Goal: Communication & Community: Answer question/provide support

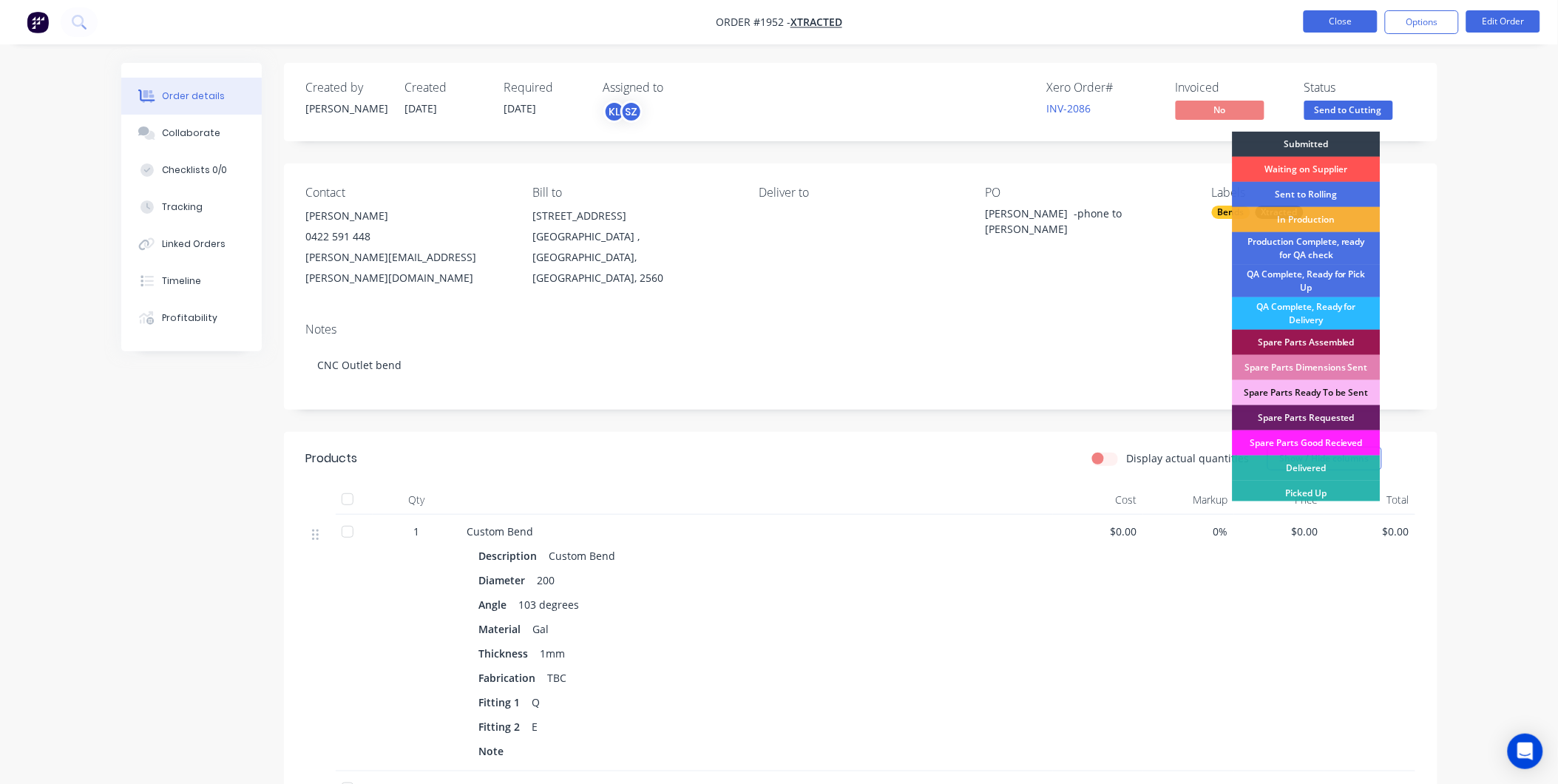
click at [1343, 22] on button "Close" at bounding box center [1341, 21] width 74 height 22
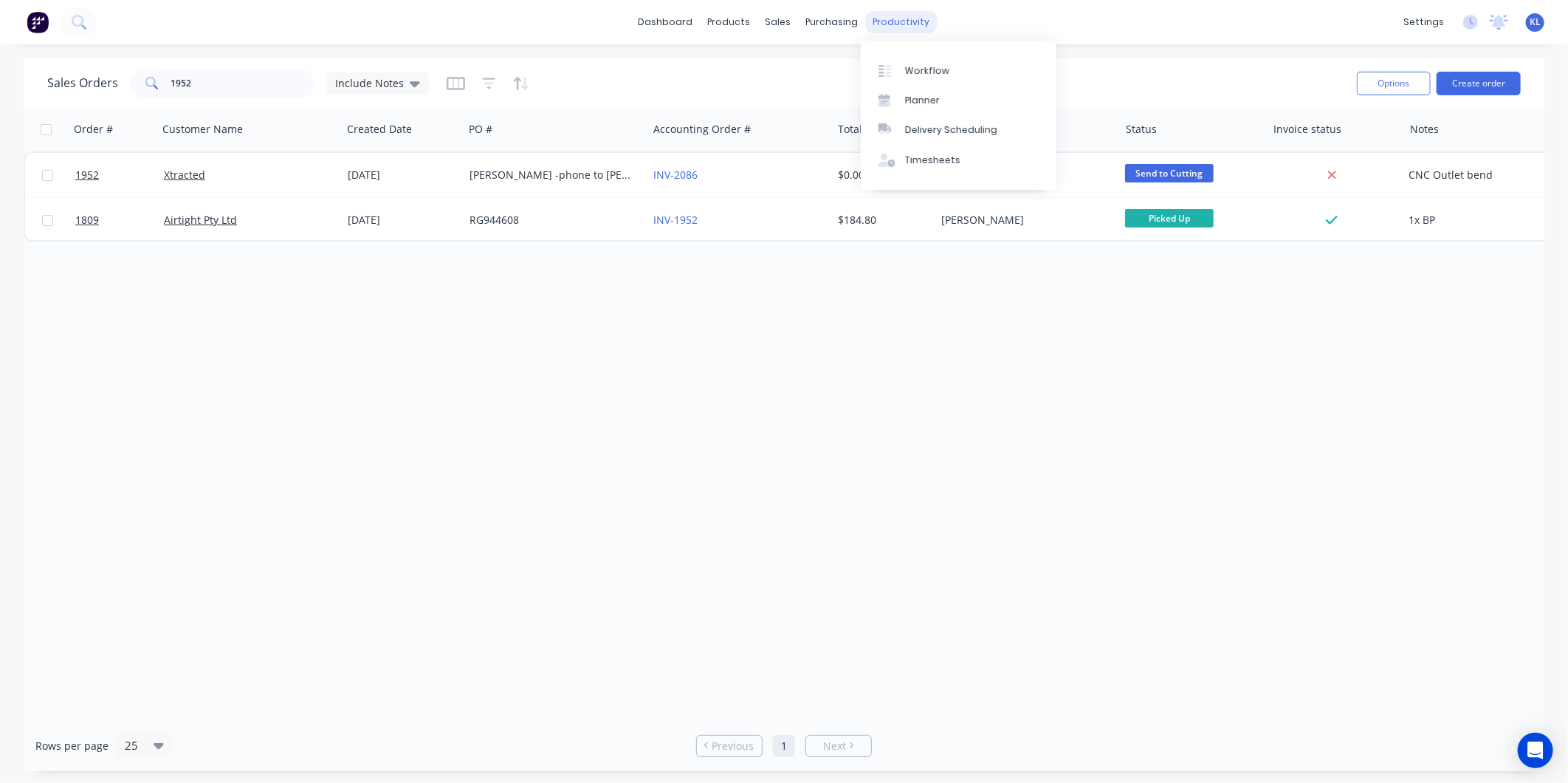
click at [905, 17] on div "productivity" at bounding box center [902, 22] width 72 height 22
click at [916, 68] on div "Workflow" at bounding box center [928, 70] width 45 height 13
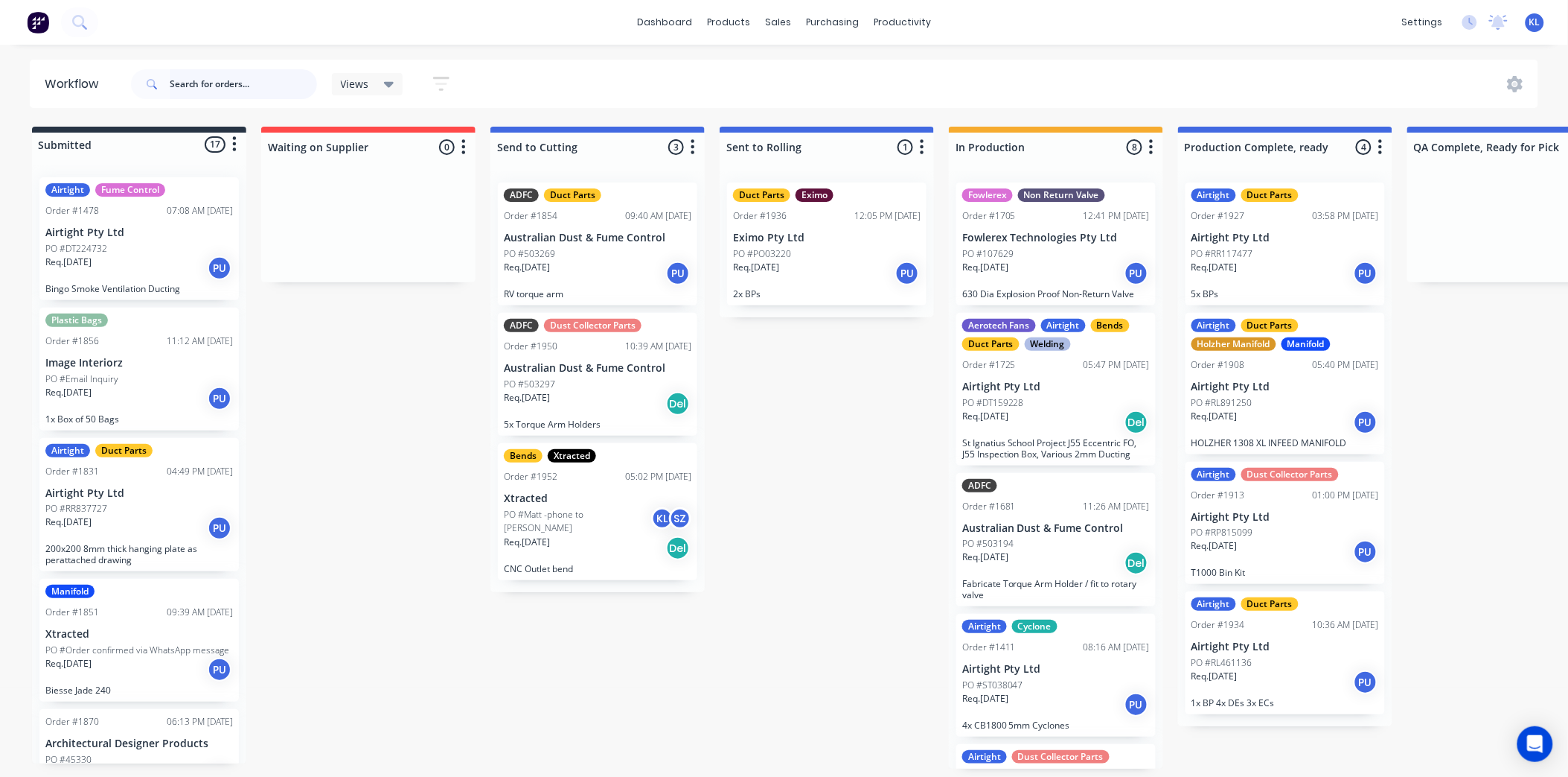
click at [218, 78] on input "text" at bounding box center [243, 84] width 147 height 30
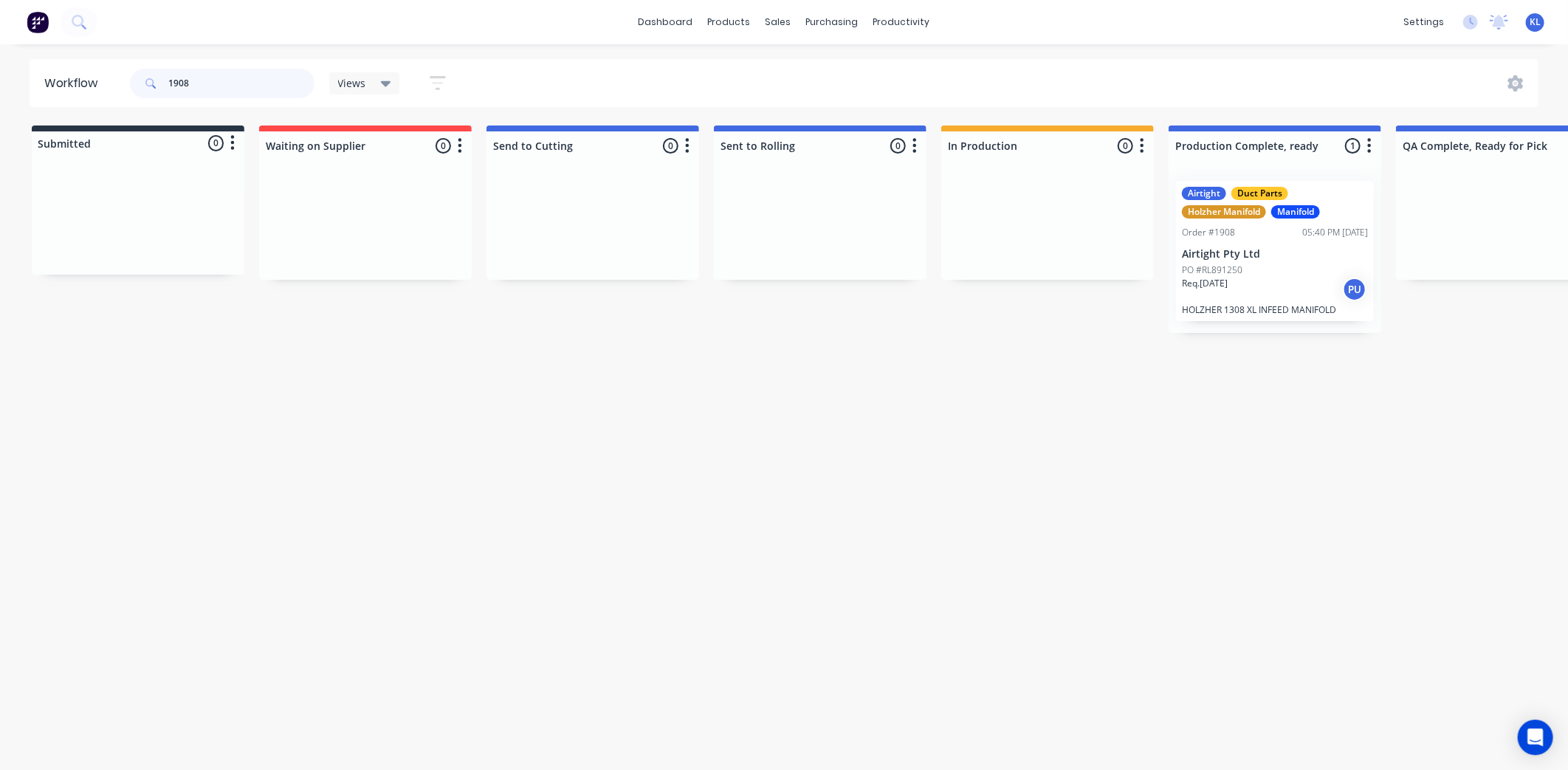
type input "1908"
click at [1302, 285] on div "Req. 29/08/25 PU" at bounding box center [1276, 289] width 186 height 25
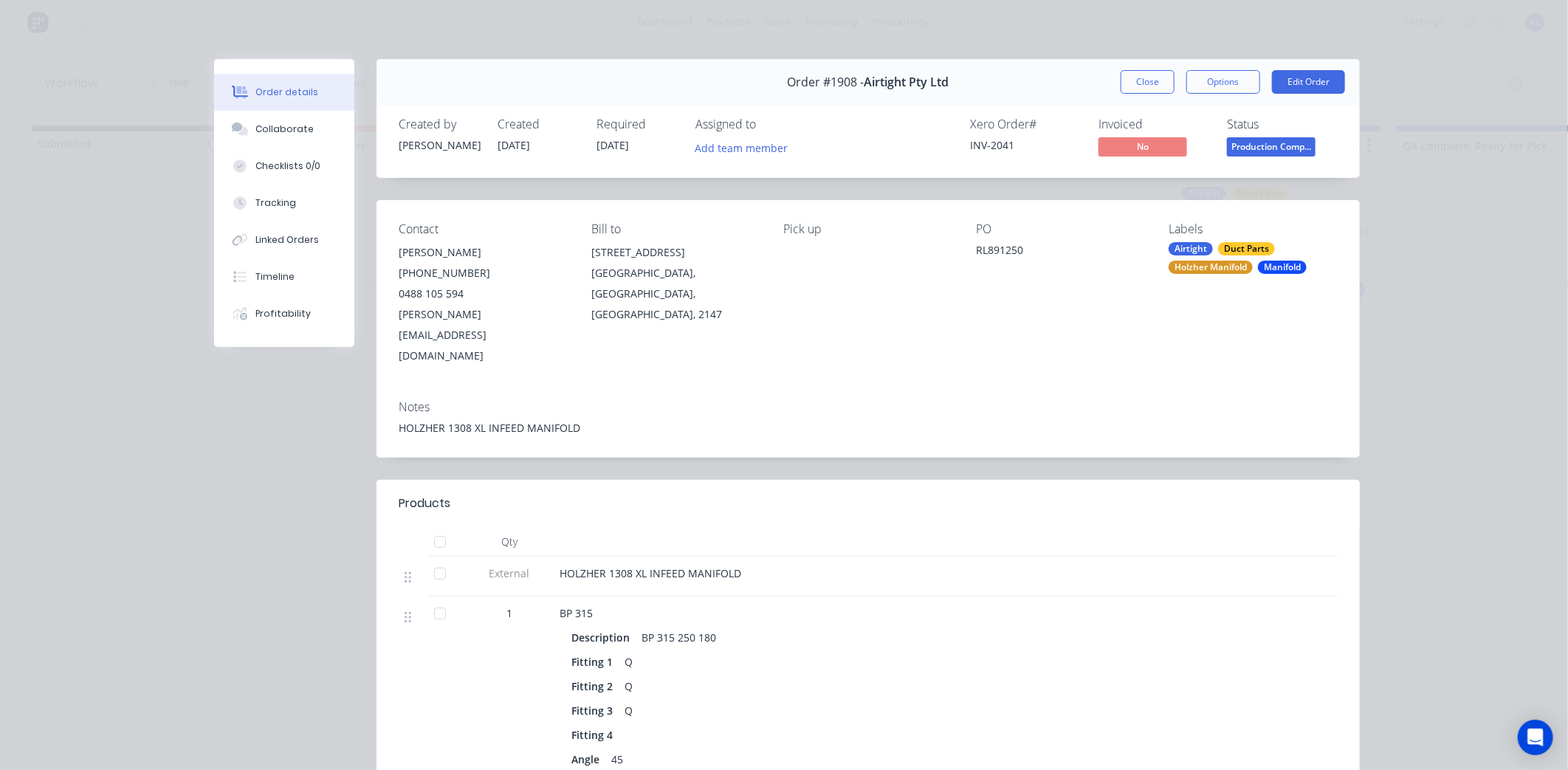
click at [1255, 152] on span "Production Comp..." at bounding box center [1271, 147] width 88 height 19
click at [1211, 81] on button "Options" at bounding box center [1223, 82] width 74 height 23
click at [1297, 152] on span "Production Comp..." at bounding box center [1271, 147] width 88 height 19
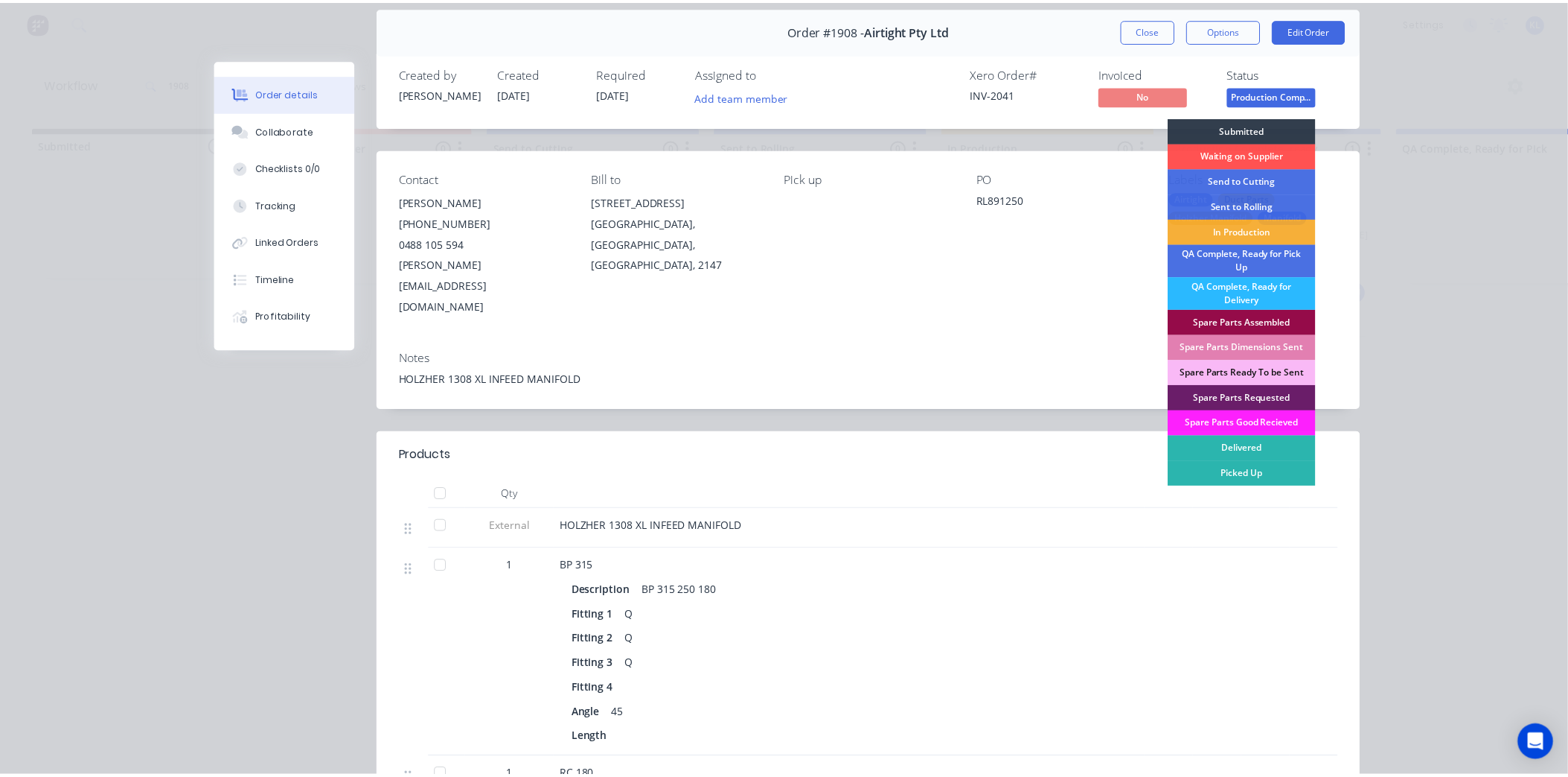
scroll to position [83, 0]
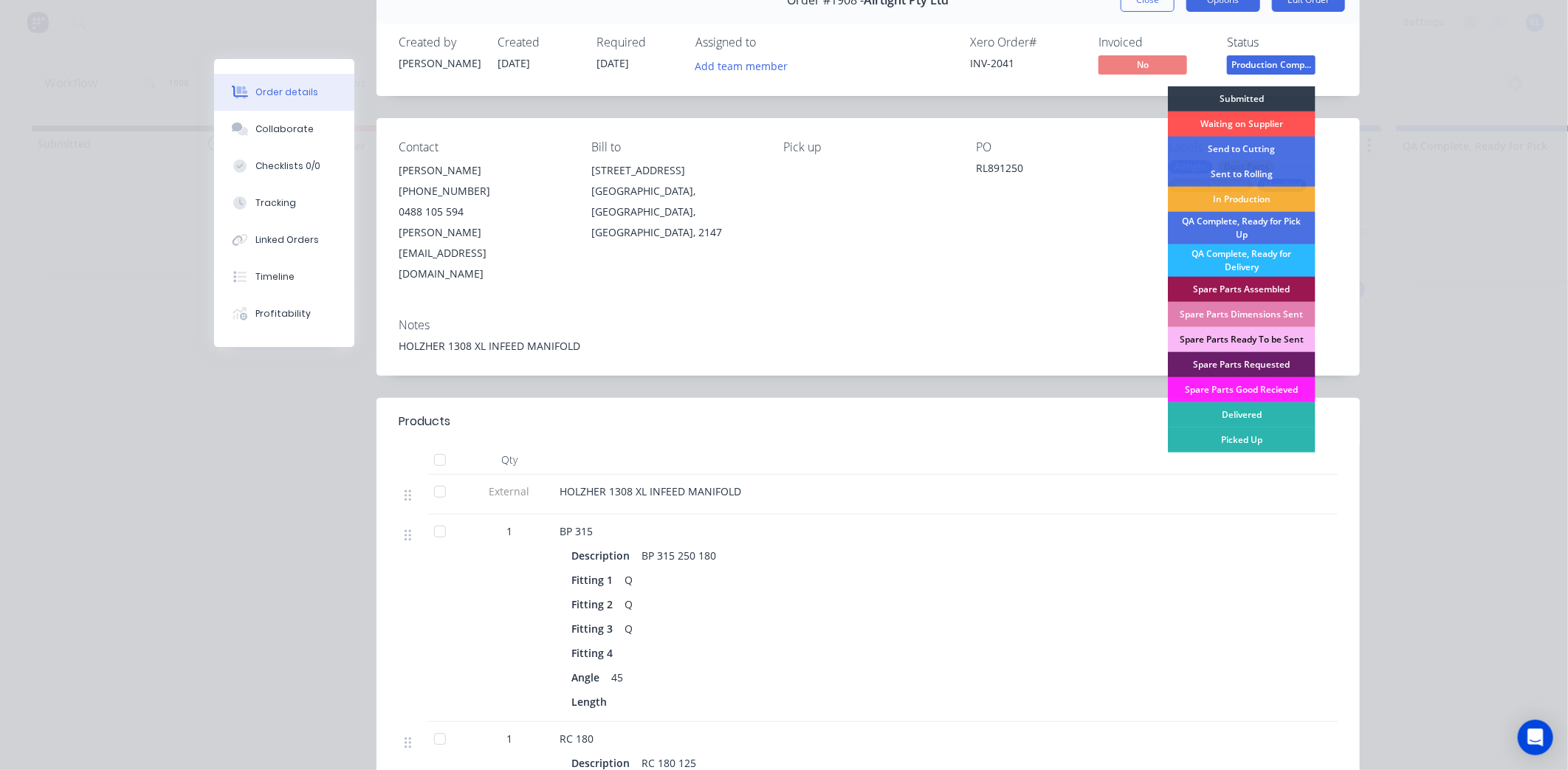
click at [1220, 2] on button "Options" at bounding box center [1223, 0] width 74 height 23
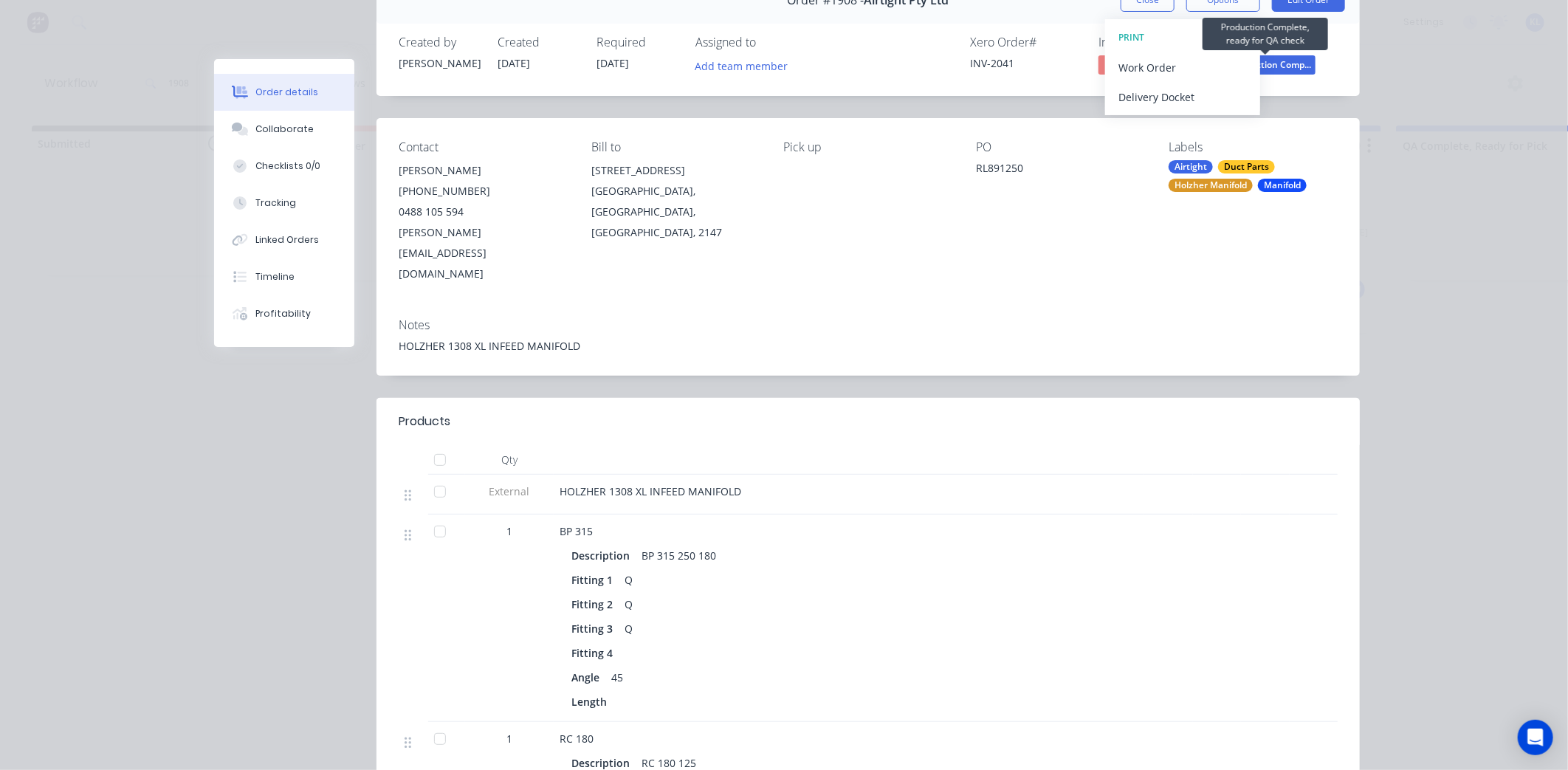
click at [1276, 60] on span "Production Comp..." at bounding box center [1271, 65] width 88 height 19
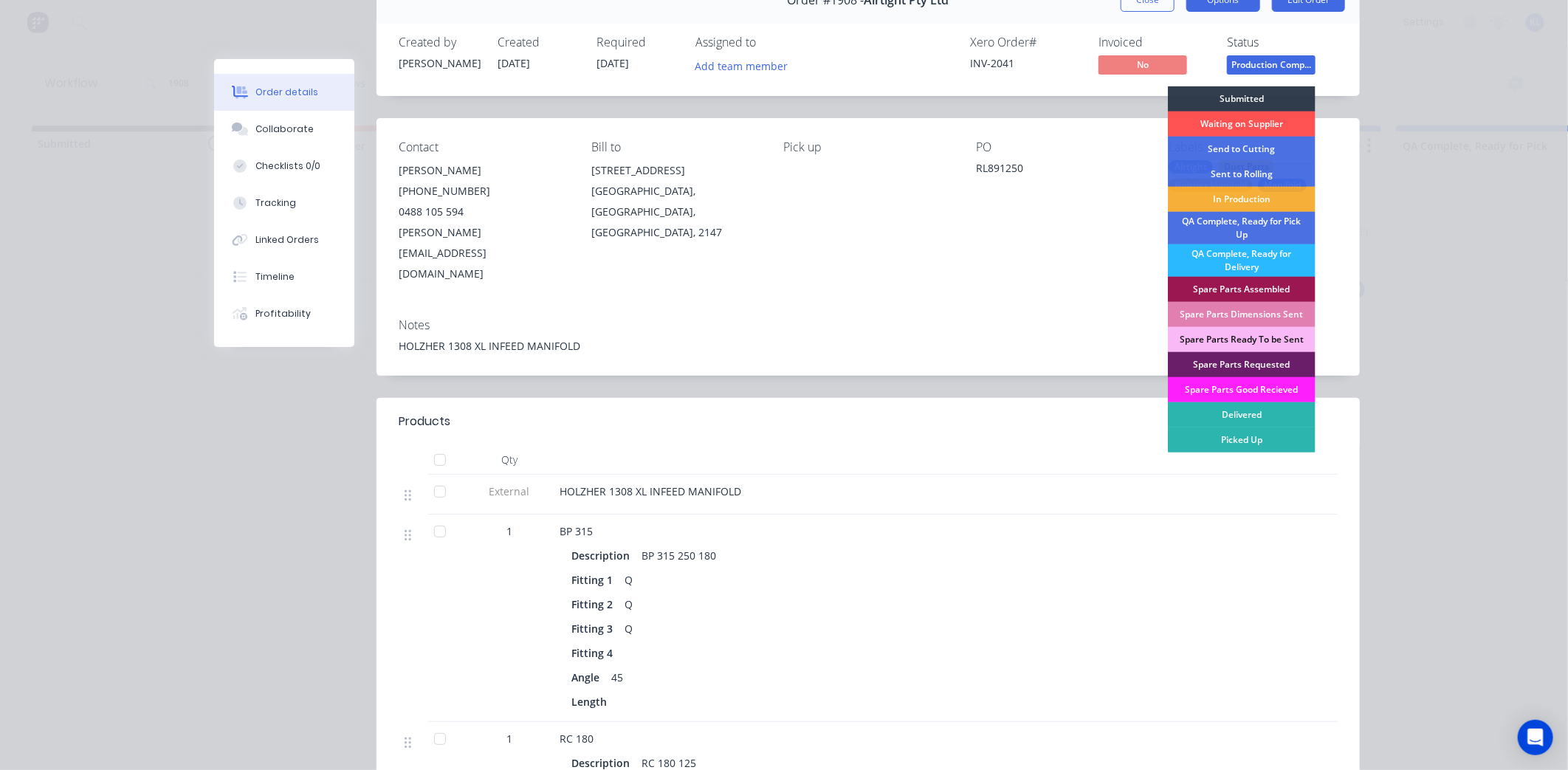
click at [1223, 0] on button "Options" at bounding box center [1223, 0] width 74 height 23
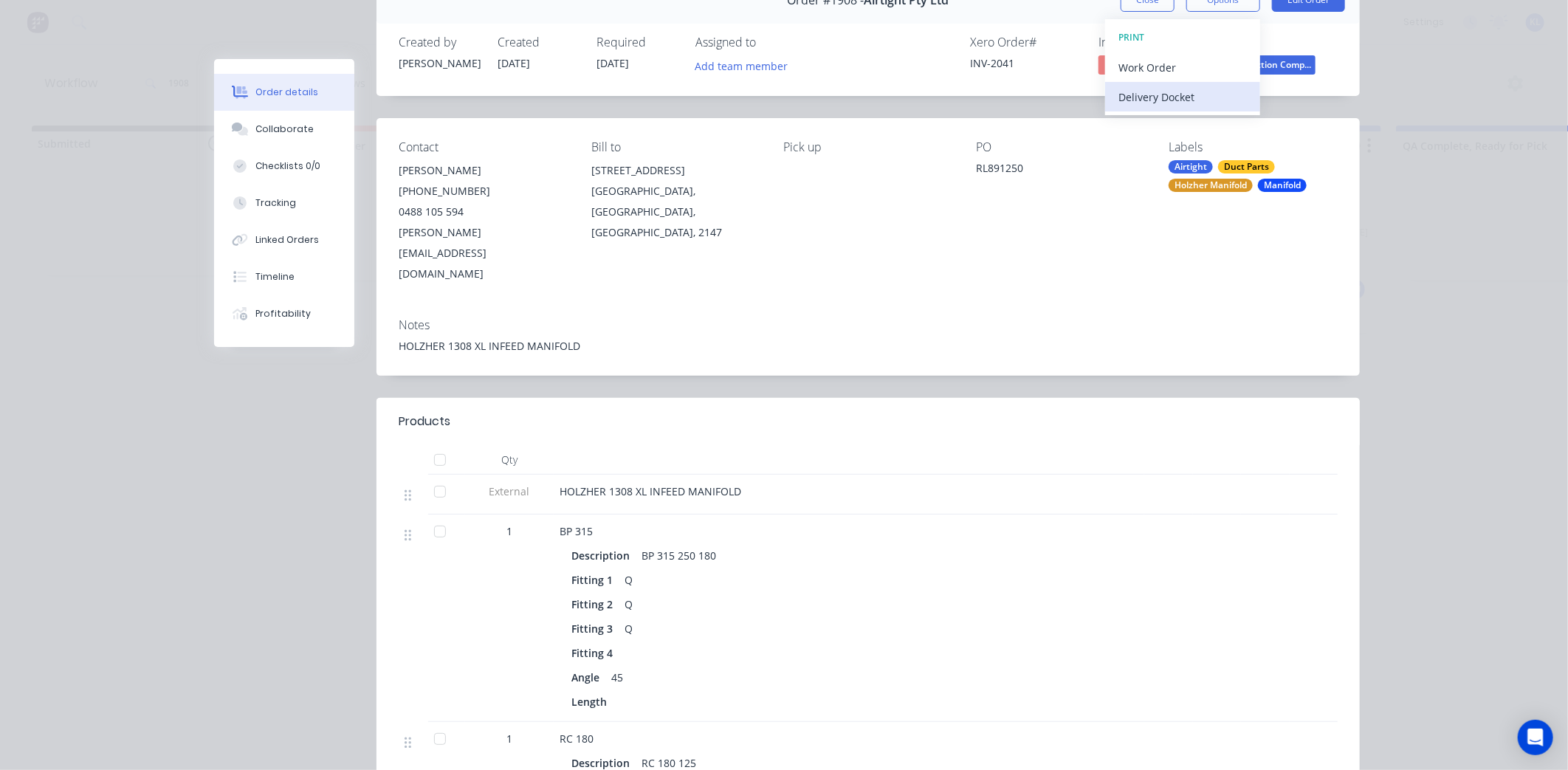
click at [1170, 102] on div "Delivery Docket" at bounding box center [1182, 96] width 128 height 21
click at [1162, 104] on div "Standard" at bounding box center [1182, 96] width 128 height 21
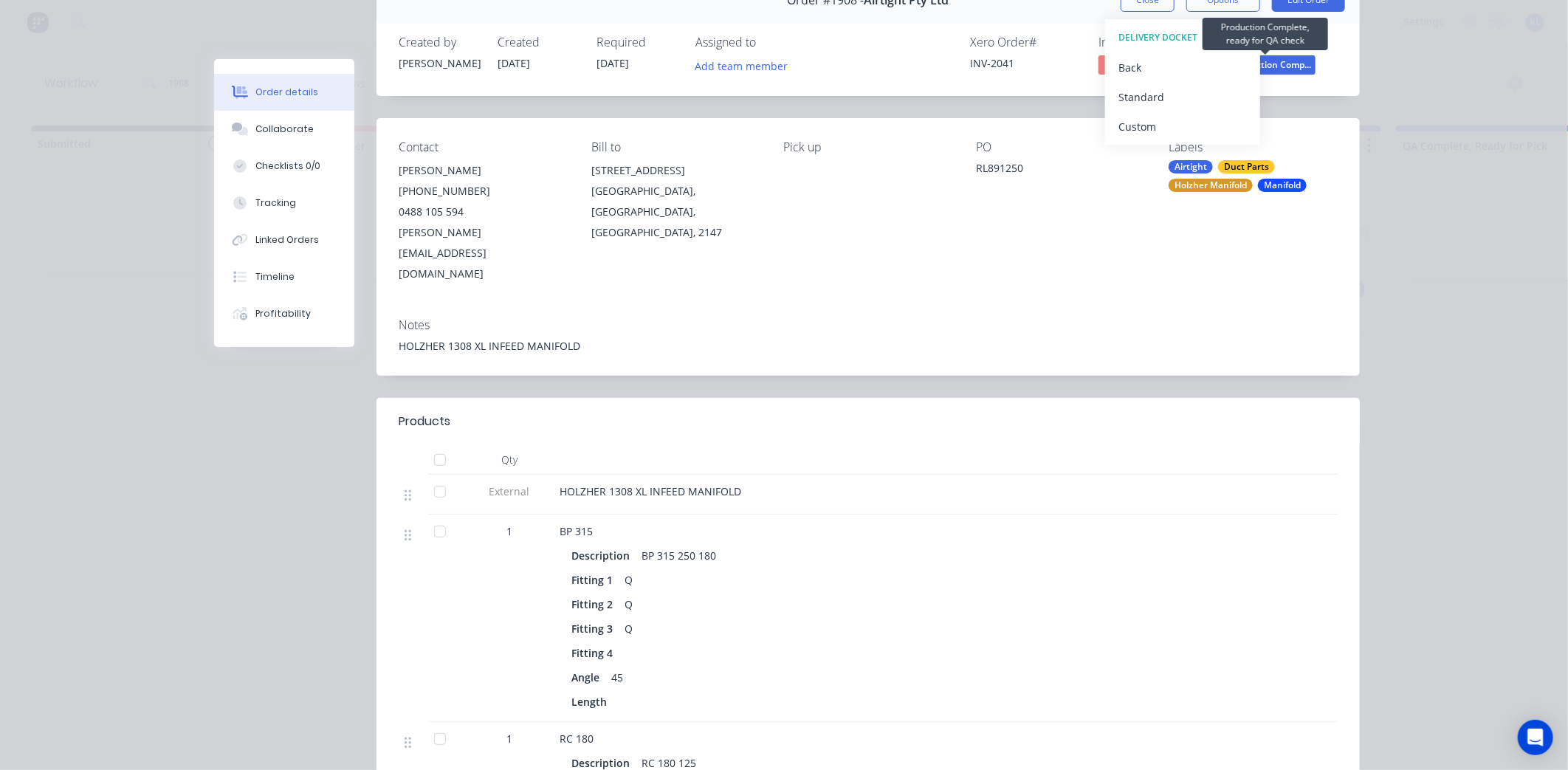
click at [1282, 61] on span "Production Comp..." at bounding box center [1271, 65] width 88 height 19
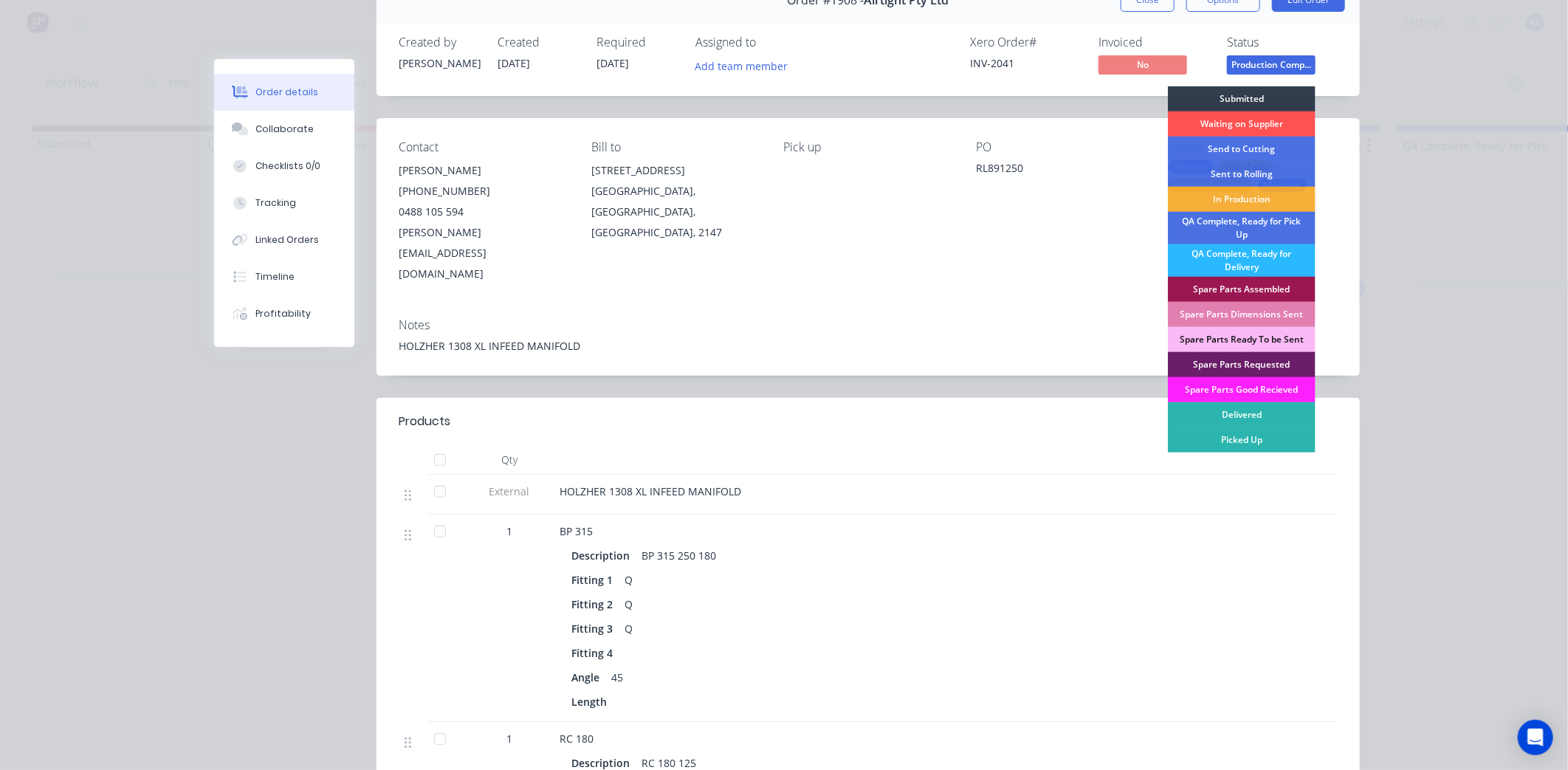
drag, startPoint x: 1247, startPoint y: 224, endPoint x: 1229, endPoint y: 188, distance: 40.2
click at [1243, 218] on div "QA Complete, Ready for Pick Up" at bounding box center [1242, 228] width 148 height 33
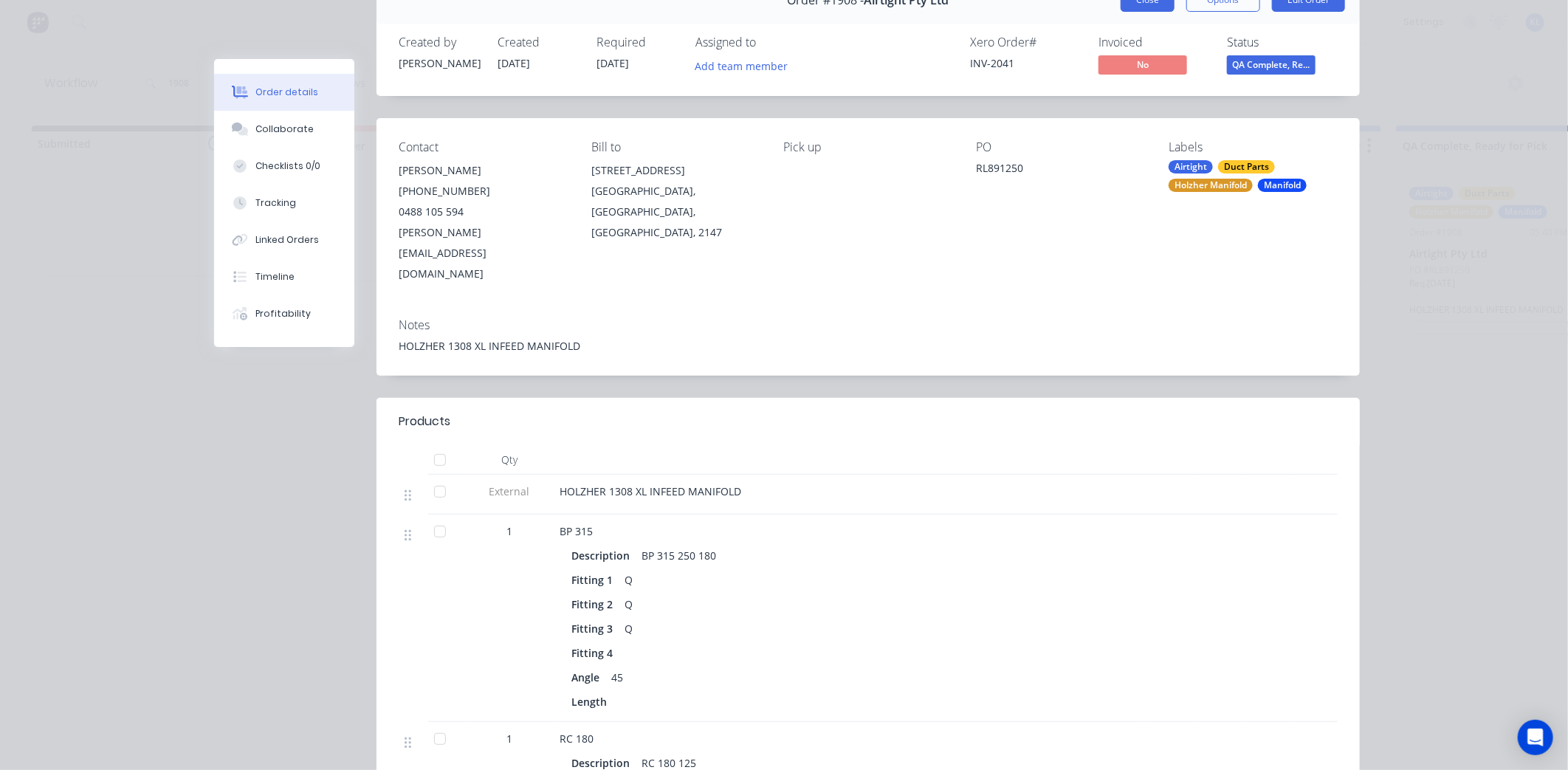
click at [1144, 6] on button "Close" at bounding box center [1147, 0] width 54 height 23
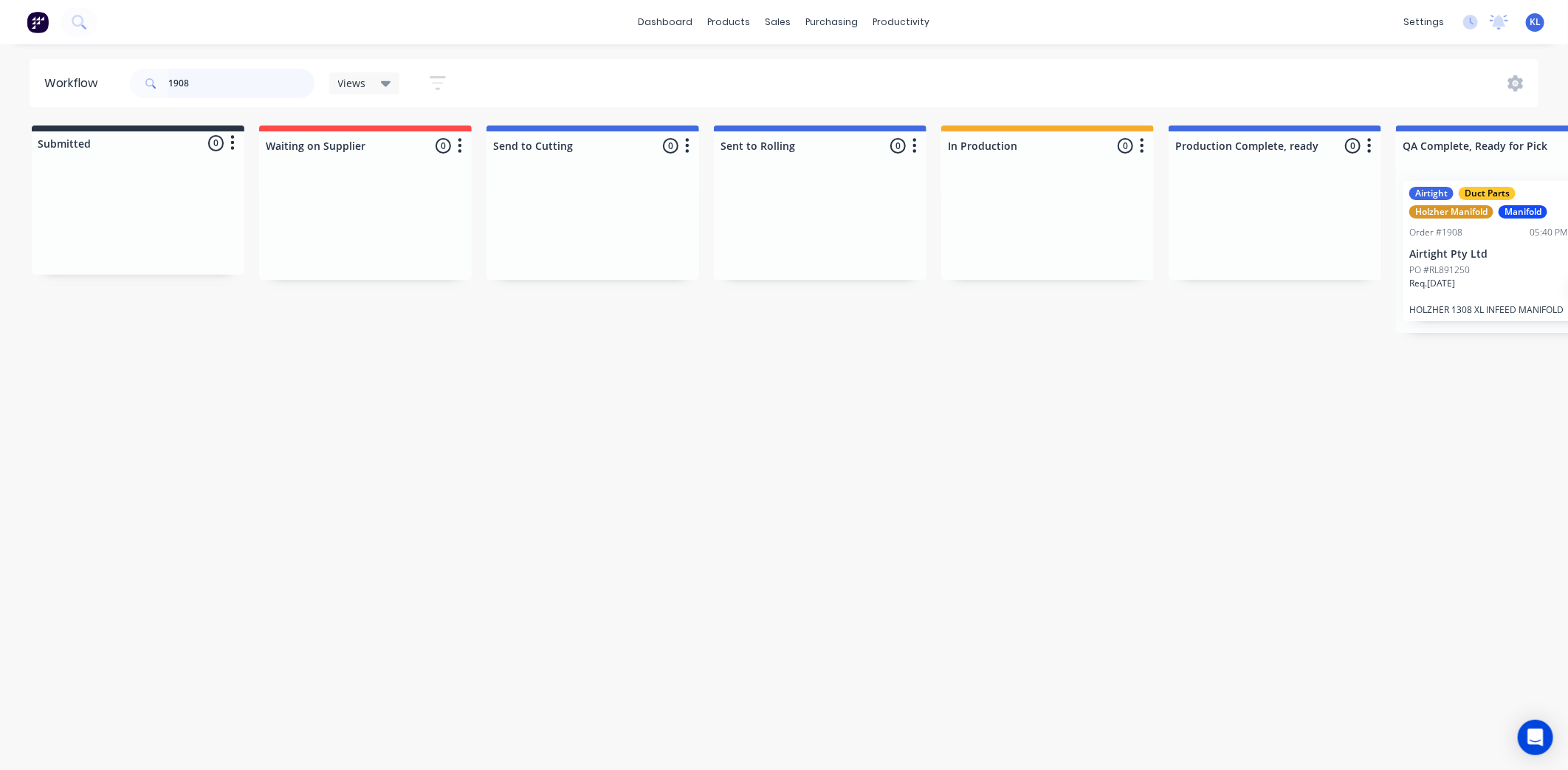
drag, startPoint x: 249, startPoint y: 84, endPoint x: -138, endPoint y: 90, distance: 387.0
click at [0, 90] on html "dashboard products sales purchasing productivity dashboard products Product Cat…" at bounding box center [784, 340] width 1568 height 681
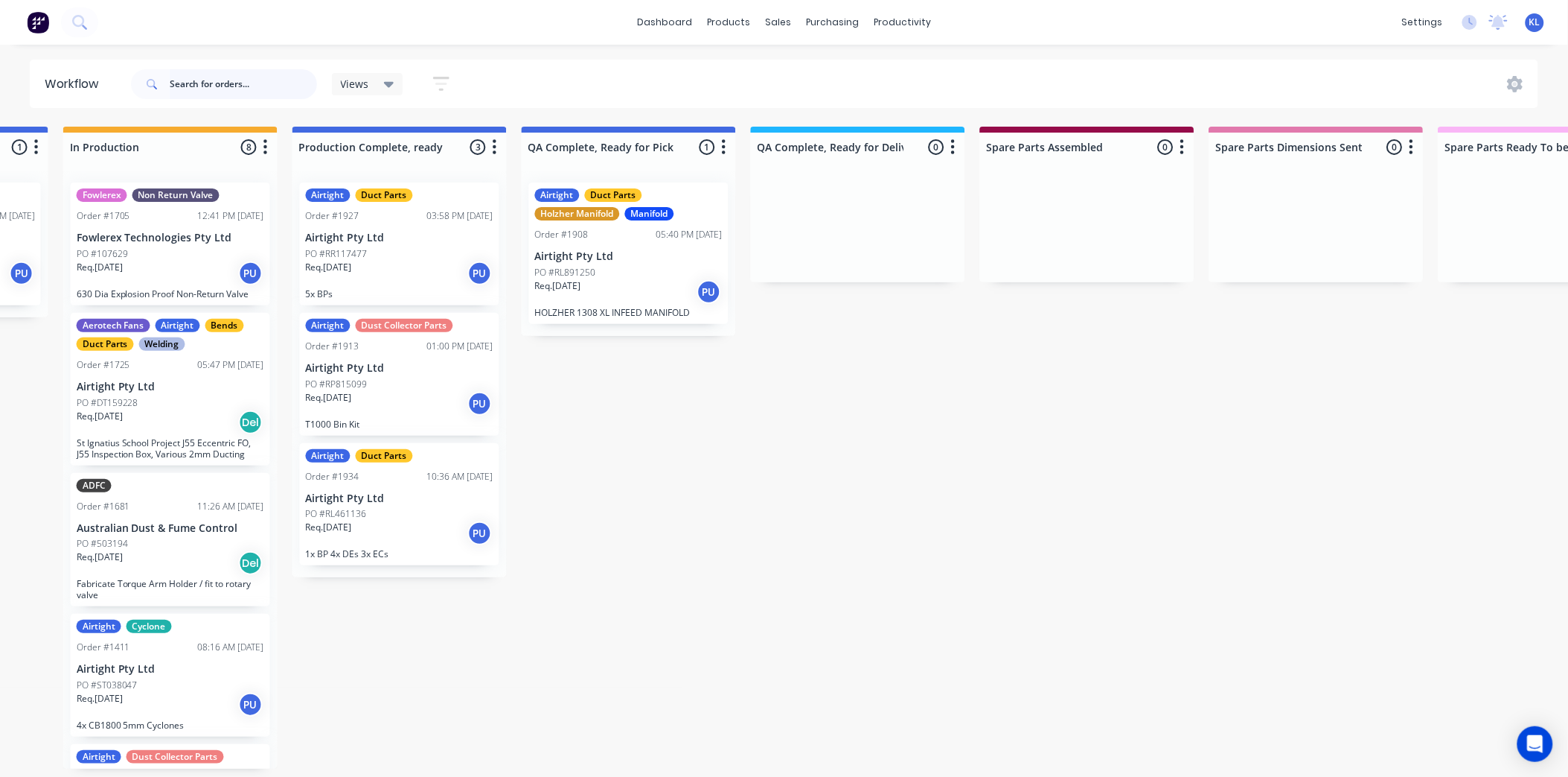
scroll to position [0, 893]
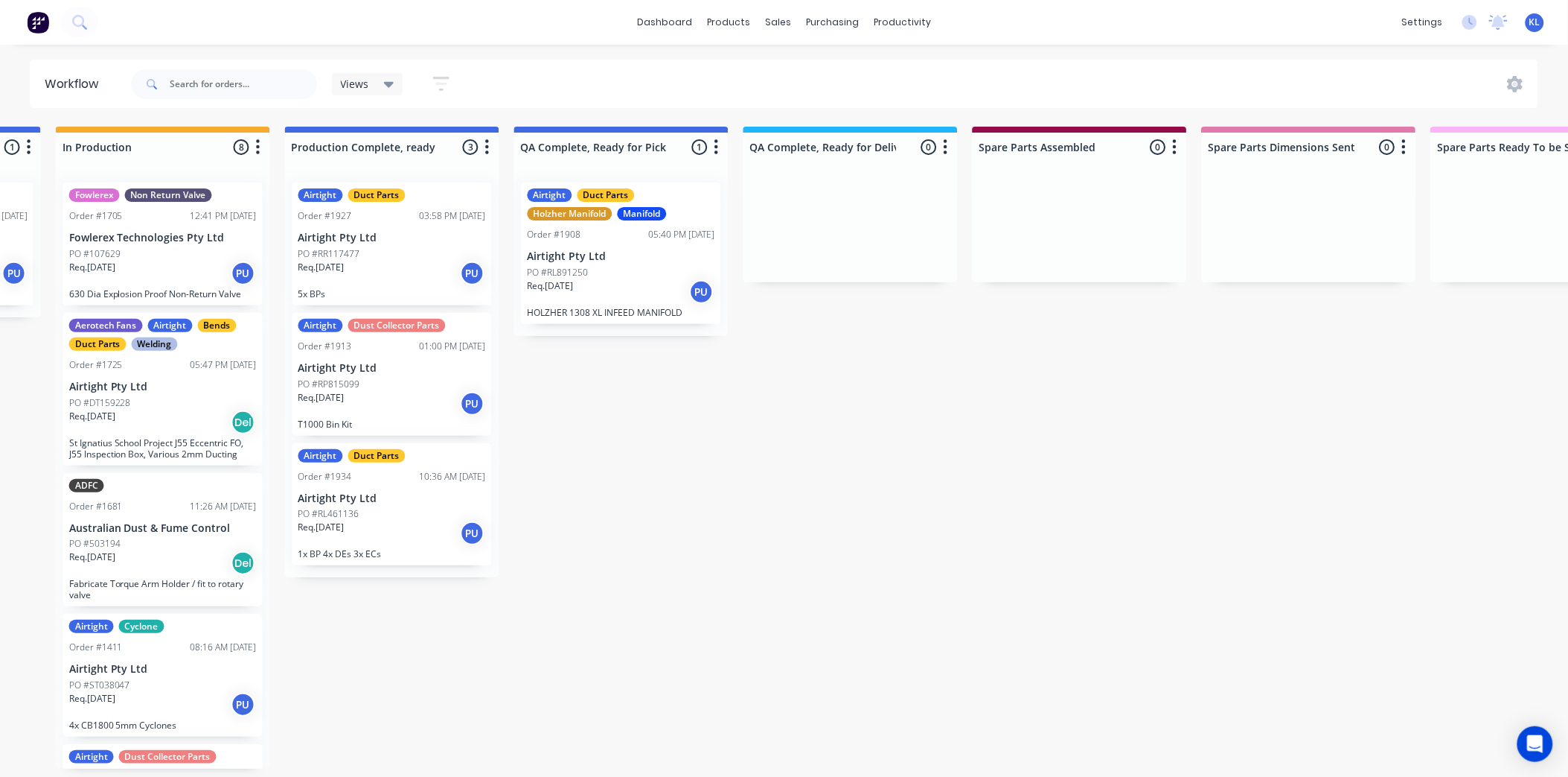
click at [668, 298] on div "Req. 29/08/25 PU" at bounding box center [621, 292] width 188 height 25
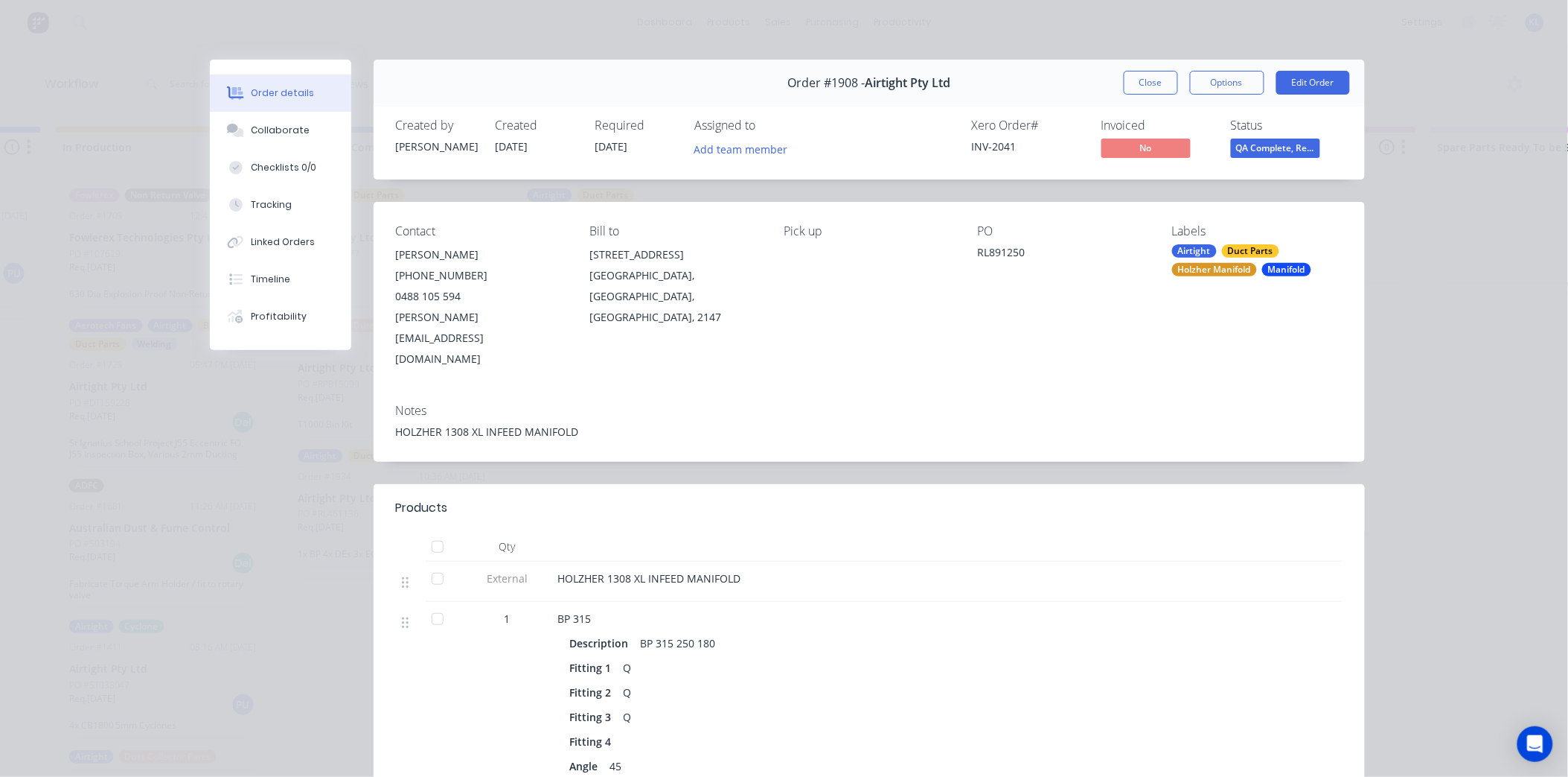
drag, startPoint x: 392, startPoint y: 49, endPoint x: 844, endPoint y: 35, distance: 452.2
click at [469, 42] on div "Order details Collaborate Checklists 0/0 Tracking Linked Orders Timeline Profit…" at bounding box center [784, 388] width 1568 height 777
click at [1154, 83] on button "Close" at bounding box center [1151, 83] width 54 height 24
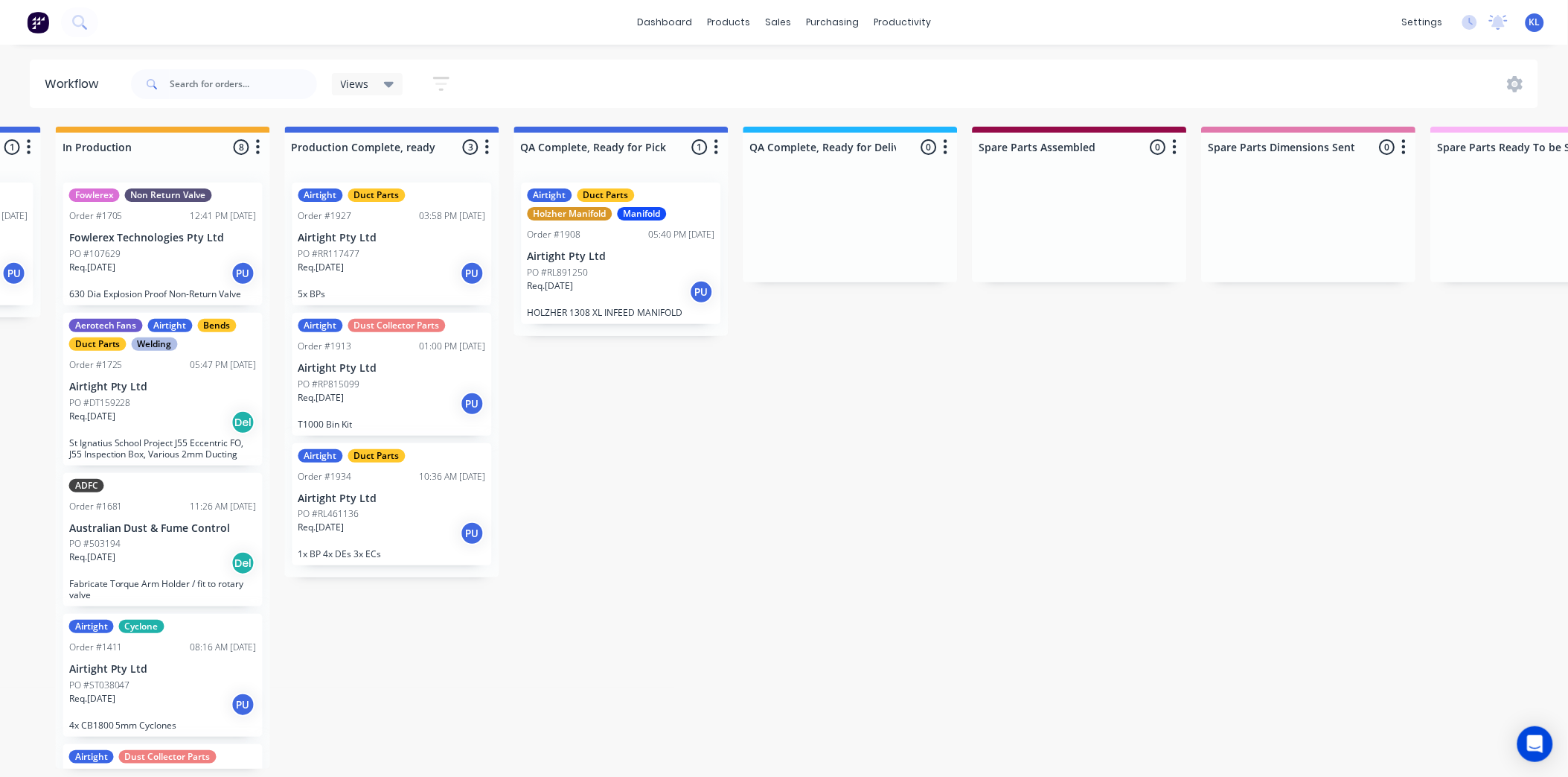
click at [392, 267] on div "Req. 28/08/25 PU" at bounding box center [393, 273] width 188 height 25
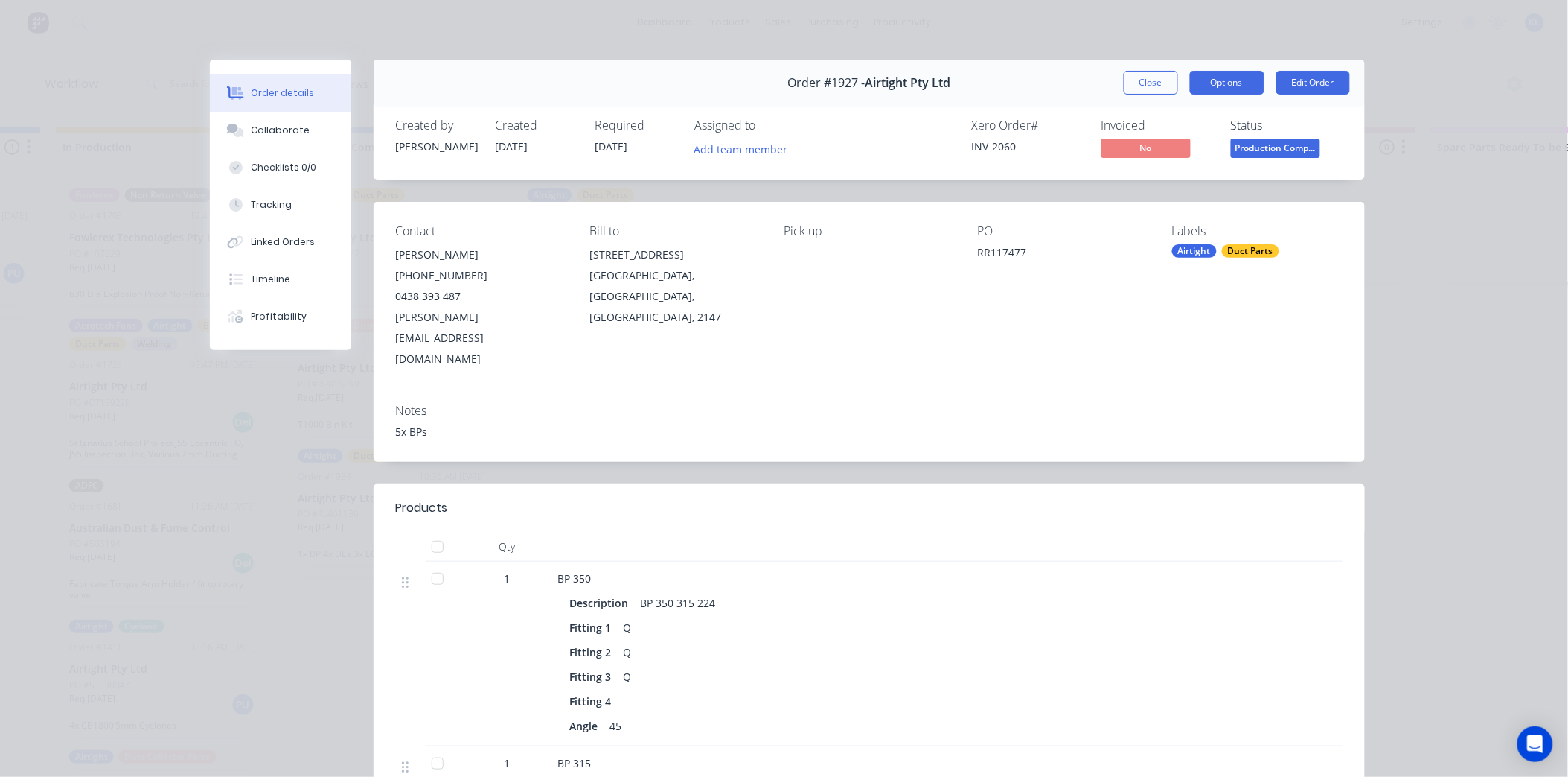
click at [1223, 87] on button "Options" at bounding box center [1227, 83] width 74 height 24
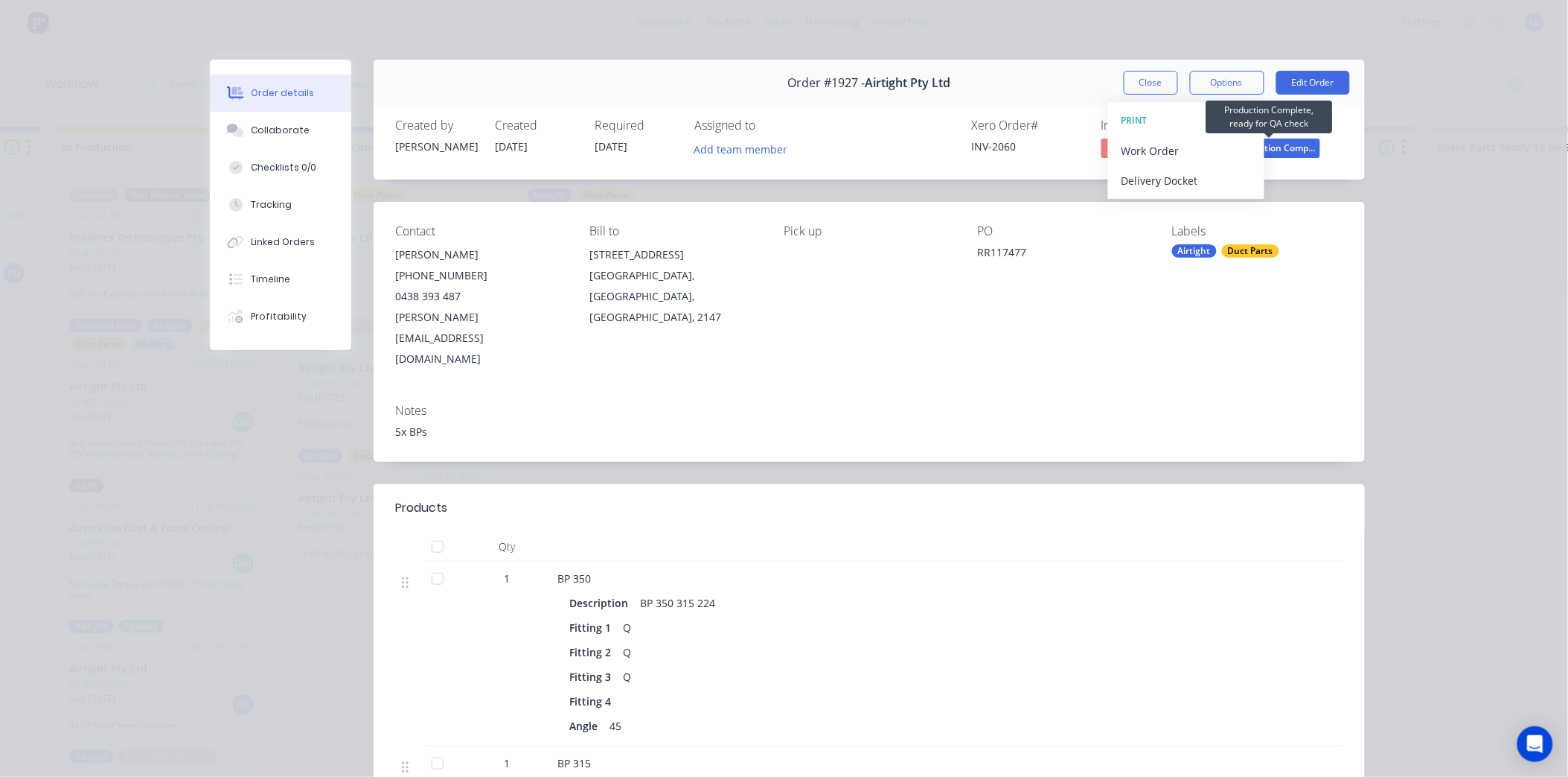
click at [1268, 148] on span "Production Comp..." at bounding box center [1276, 148] width 89 height 19
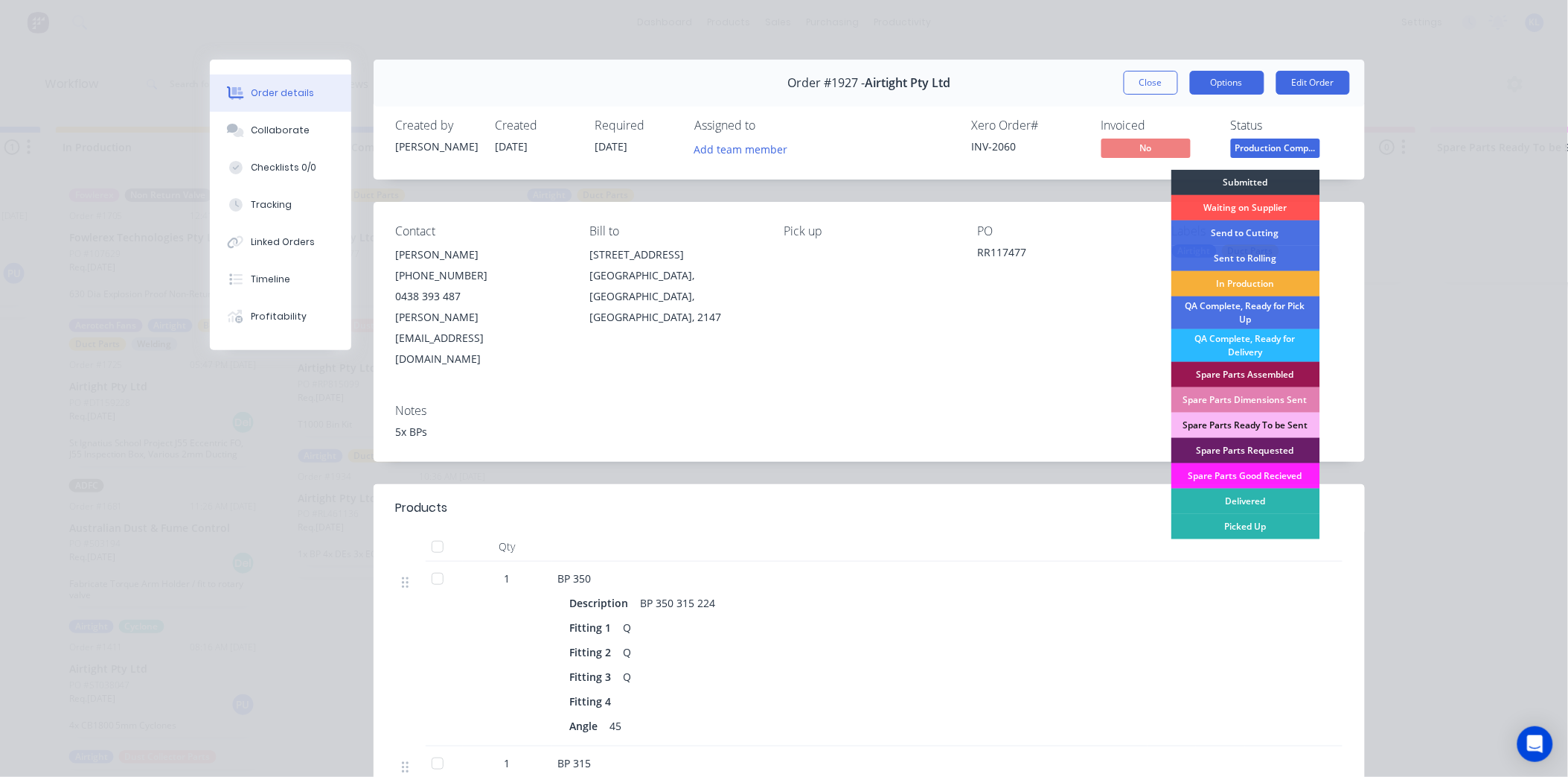
click at [1248, 73] on button "Options" at bounding box center [1227, 83] width 74 height 24
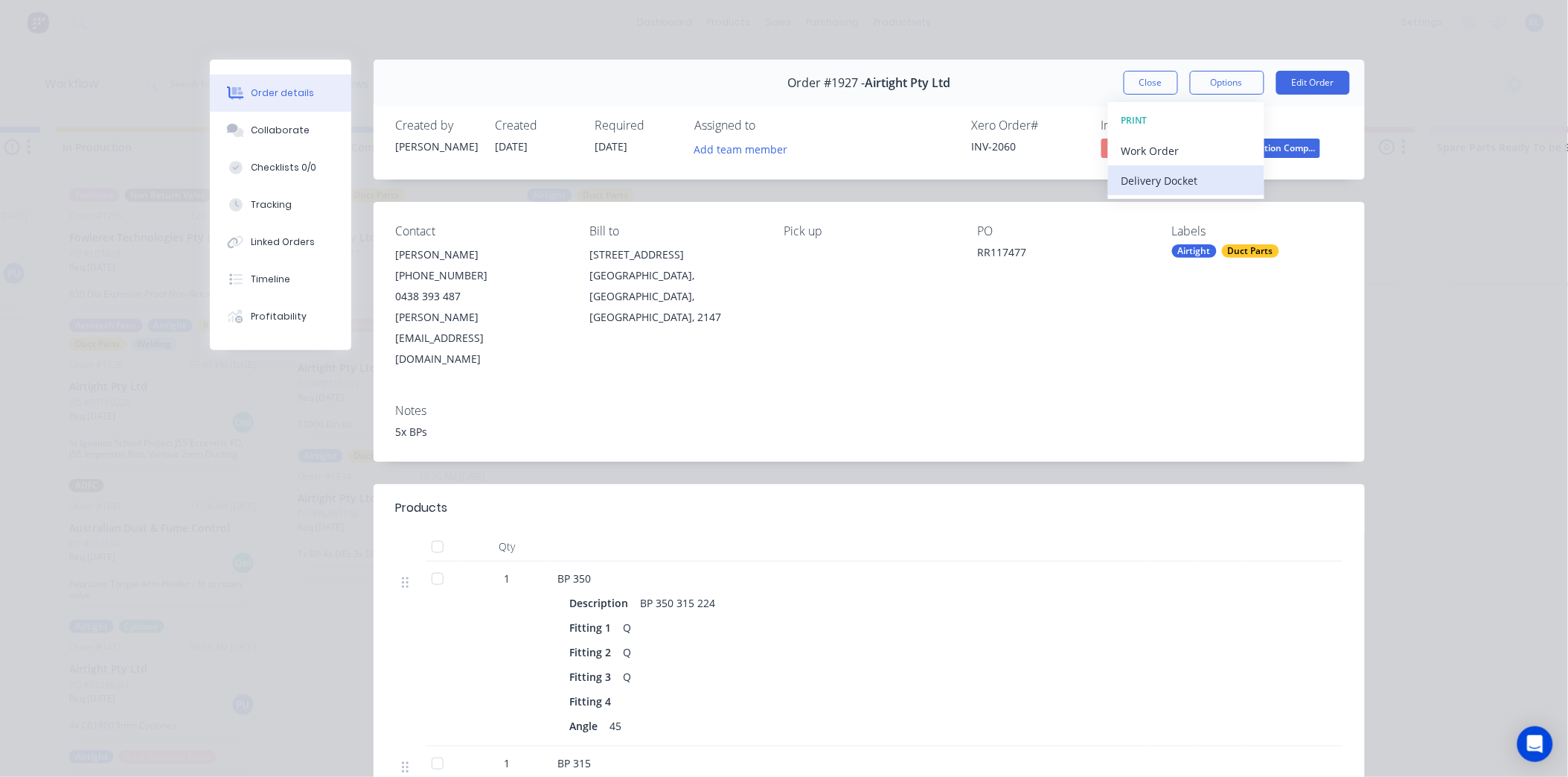
click at [1193, 182] on div "Delivery Docket" at bounding box center [1186, 180] width 129 height 21
click at [1193, 180] on div "Standard" at bounding box center [1186, 180] width 129 height 21
click at [1211, 85] on button "Options" at bounding box center [1227, 83] width 74 height 24
click at [1210, 85] on button "Options" at bounding box center [1227, 83] width 74 height 24
drag, startPoint x: 1437, startPoint y: 171, endPoint x: 1250, endPoint y: 151, distance: 188.1
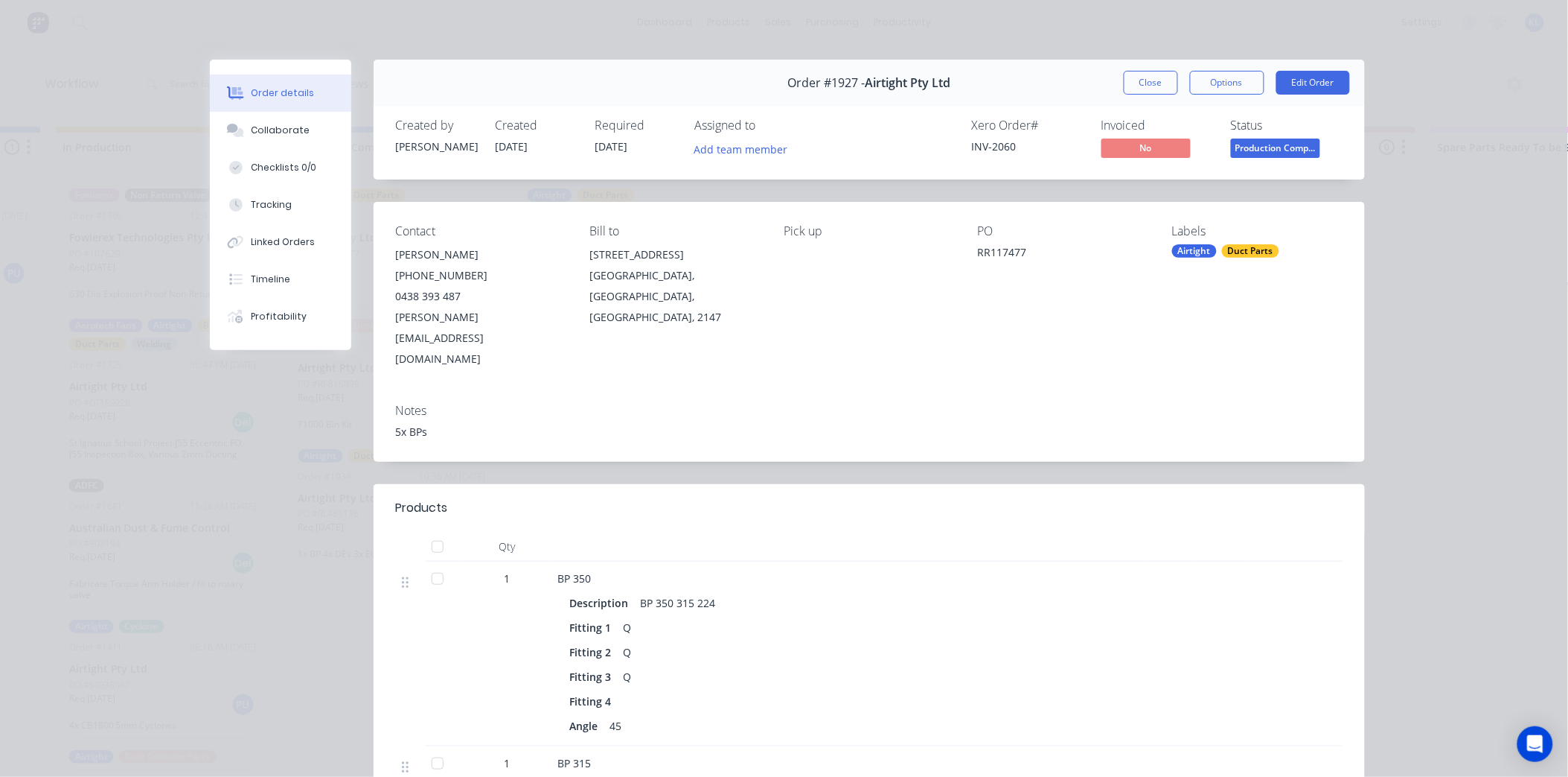
click at [1432, 171] on div "Order details Collaborate Checklists 0/0 Tracking Linked Orders Timeline Profit…" at bounding box center [784, 388] width 1568 height 777
click at [1247, 151] on span "Production Comp..." at bounding box center [1276, 148] width 89 height 19
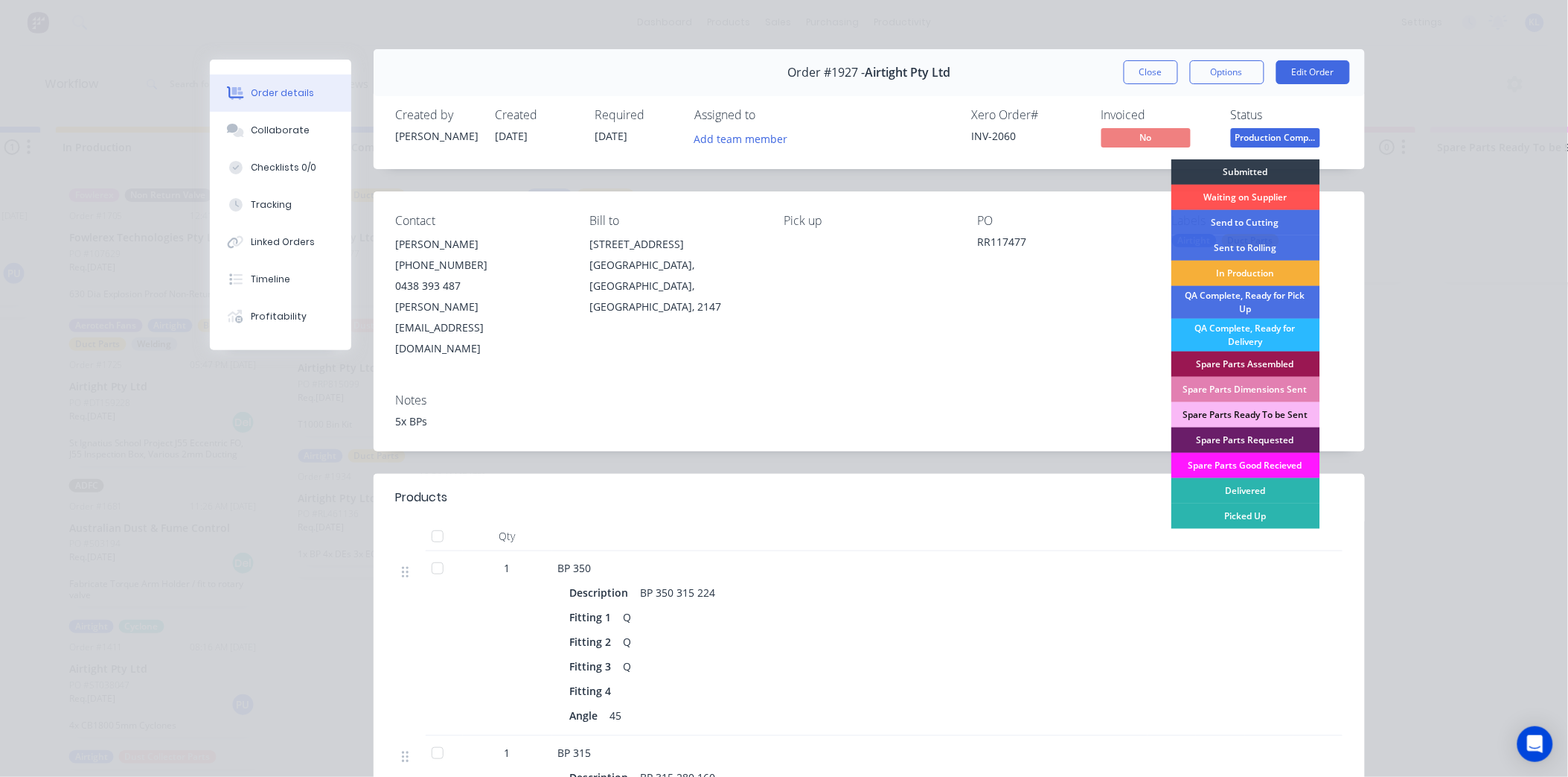
scroll to position [0, 0]
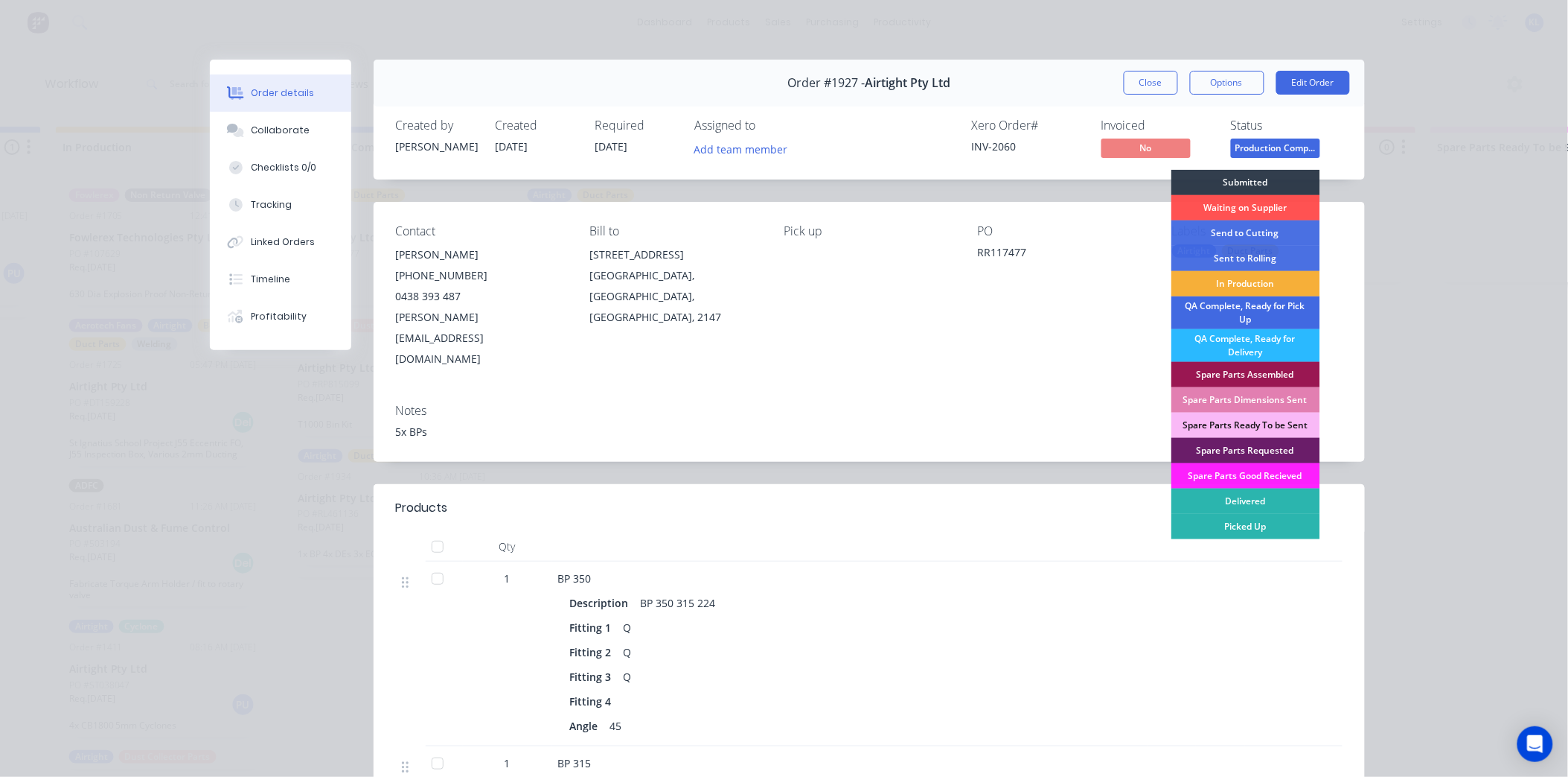
click at [1268, 312] on div "QA Complete, Ready for Pick Up" at bounding box center [1246, 313] width 149 height 33
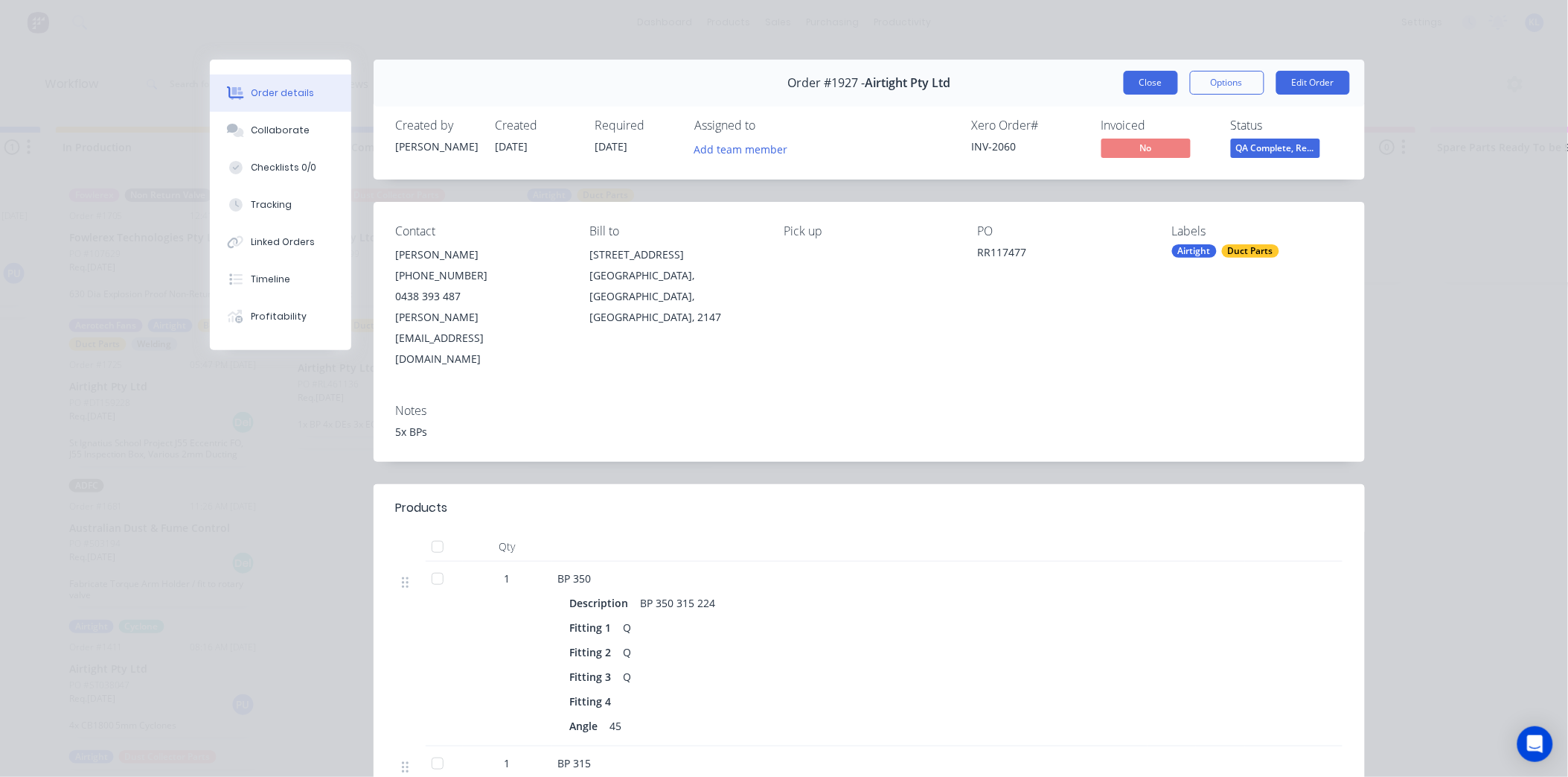
click at [1157, 88] on button "Close" at bounding box center [1151, 83] width 54 height 24
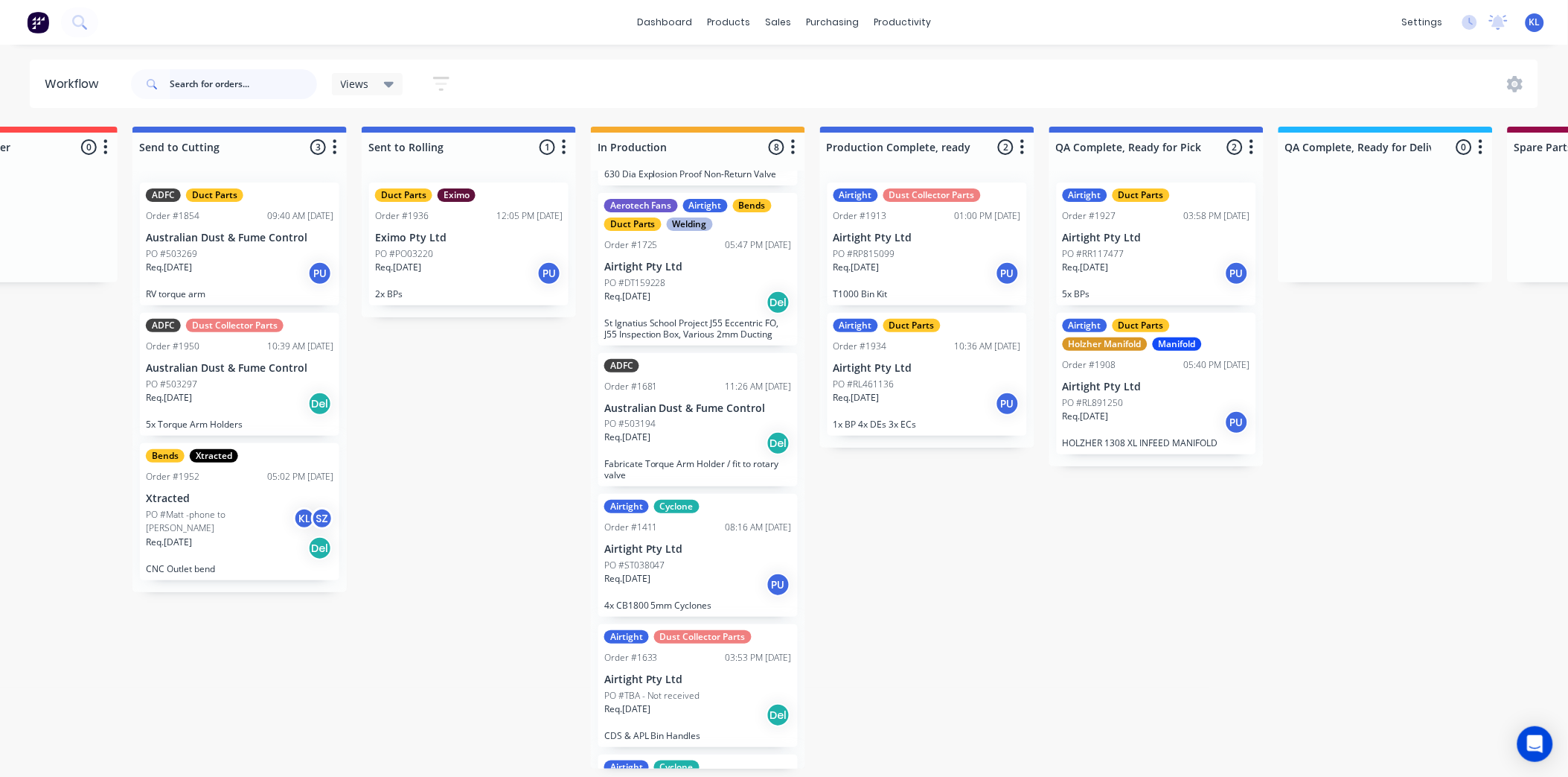
scroll to position [166, 0]
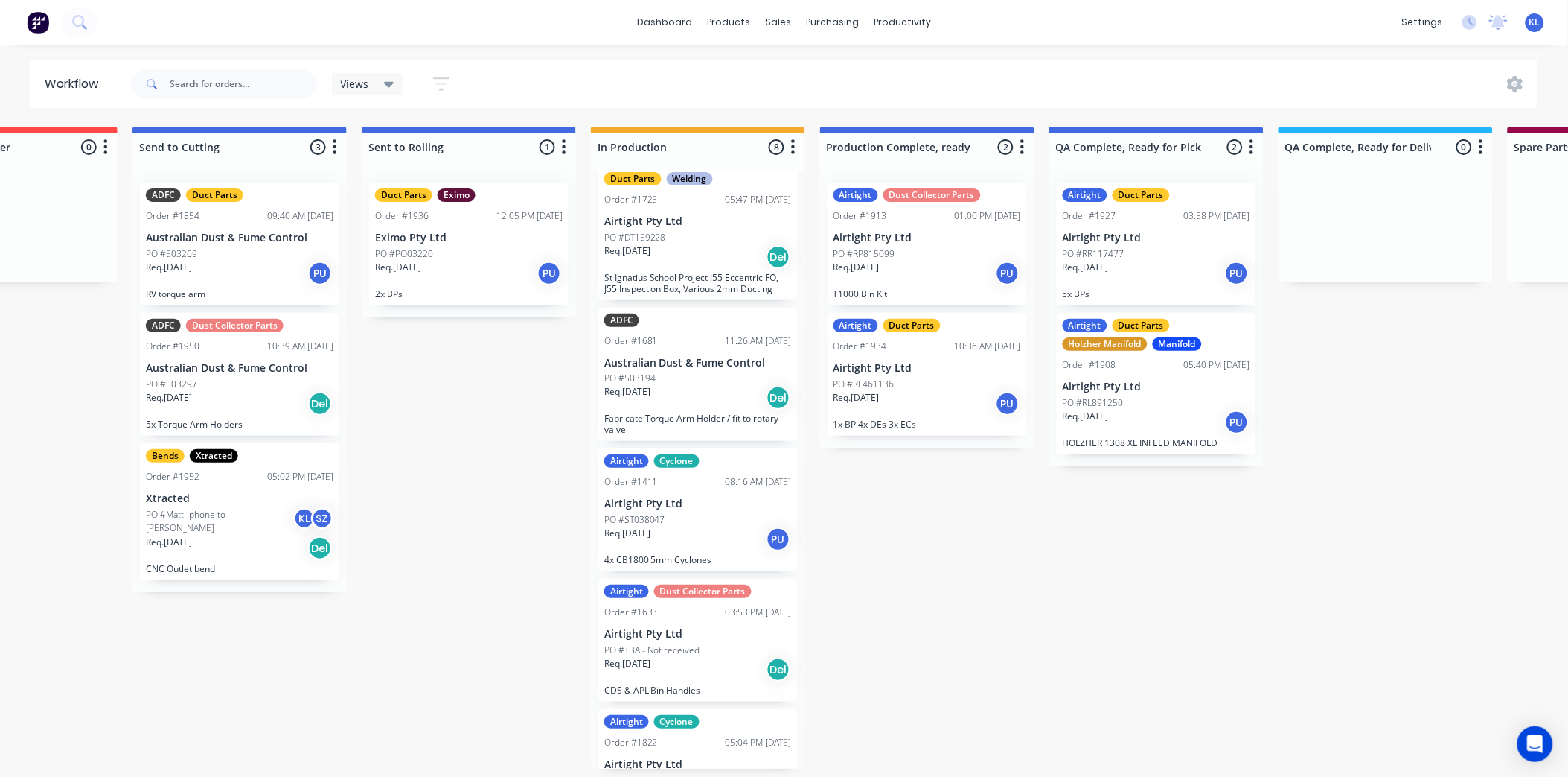
click at [449, 241] on p "Eximo Pty Ltd" at bounding box center [469, 238] width 188 height 13
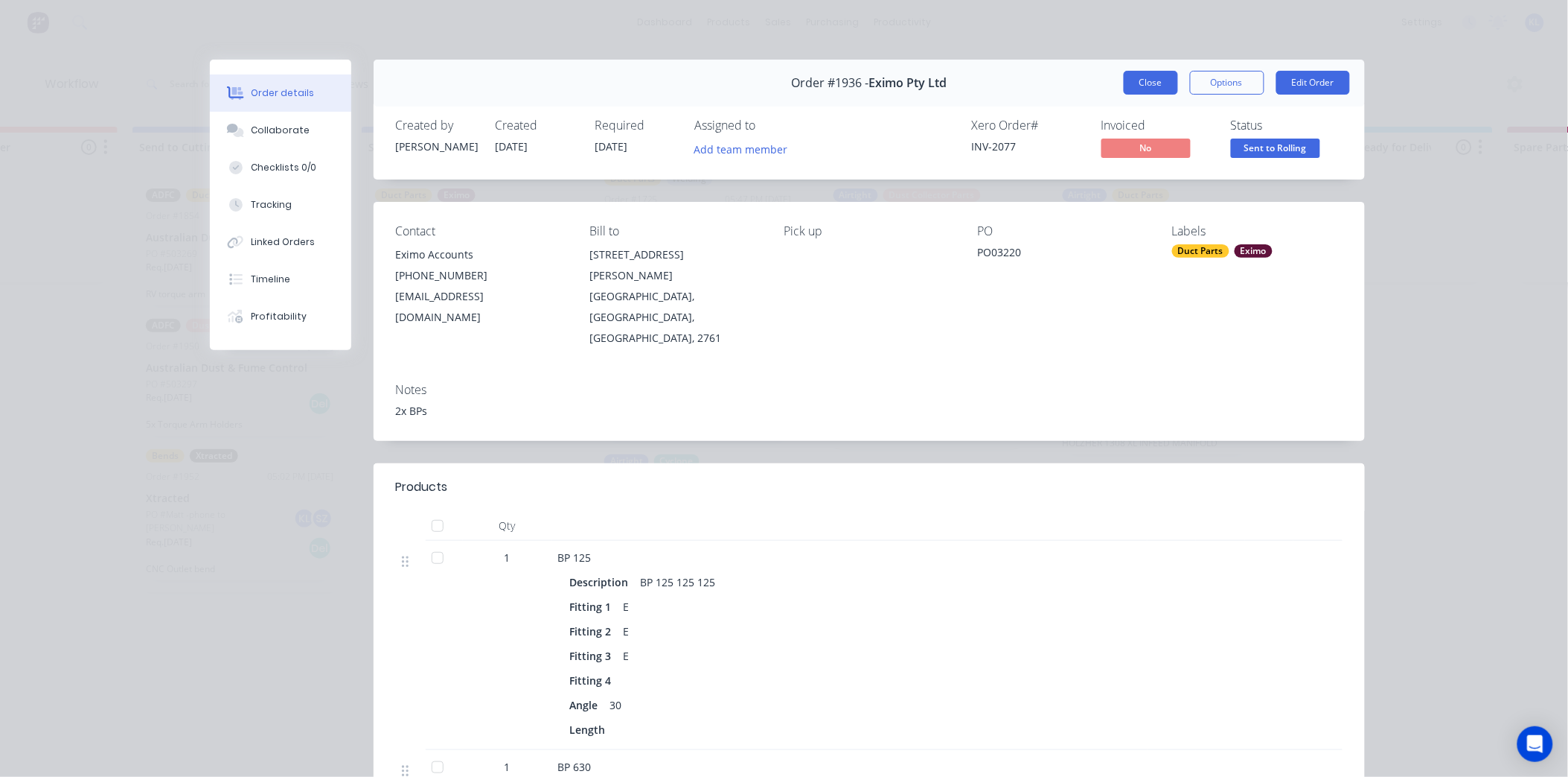
click at [1134, 84] on button "Close" at bounding box center [1151, 83] width 54 height 24
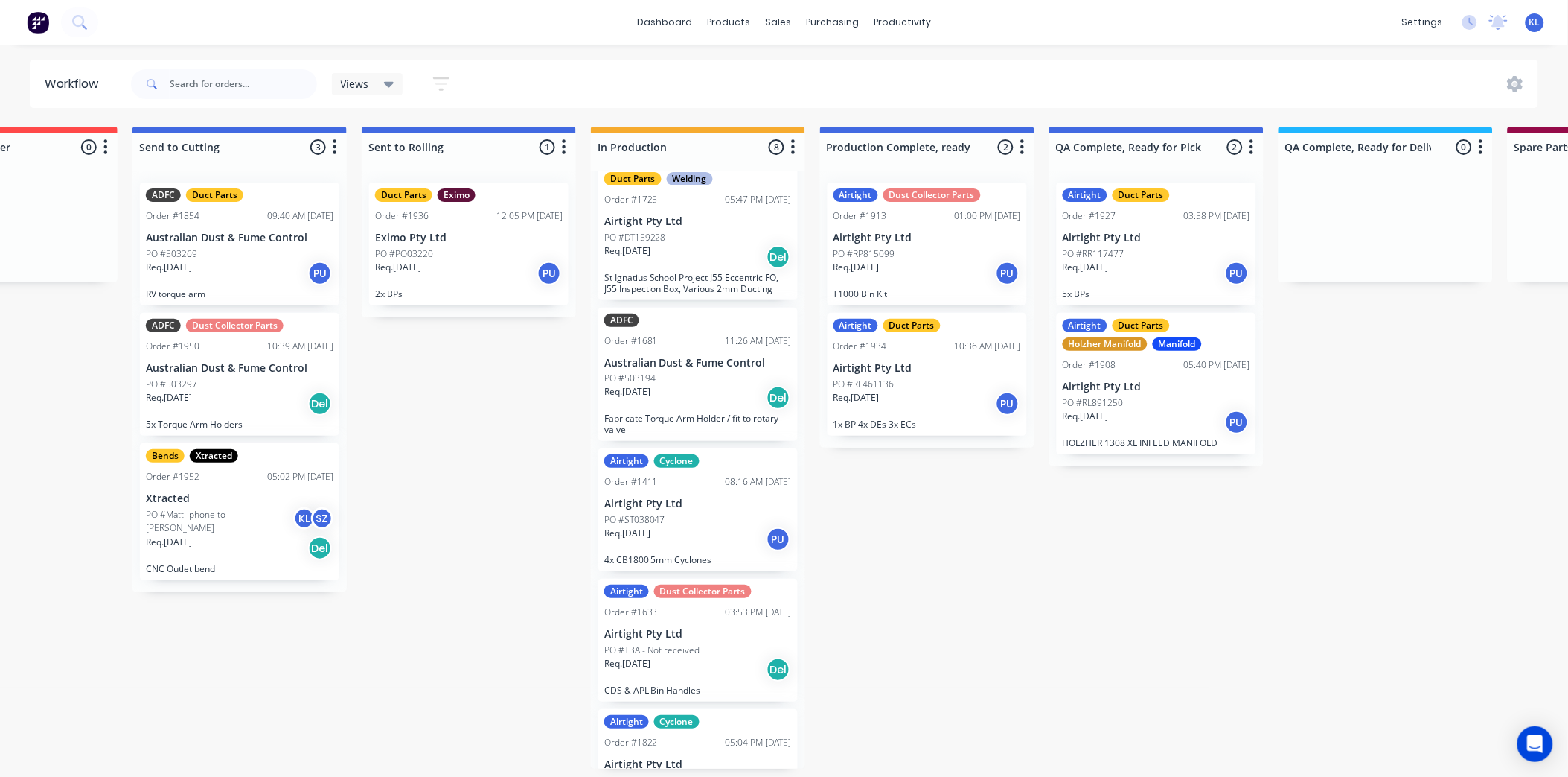
click at [280, 374] on p "Australian Dust & Fume Control" at bounding box center [240, 368] width 188 height 13
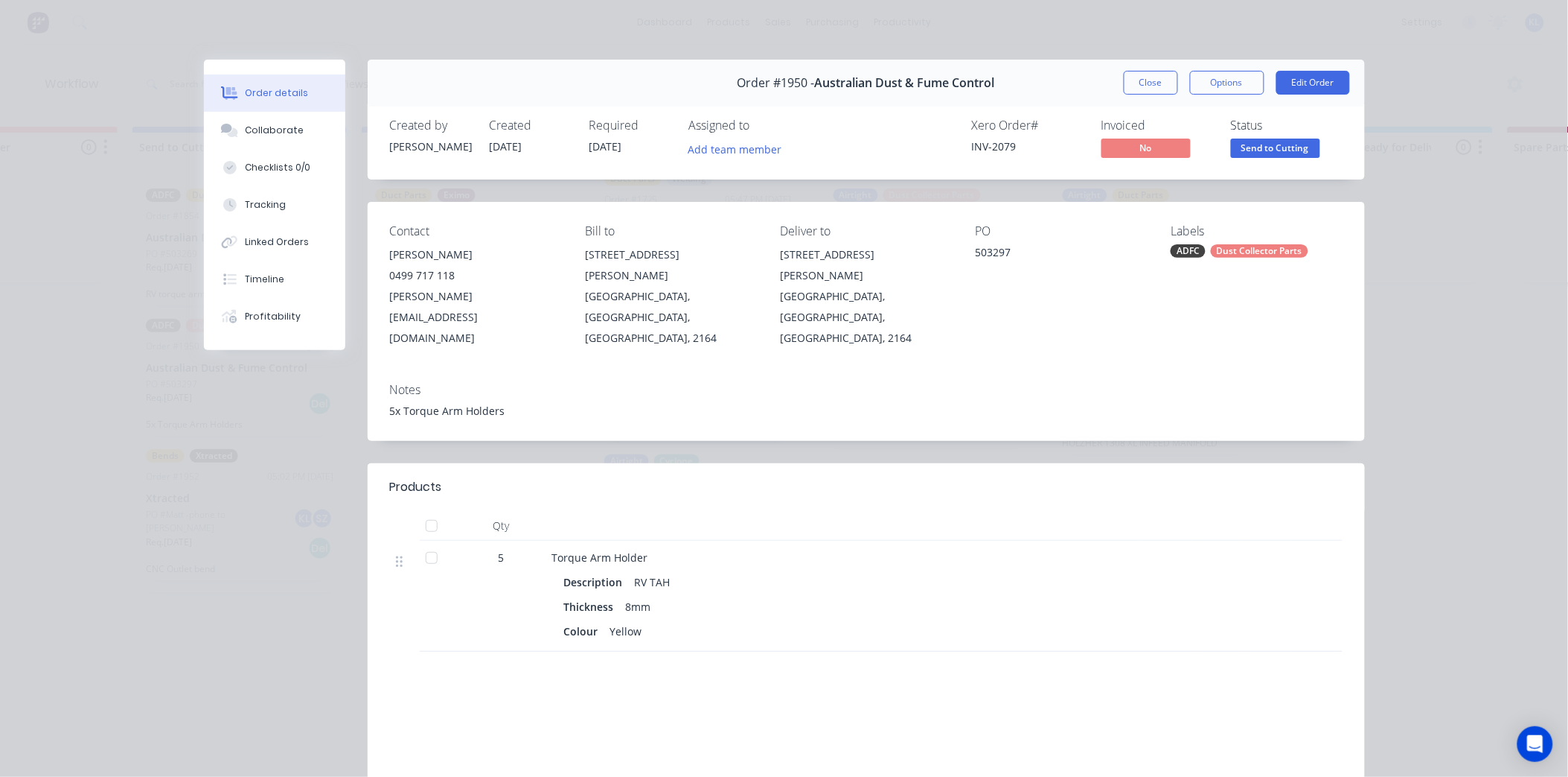
click at [1287, 151] on span "Send to Cutting" at bounding box center [1276, 148] width 89 height 19
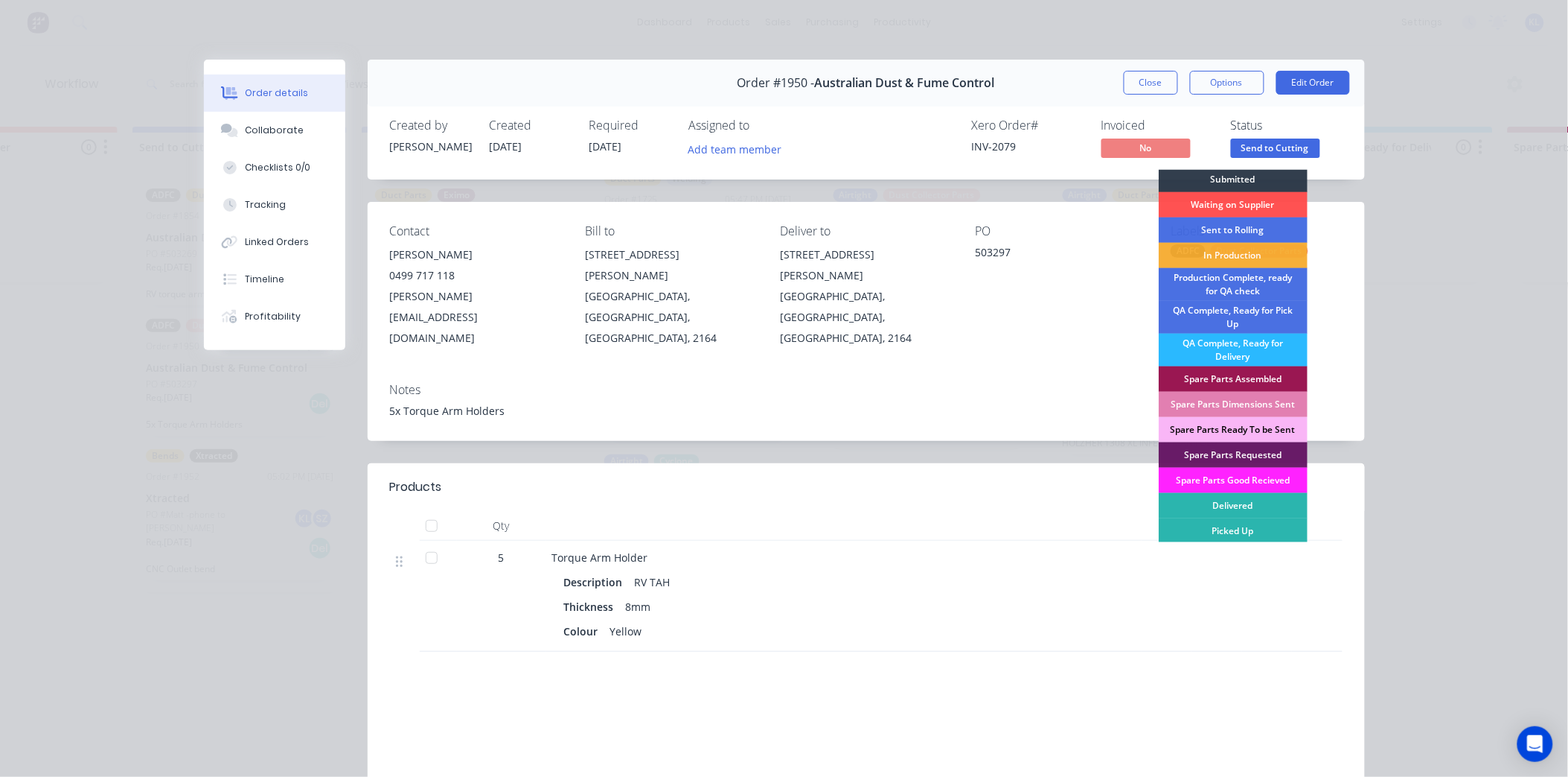
scroll to position [4, 0]
click at [291, 128] on div "Collaborate" at bounding box center [274, 130] width 59 height 13
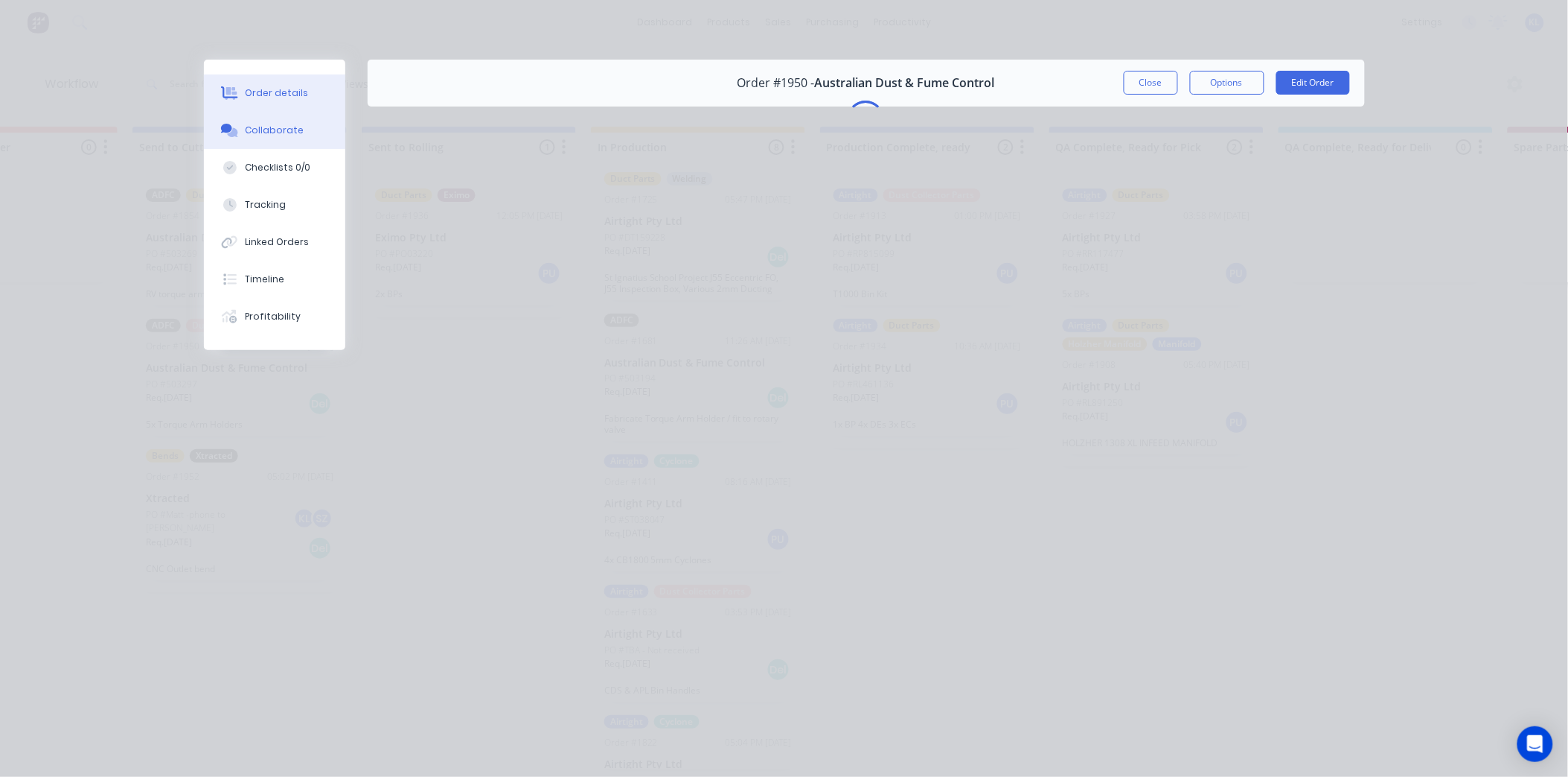
click at [314, 105] on button "Order details" at bounding box center [274, 92] width 141 height 37
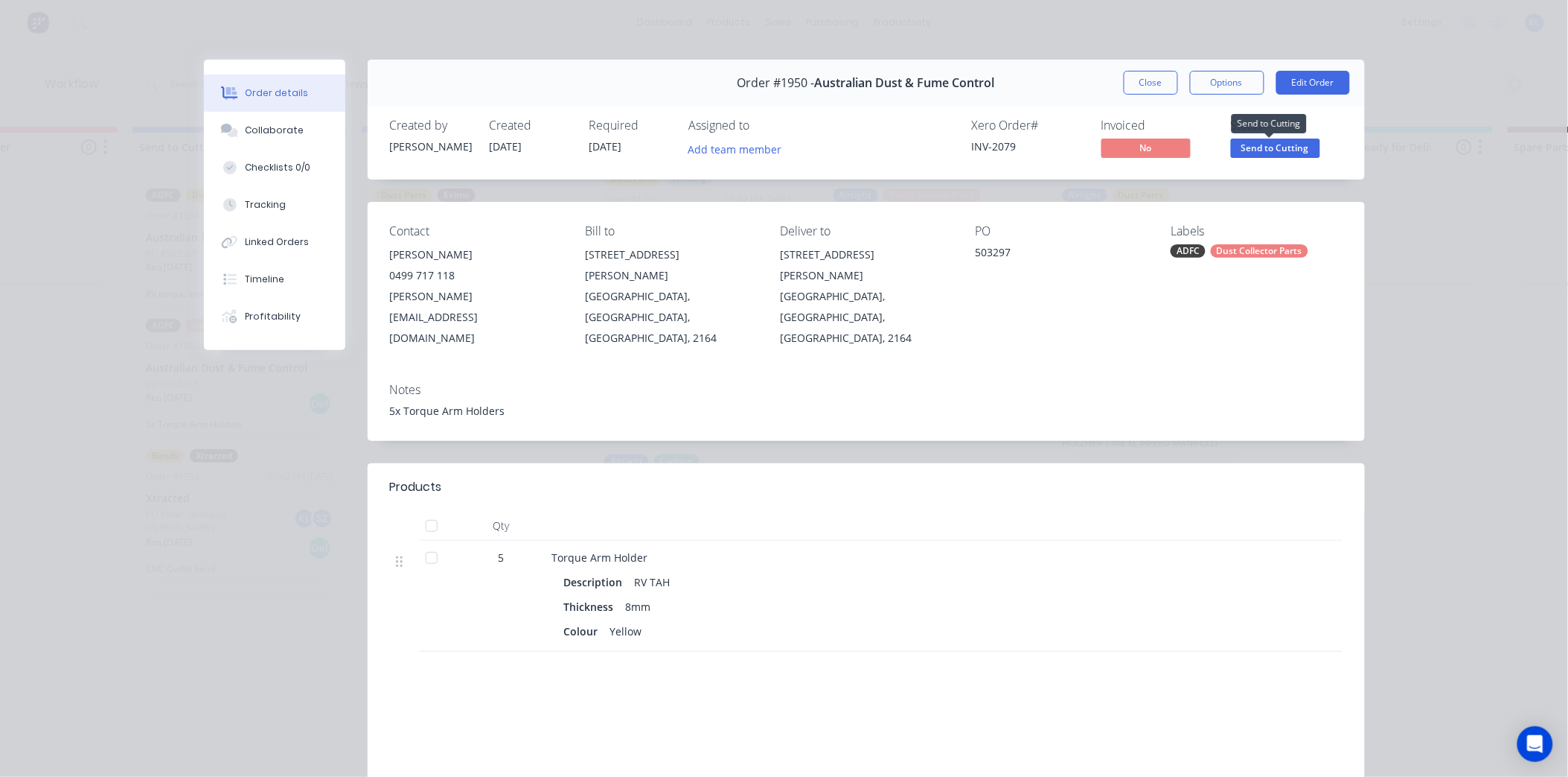
click at [1271, 145] on span "Send to Cutting" at bounding box center [1276, 148] width 89 height 19
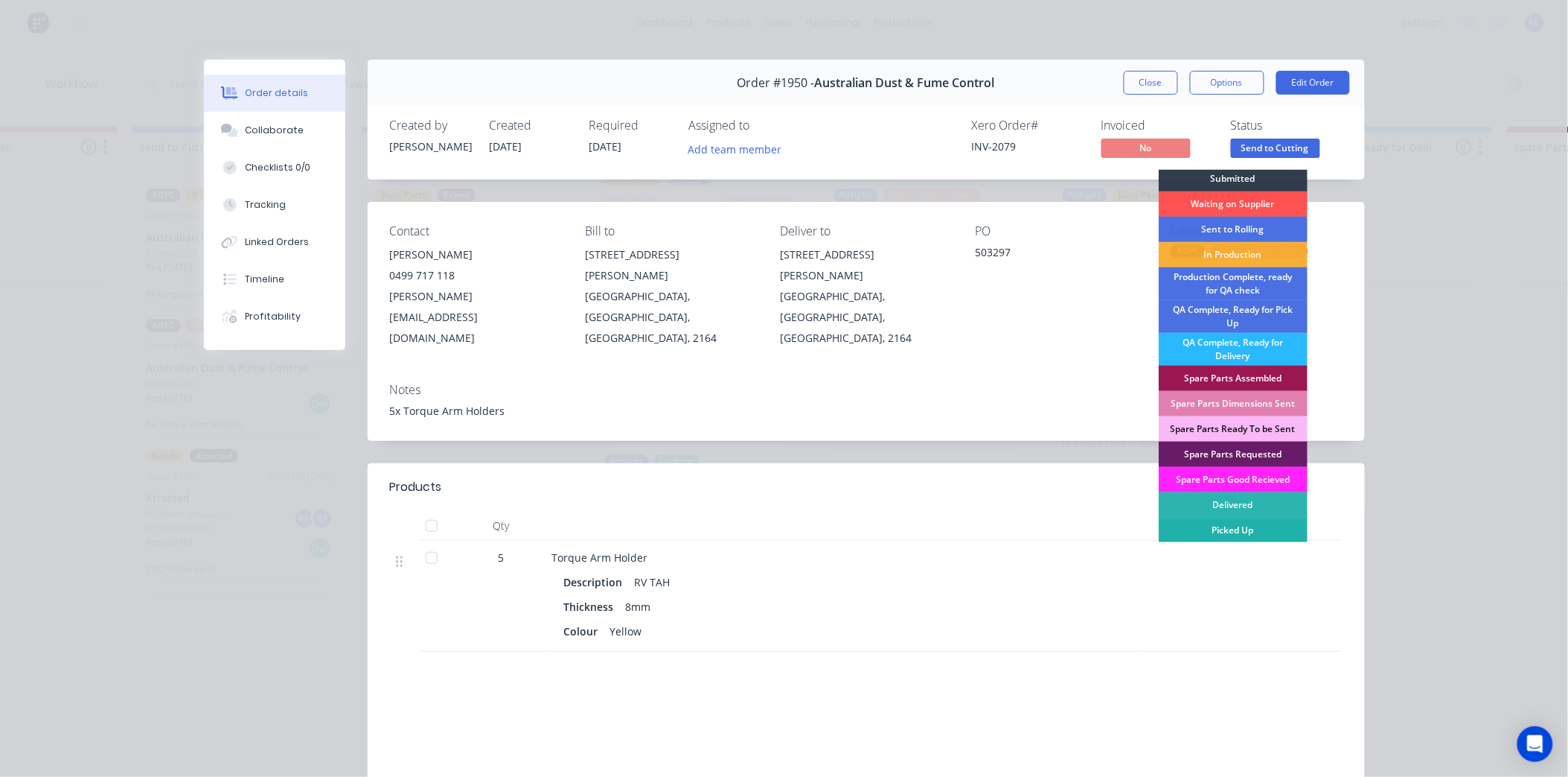
click at [1244, 527] on div "Picked Up" at bounding box center [1233, 530] width 149 height 25
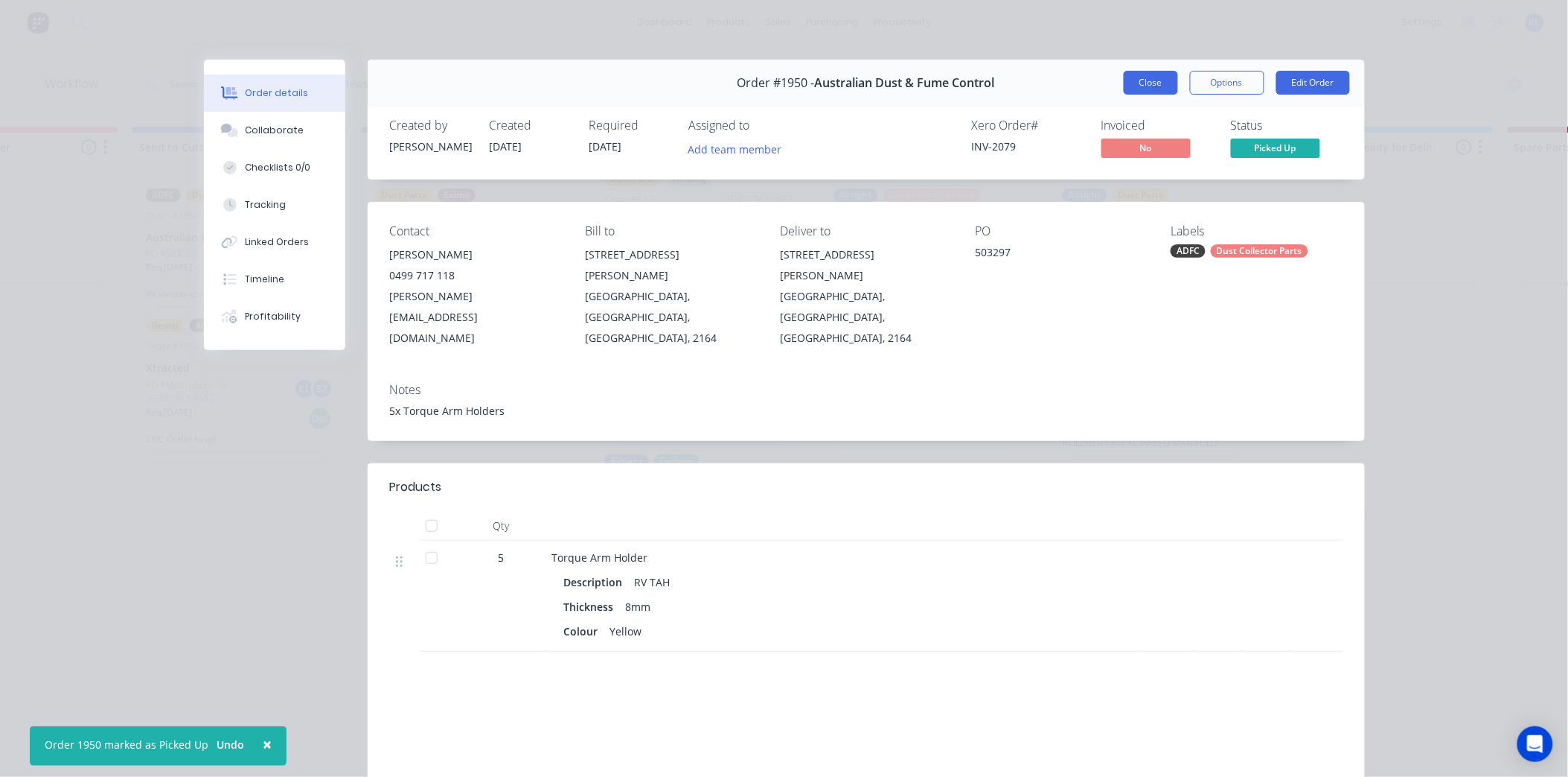
click at [1143, 85] on button "Close" at bounding box center [1151, 83] width 54 height 24
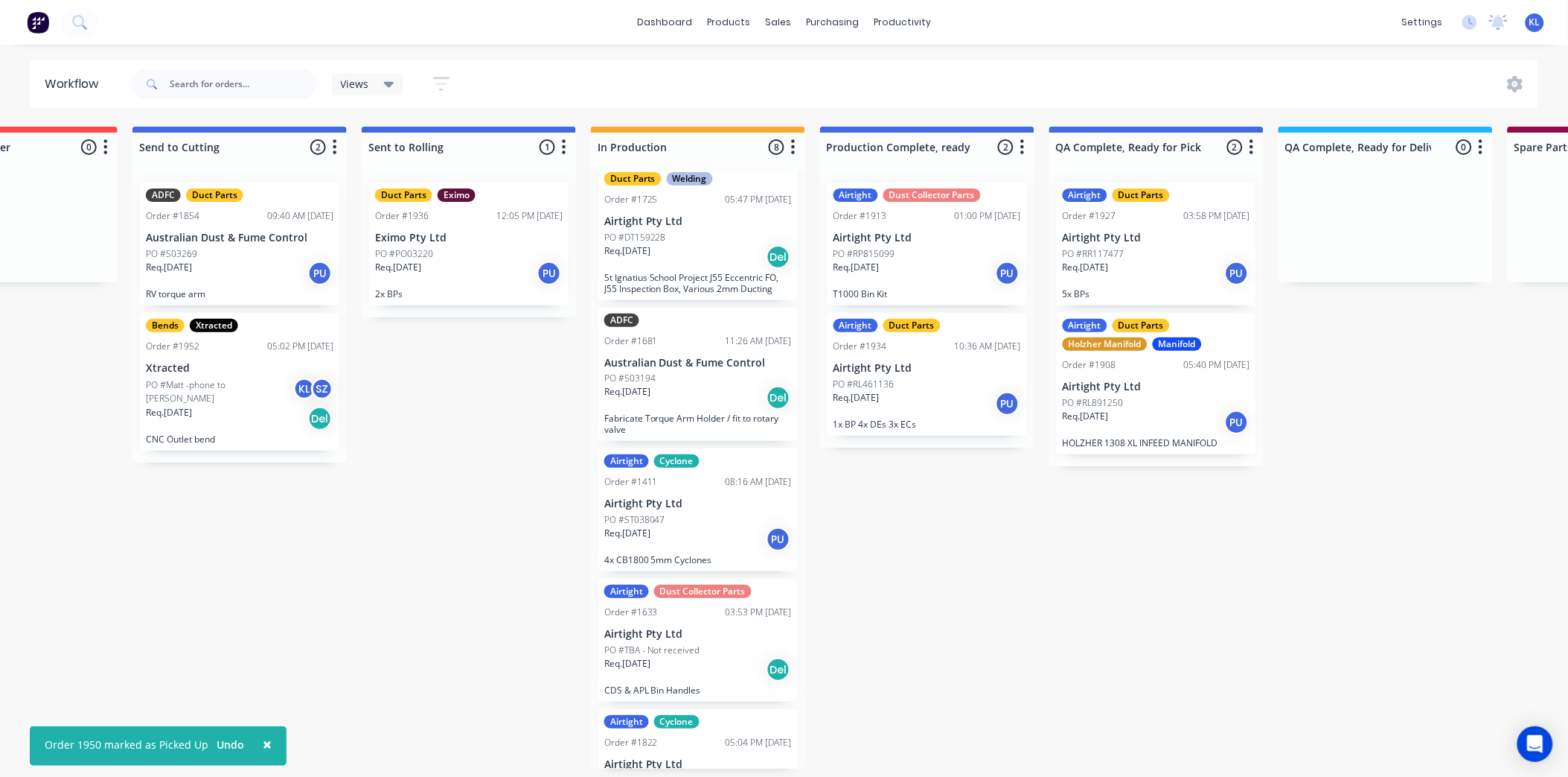
click at [248, 255] on div "PO #503269" at bounding box center [240, 253] width 188 height 13
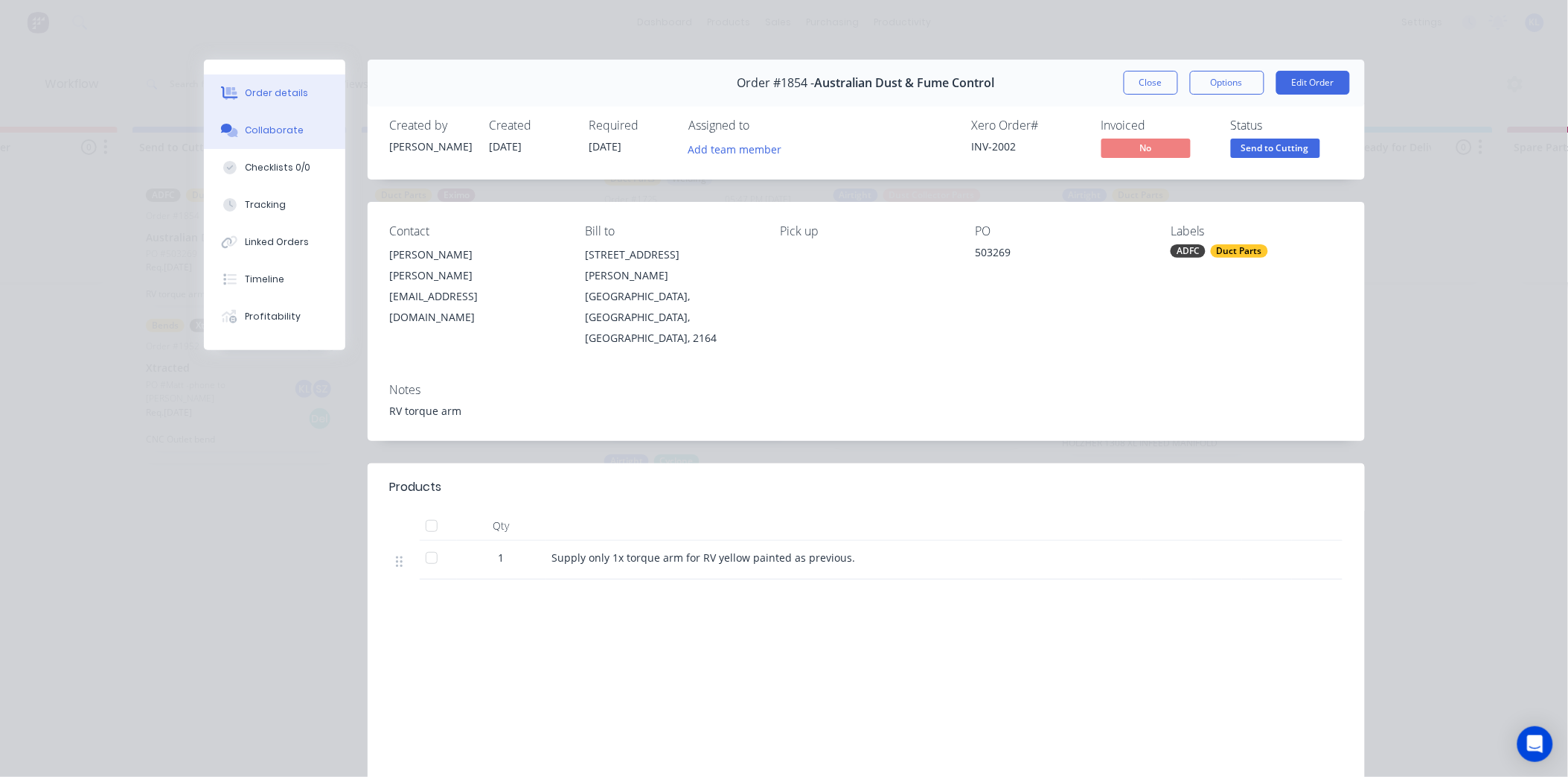
click at [247, 133] on div "Collaborate" at bounding box center [274, 130] width 59 height 13
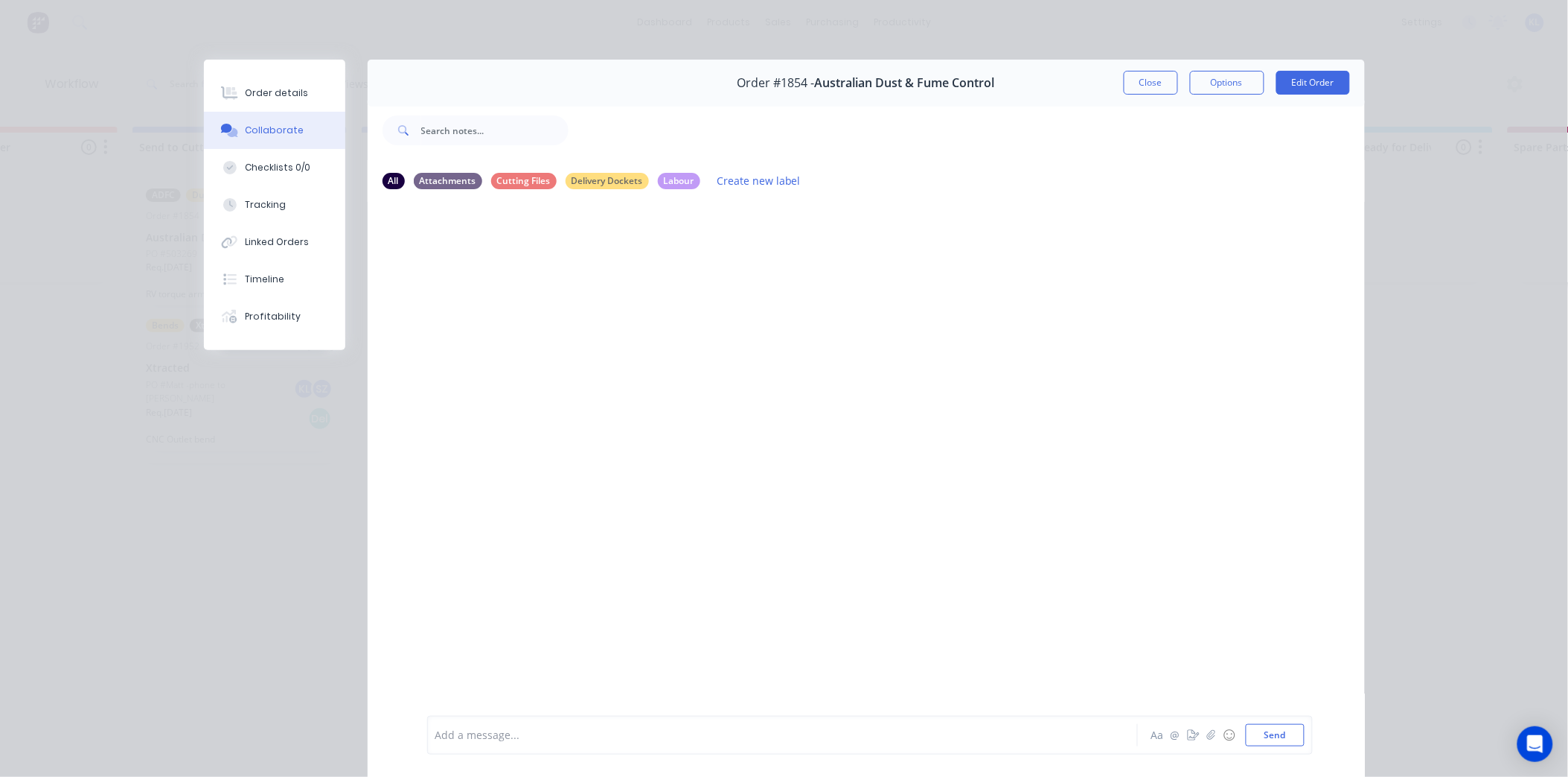
click at [486, 734] on div at bounding box center [762, 735] width 651 height 16
click at [288, 87] on div "Order details" at bounding box center [277, 93] width 63 height 13
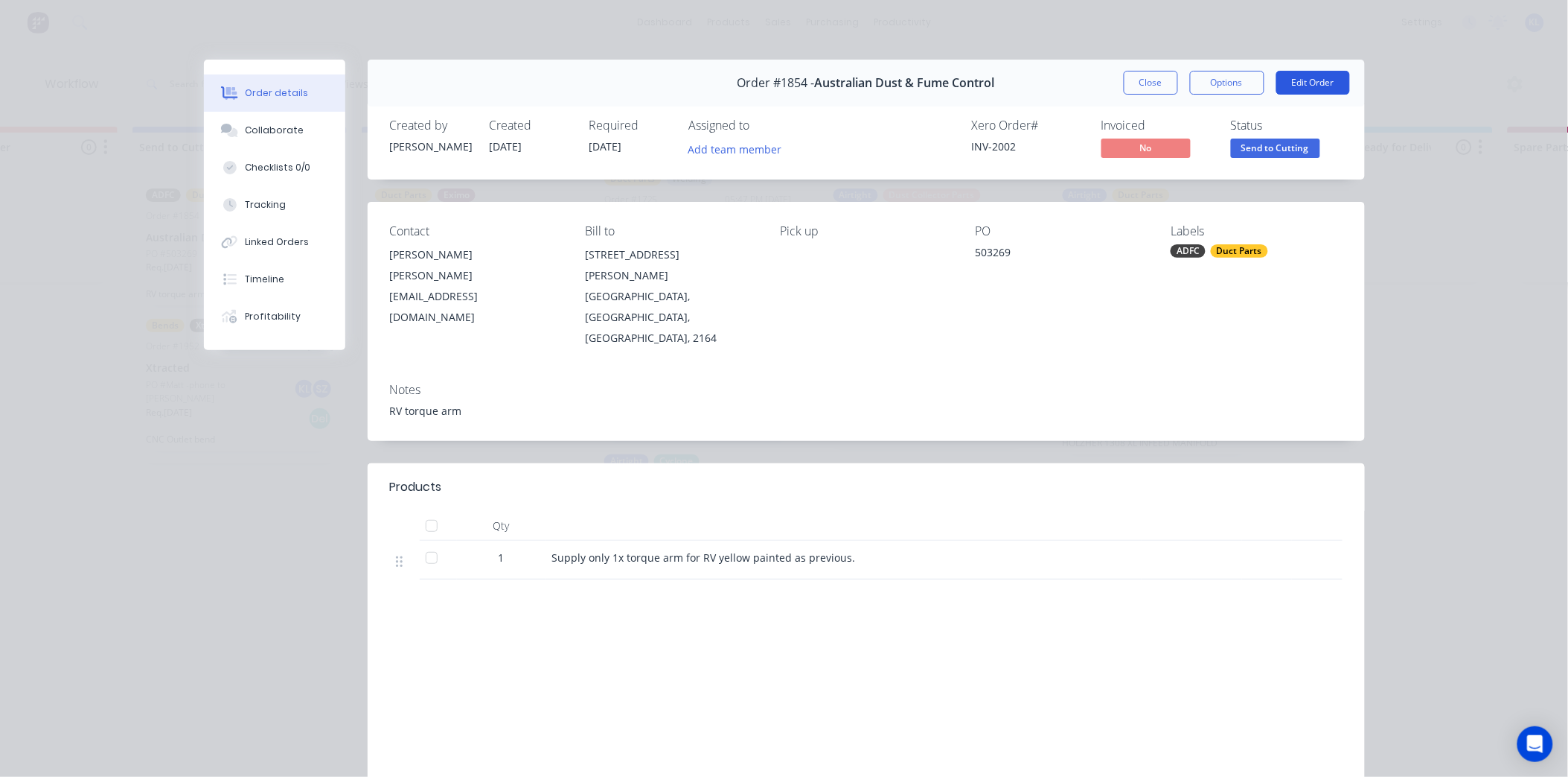
click at [1305, 80] on button "Edit Order" at bounding box center [1313, 83] width 73 height 24
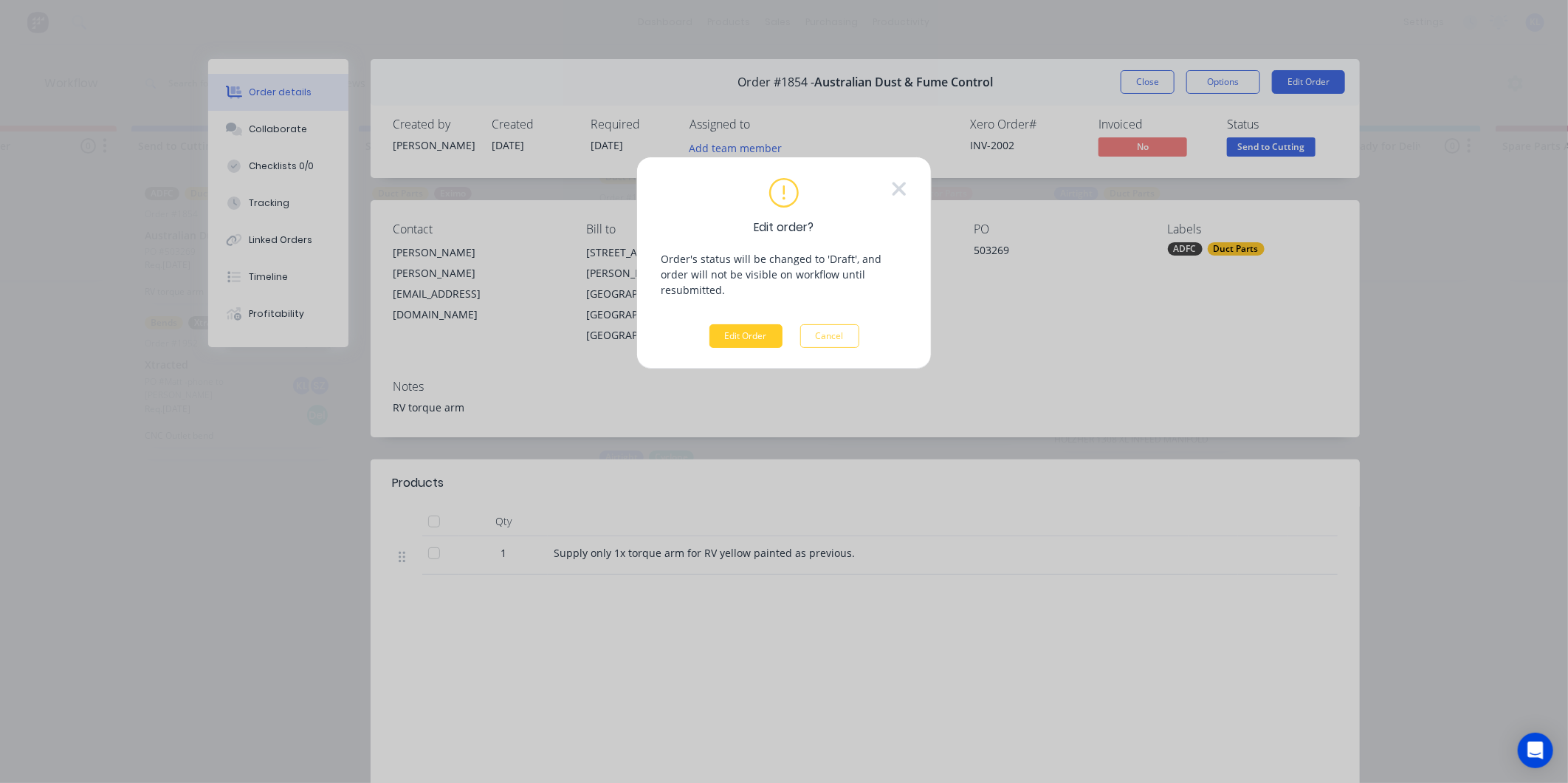
click at [758, 324] on button "Edit Order" at bounding box center [745, 336] width 73 height 23
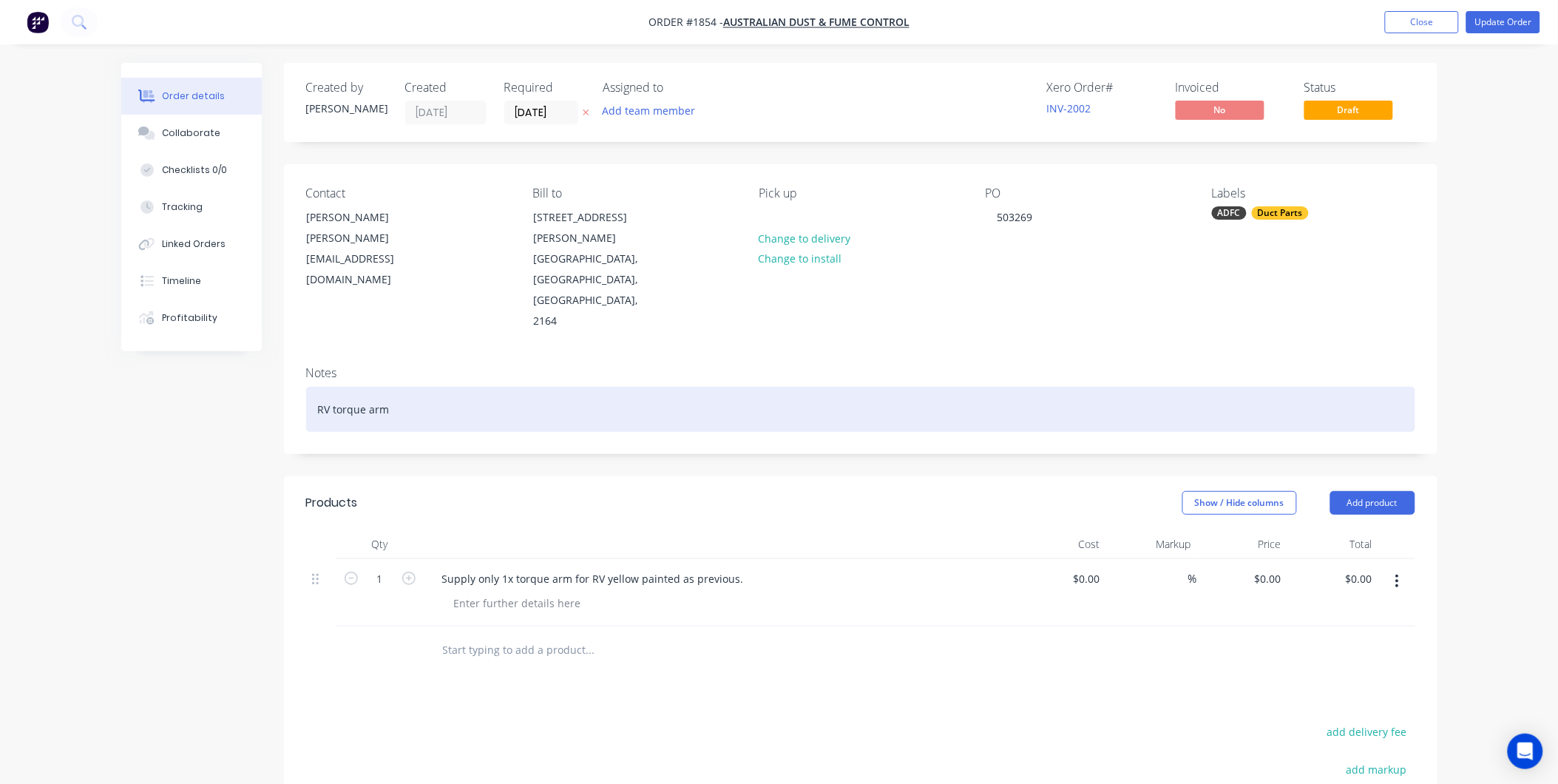
drag, startPoint x: 398, startPoint y: 360, endPoint x: 114, endPoint y: 438, distance: 294.5
click at [73, 446] on div "Order details Collaborate Checklists 0/0 Tracking Linked Orders Timeline Profit…" at bounding box center [779, 526] width 1558 height 1052
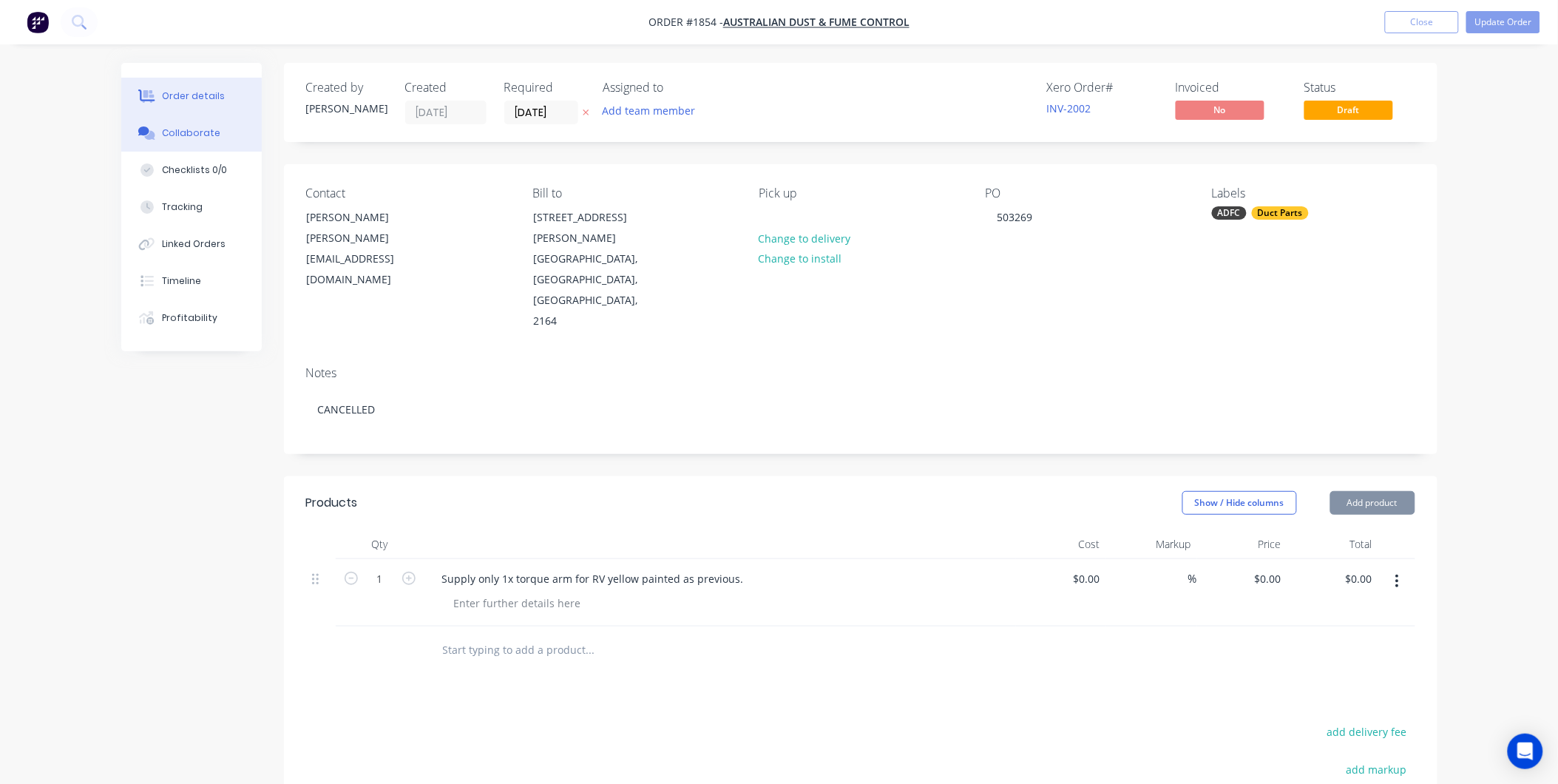
click at [207, 137] on div "Collaborate" at bounding box center [191, 132] width 59 height 13
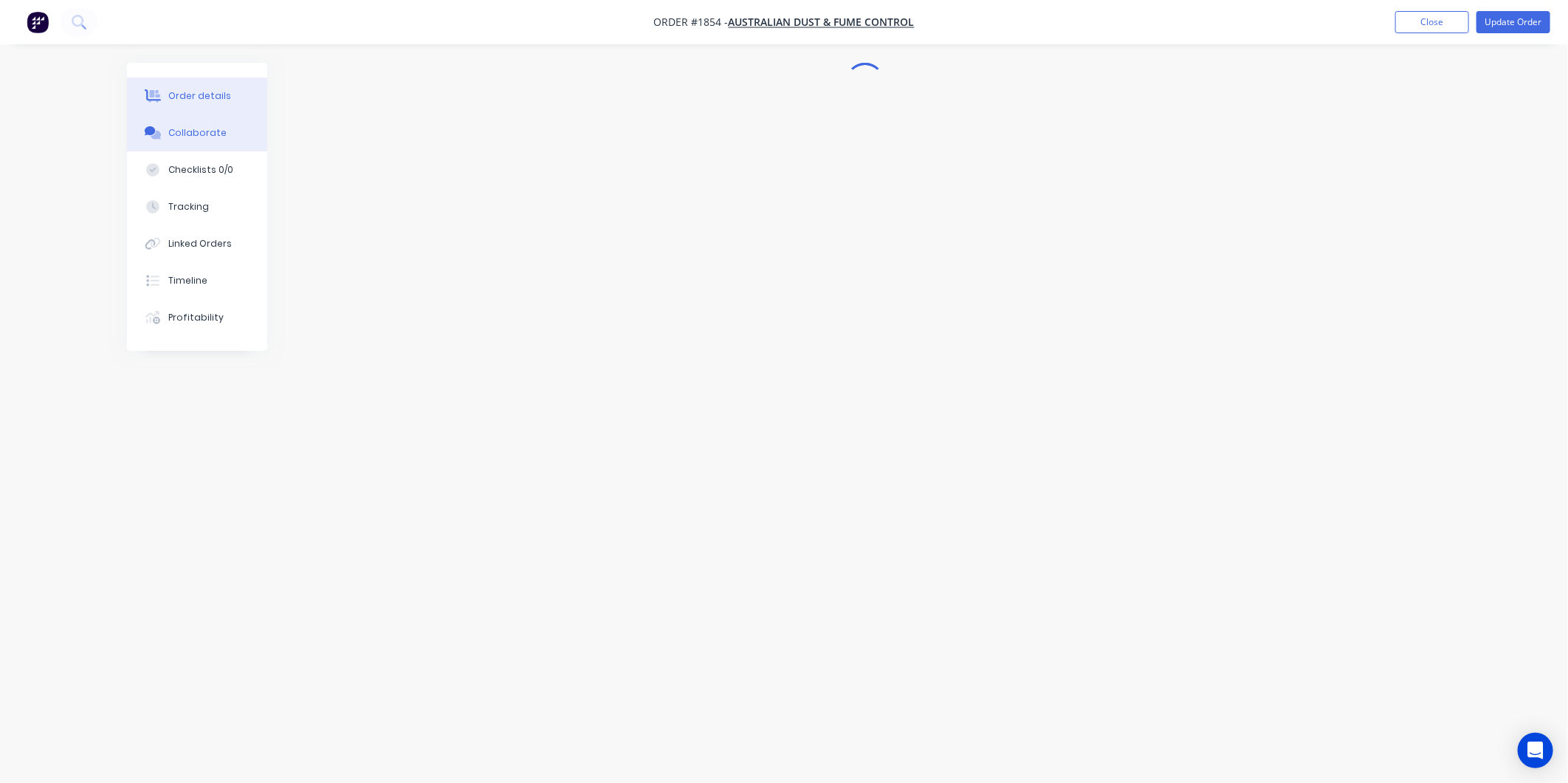
click at [215, 93] on div "Order details" at bounding box center [199, 95] width 63 height 13
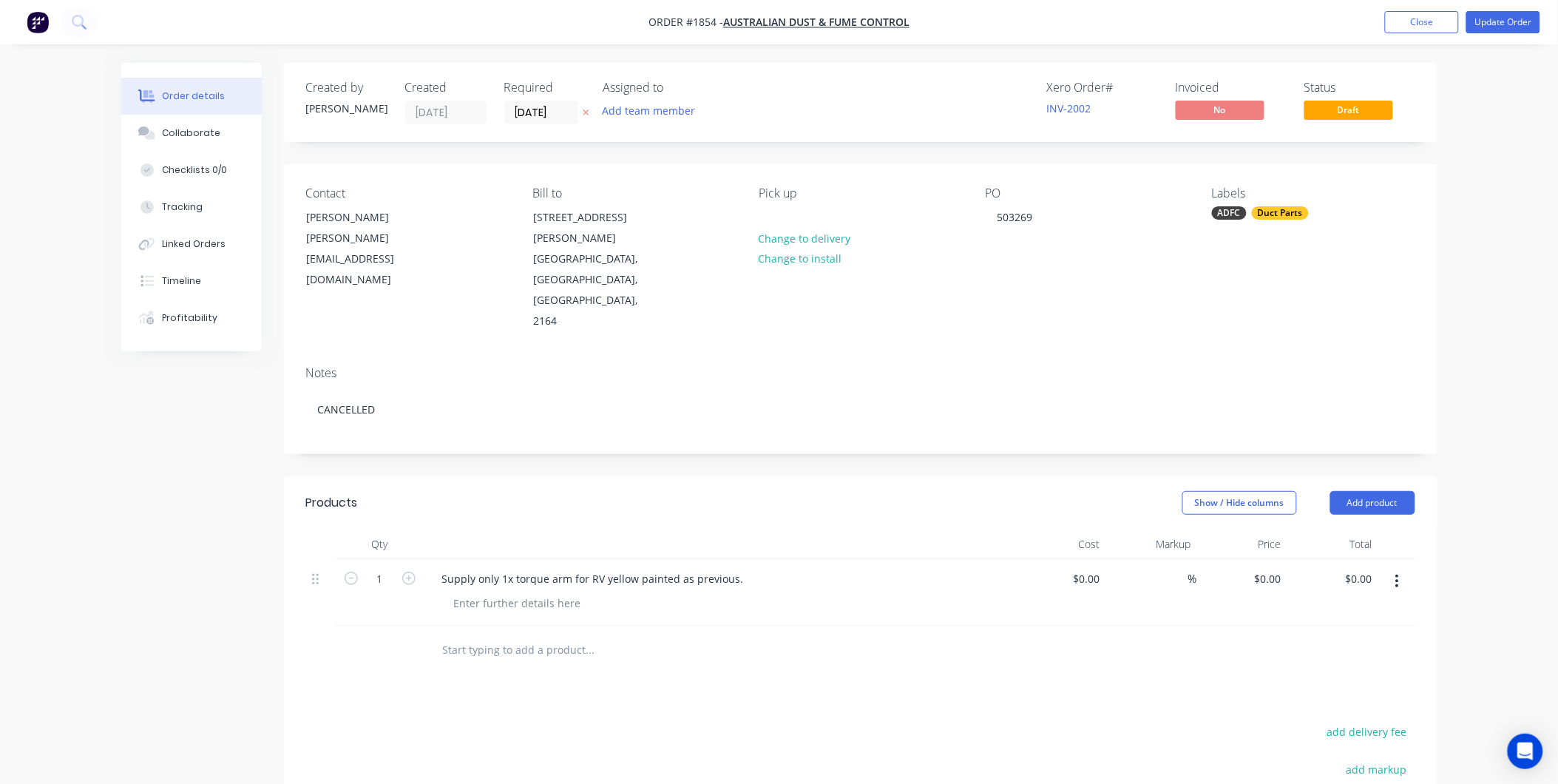
click at [1408, 568] on button "button" at bounding box center [1397, 581] width 34 height 27
drag, startPoint x: 1311, startPoint y: 658, endPoint x: 944, endPoint y: 544, distance: 384.3
click at [1307, 694] on button "Delete" at bounding box center [1345, 709] width 140 height 30
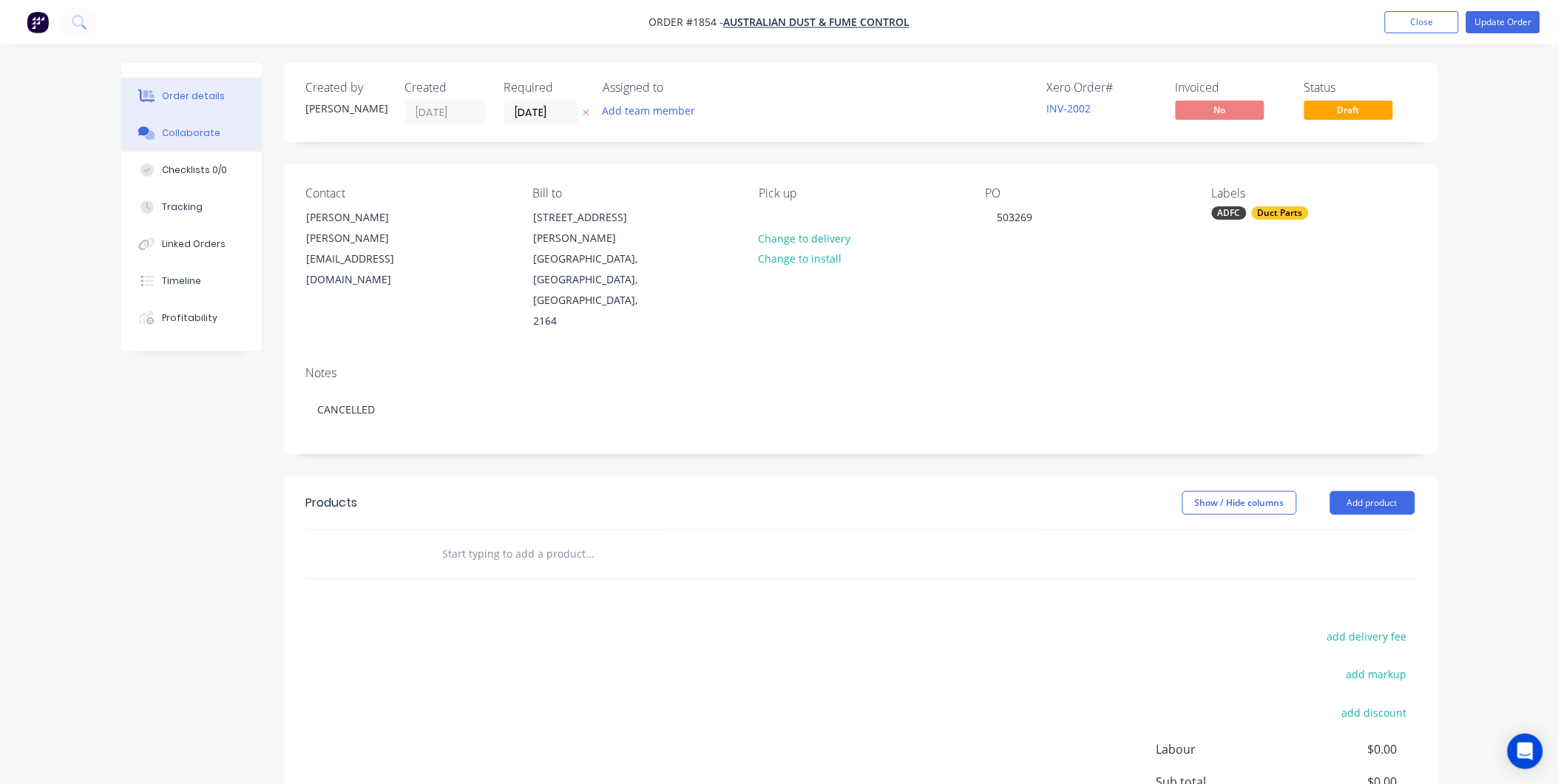
click at [207, 142] on button "Collaborate" at bounding box center [191, 132] width 140 height 37
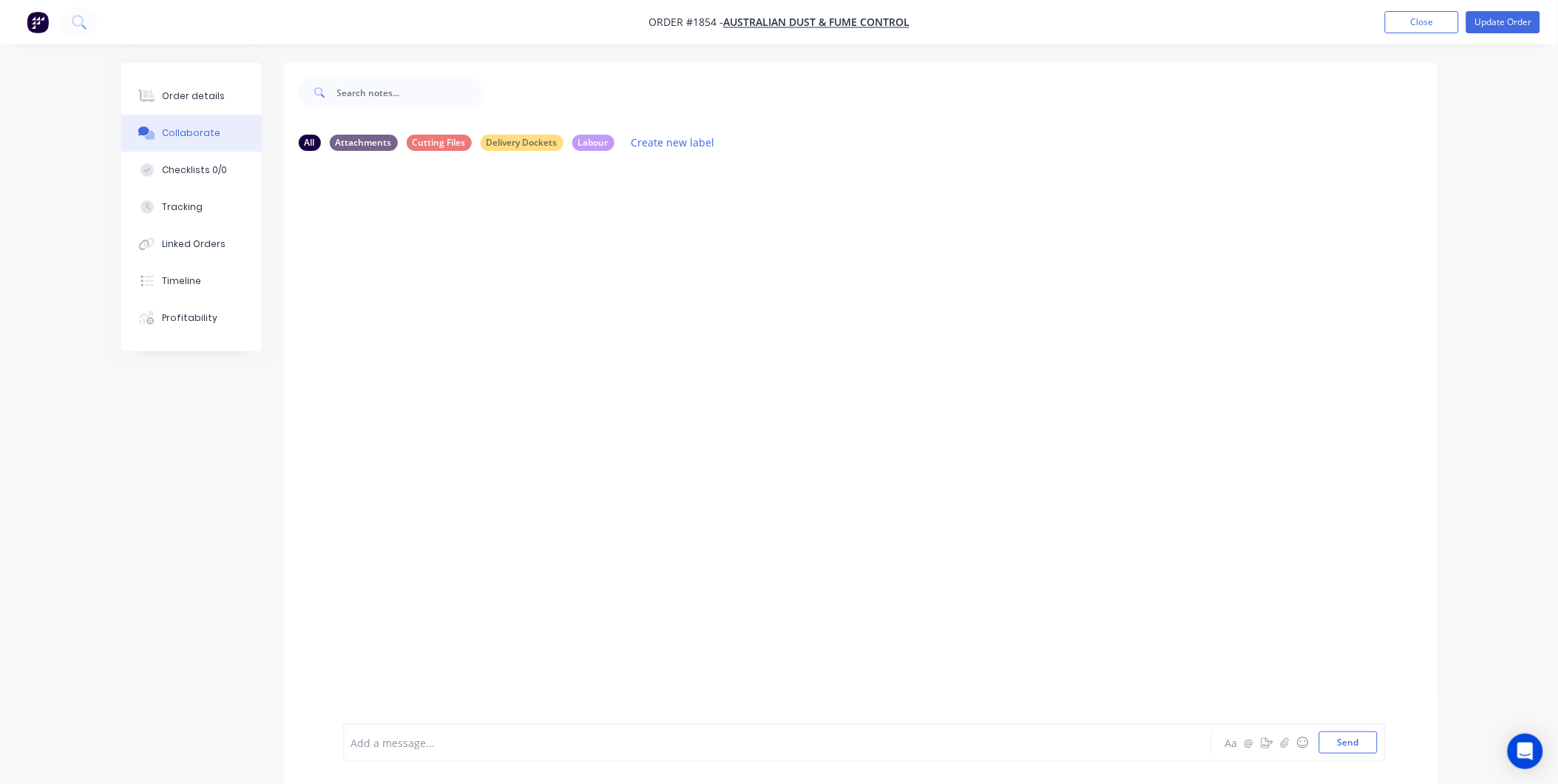
drag, startPoint x: 433, startPoint y: 758, endPoint x: 410, endPoint y: 730, distance: 36.2
click at [432, 760] on div "Add a message... Aa @ ☺ Send" at bounding box center [864, 742] width 1043 height 38
click at [410, 732] on div "Add a message..." at bounding box center [736, 742] width 770 height 22
click at [646, 736] on div "THIS ORDER IS CANCELLED! ADFC has ordered 5x of these" at bounding box center [736, 743] width 769 height 16
click at [858, 735] on div "THIS ORDER IS CANCELLED! ADFC has ordered 5x of these Torque arm holders on" at bounding box center [736, 743] width 769 height 16
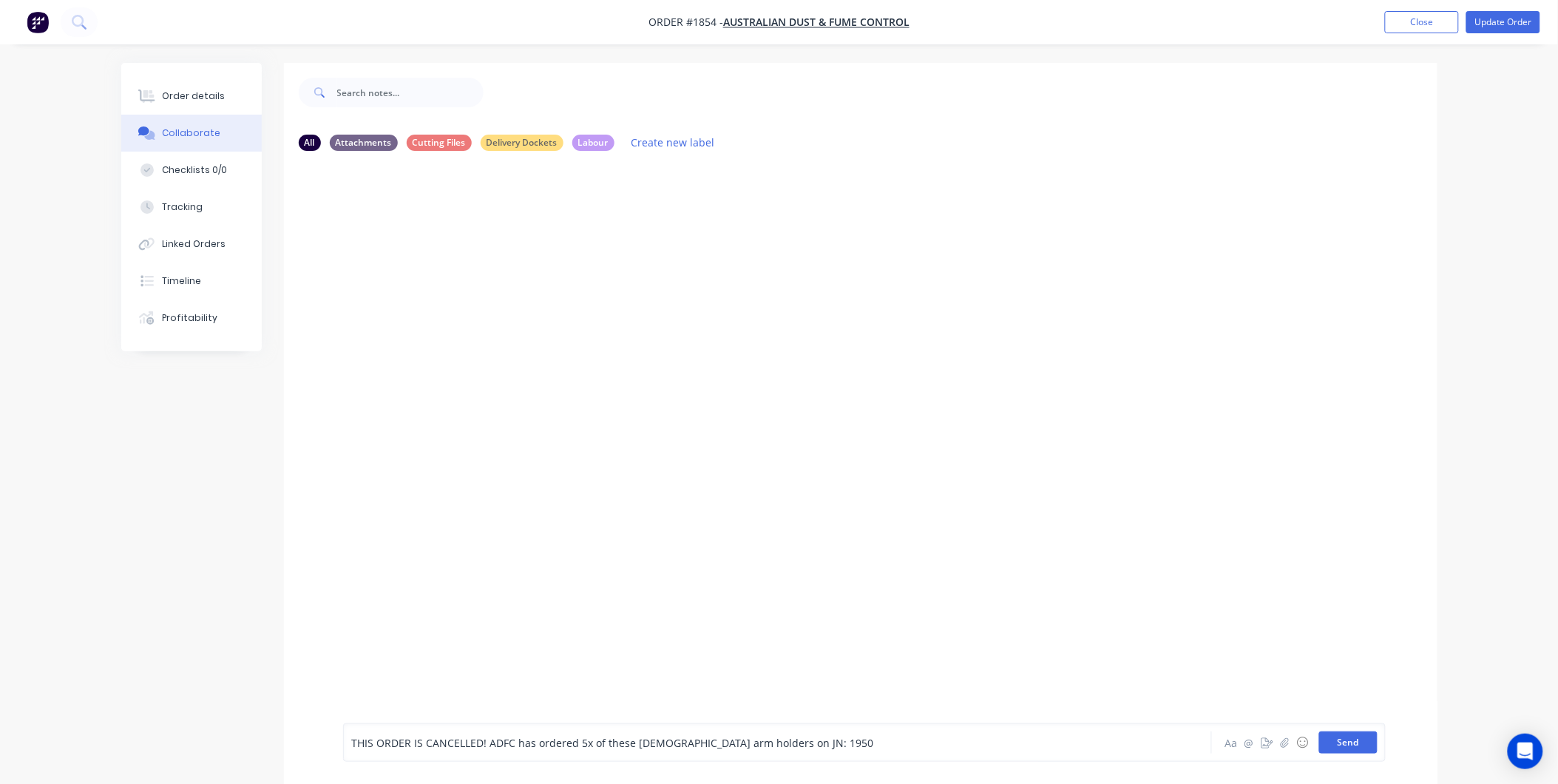
click at [1325, 735] on button "Send" at bounding box center [1348, 742] width 59 height 22
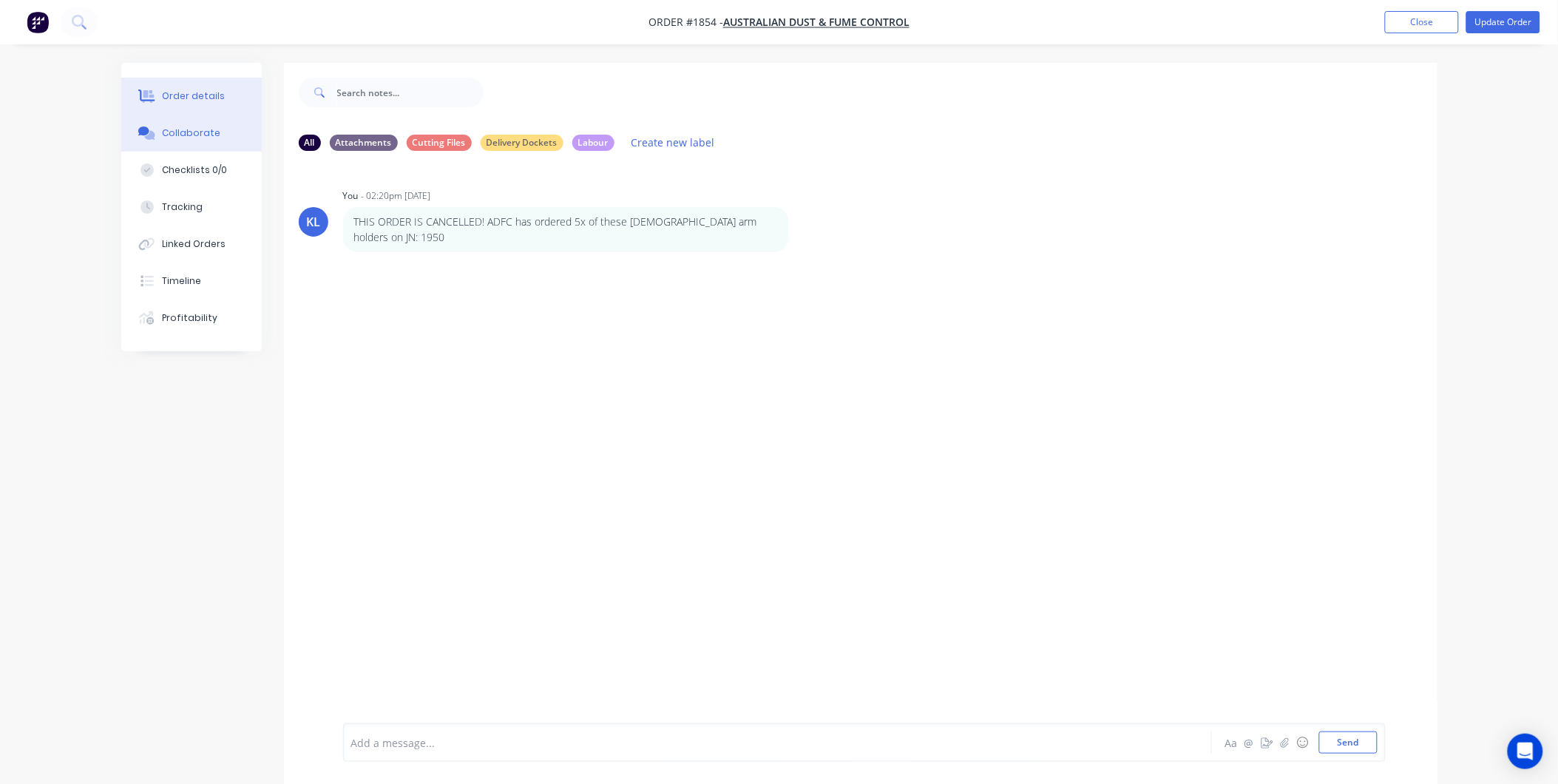
click at [203, 92] on div "Order details" at bounding box center [193, 96] width 63 height 13
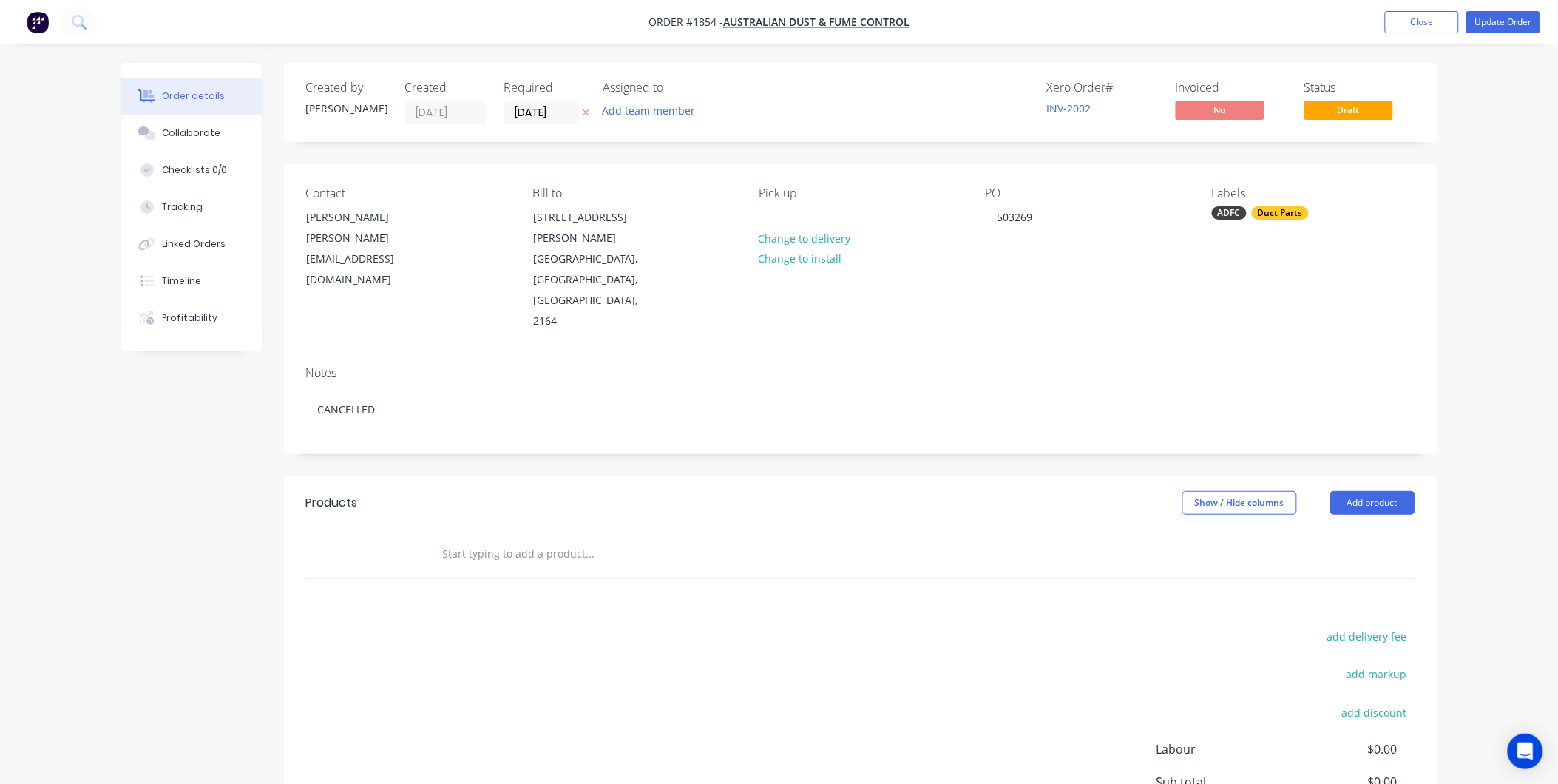
click at [1372, 101] on span "Draft" at bounding box center [1349, 110] width 89 height 19
click at [1267, 208] on div "Duct Parts" at bounding box center [1280, 212] width 57 height 13
click at [1289, 247] on input "text" at bounding box center [1335, 253] width 154 height 30
type input "Can"
click at [1233, 337] on div at bounding box center [1240, 341] width 30 height 30
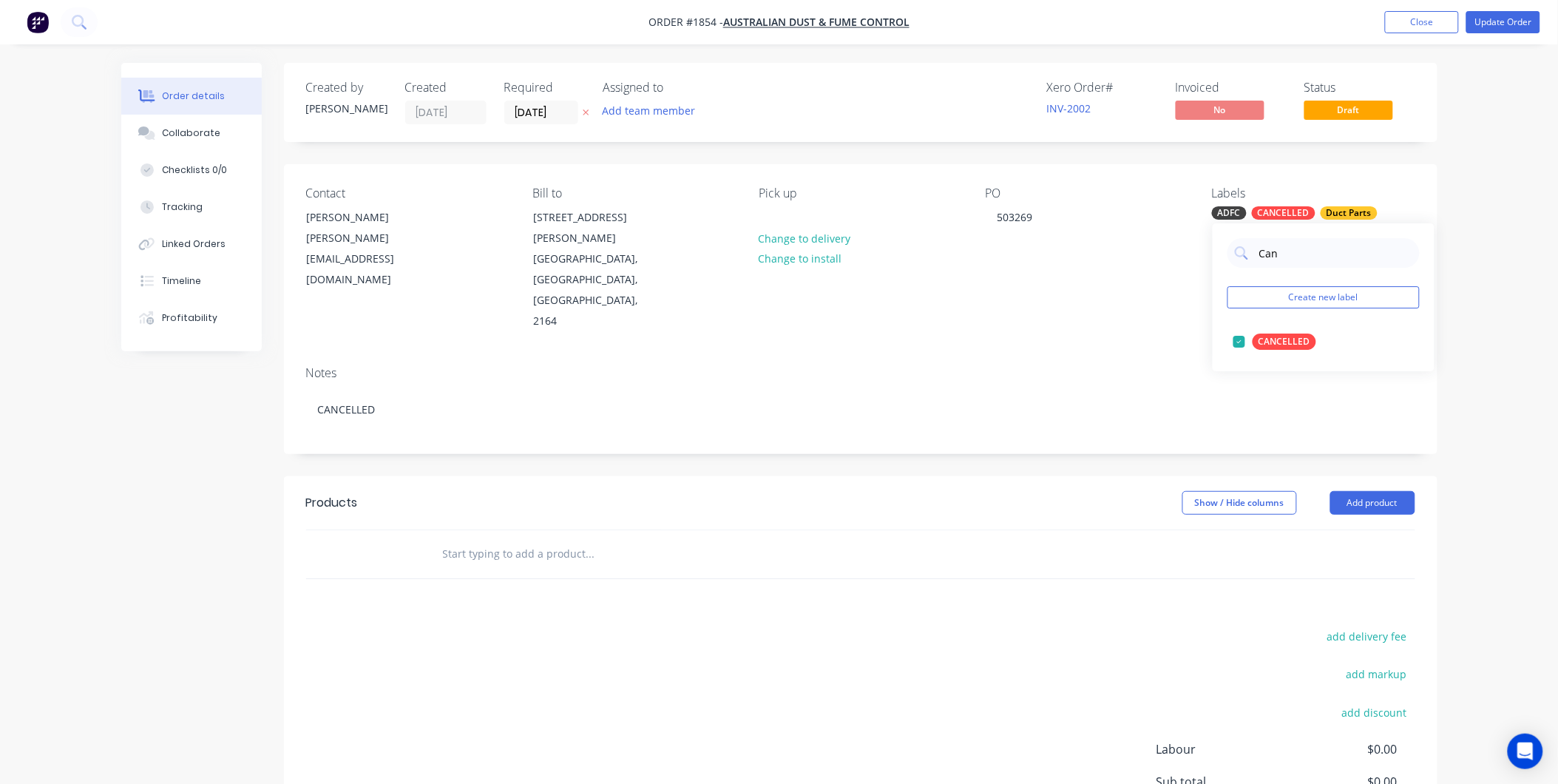
click at [1065, 354] on div "Notes CANCELLED" at bounding box center [861, 403] width 1154 height 99
click at [1497, 23] on button "Update Order" at bounding box center [1503, 22] width 74 height 22
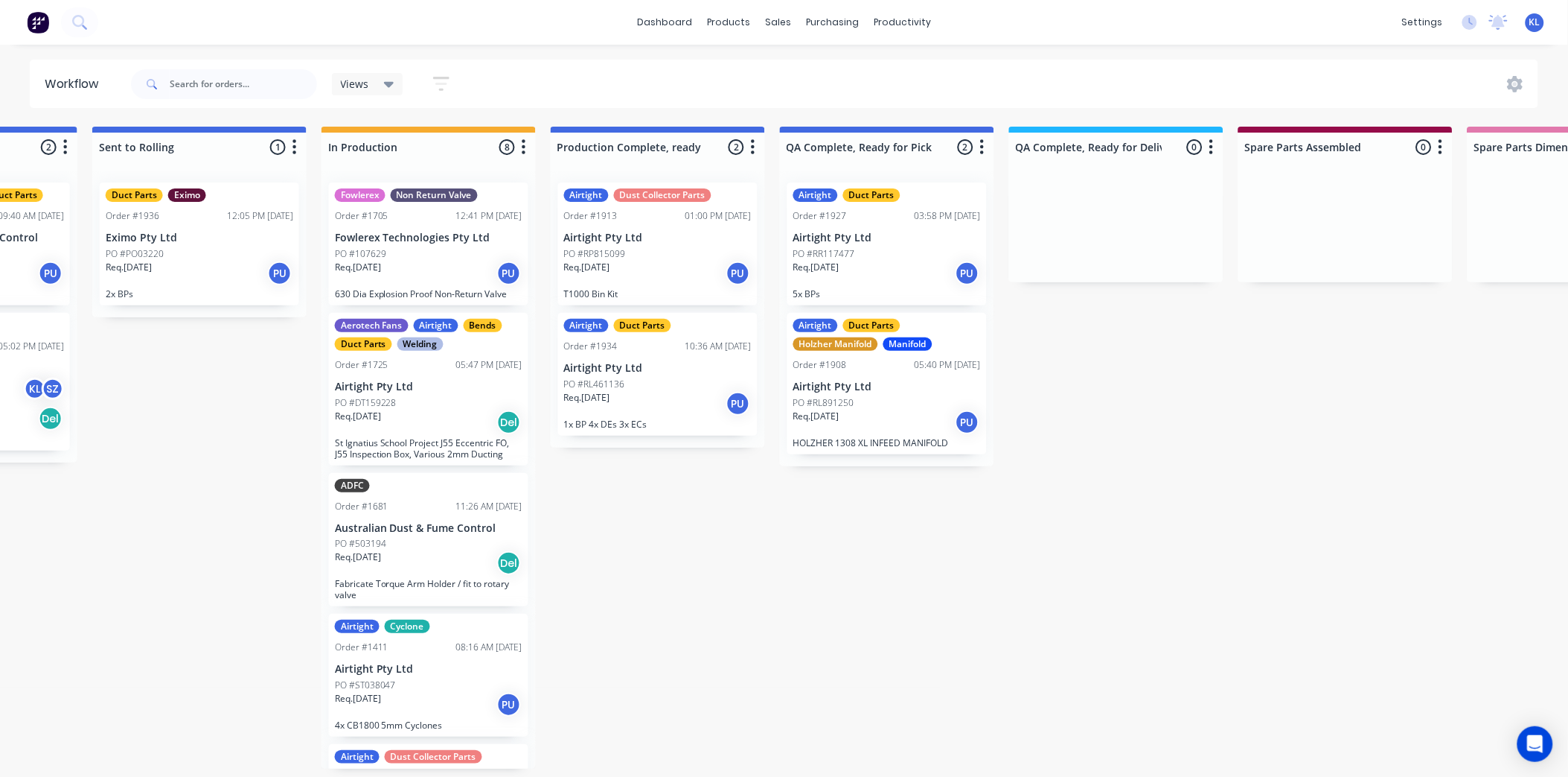
scroll to position [0, 628]
click at [132, 260] on p "Req. 04/09/25" at bounding box center [128, 267] width 47 height 13
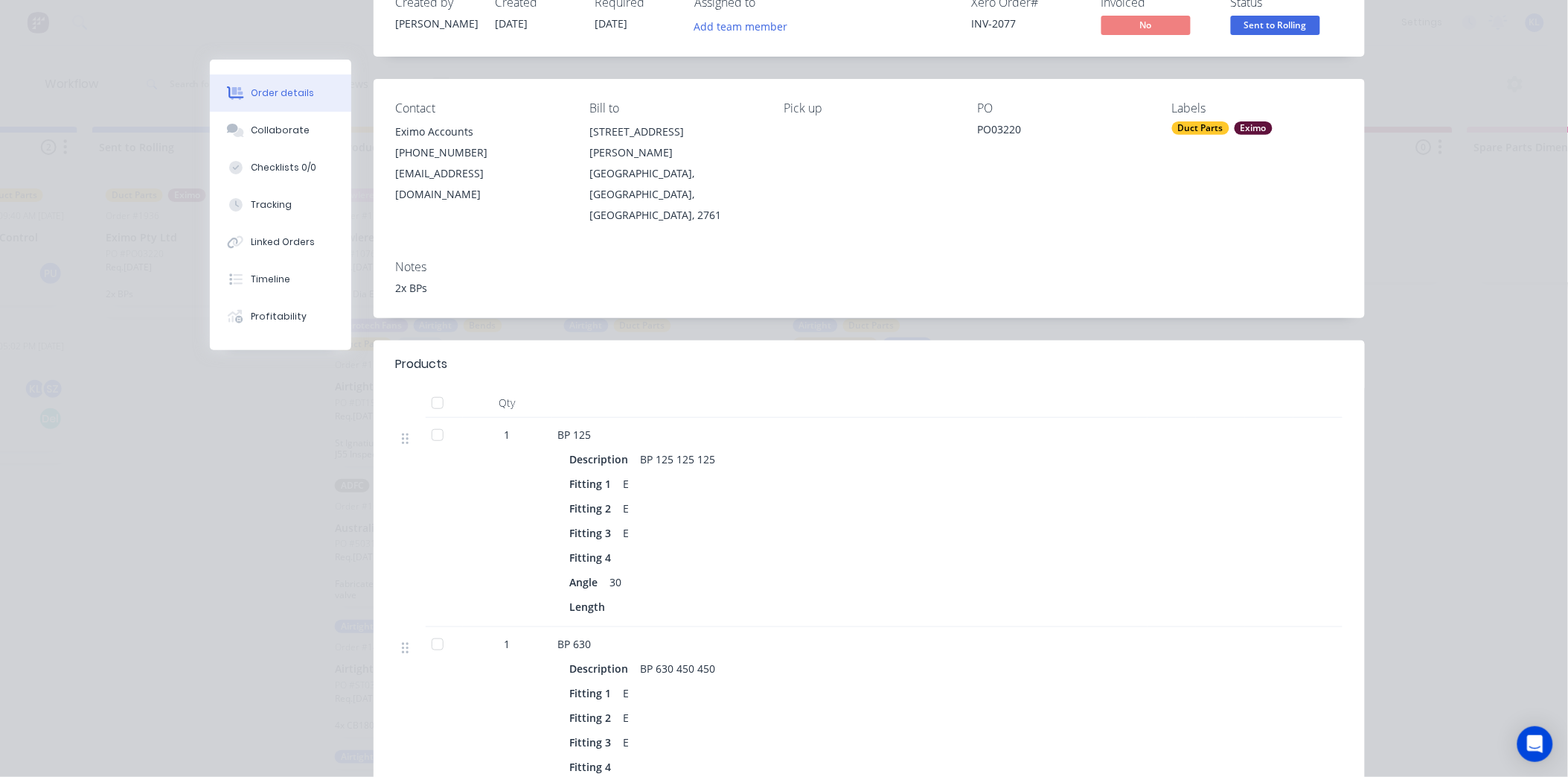
scroll to position [0, 0]
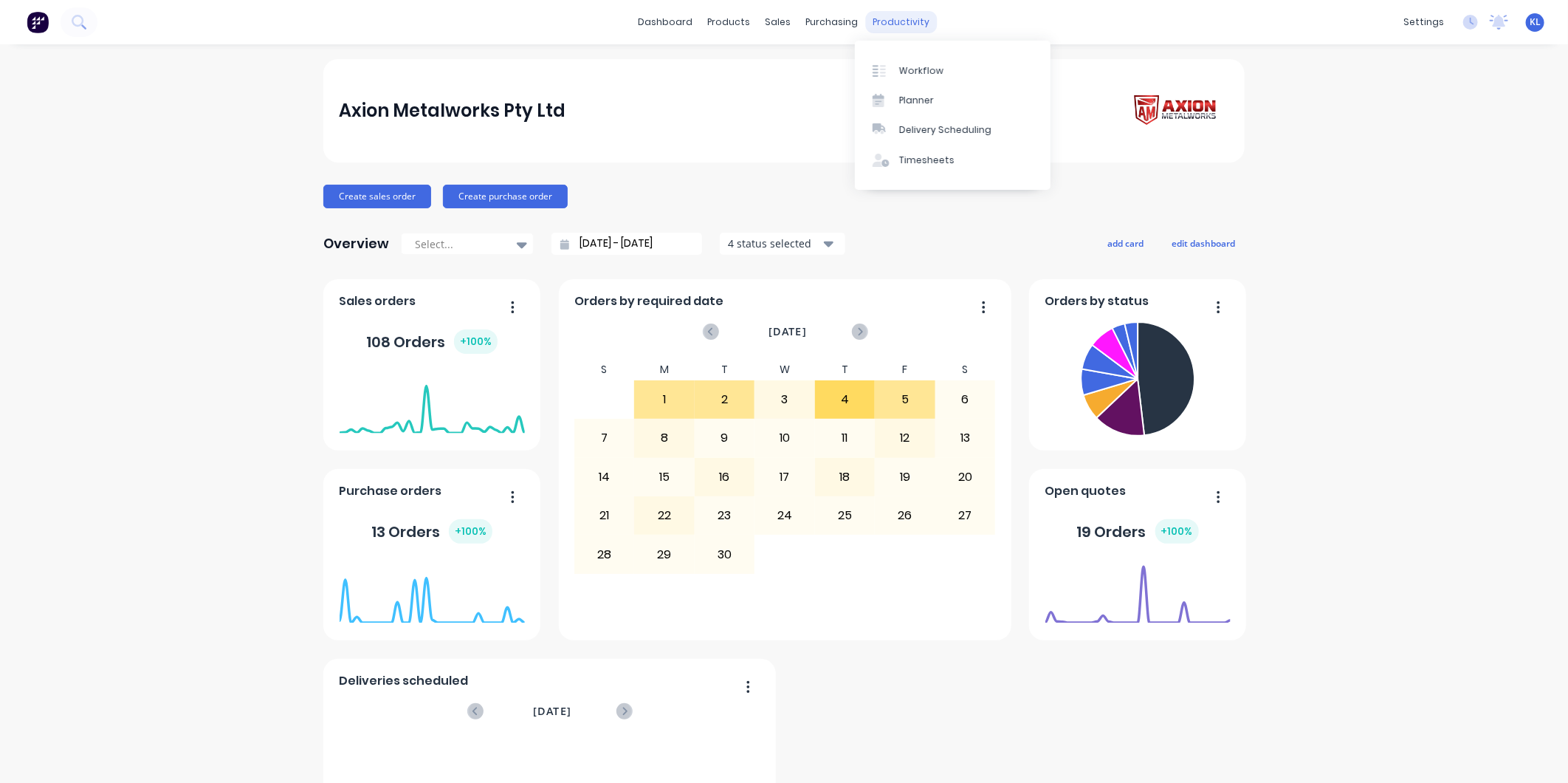
click at [868, 25] on div "productivity" at bounding box center [902, 22] width 72 height 22
click at [893, 66] on div at bounding box center [884, 70] width 22 height 13
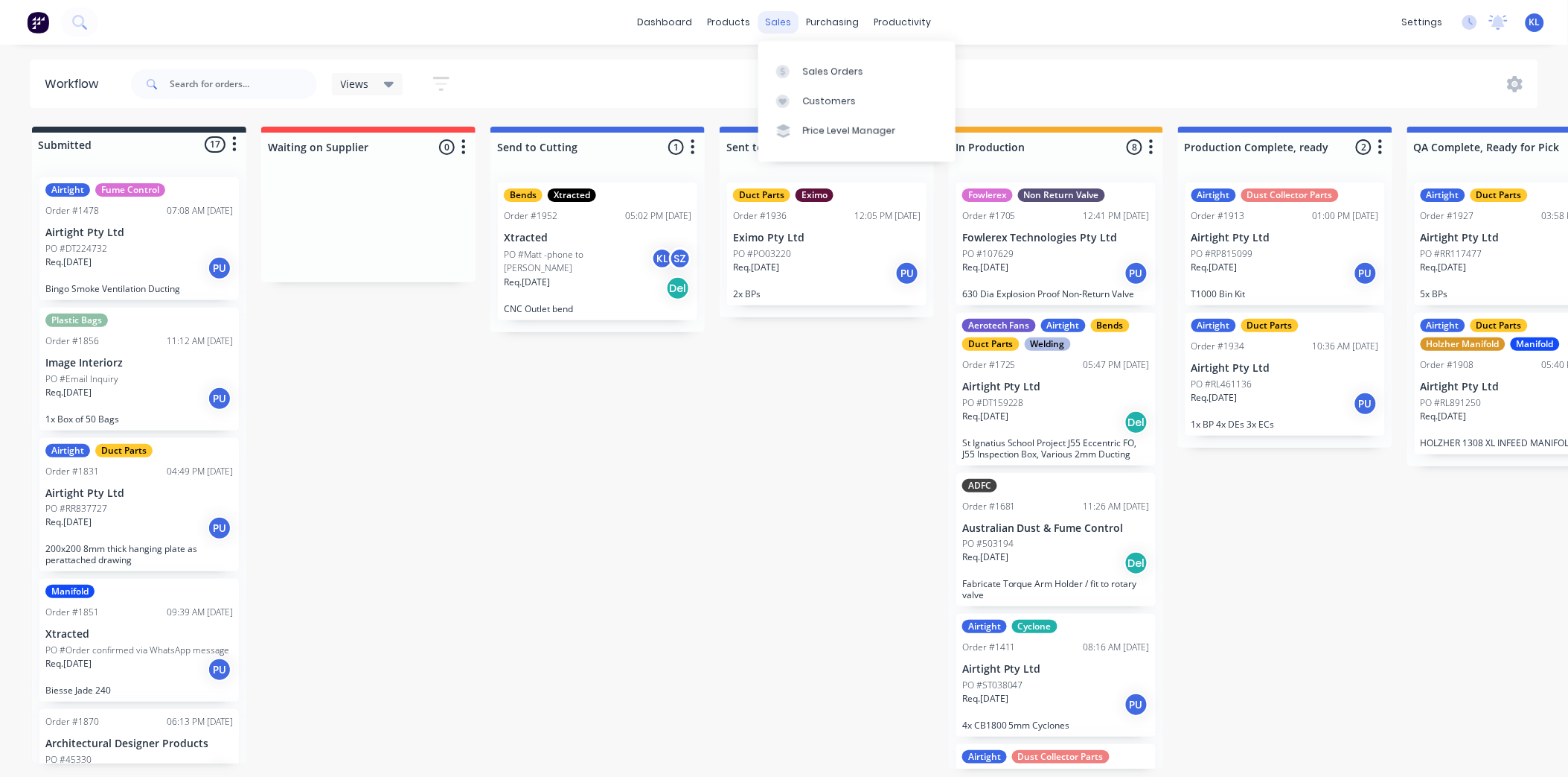
click at [787, 24] on div "sales" at bounding box center [778, 22] width 41 height 22
click at [835, 73] on div "Sales Orders" at bounding box center [833, 71] width 61 height 13
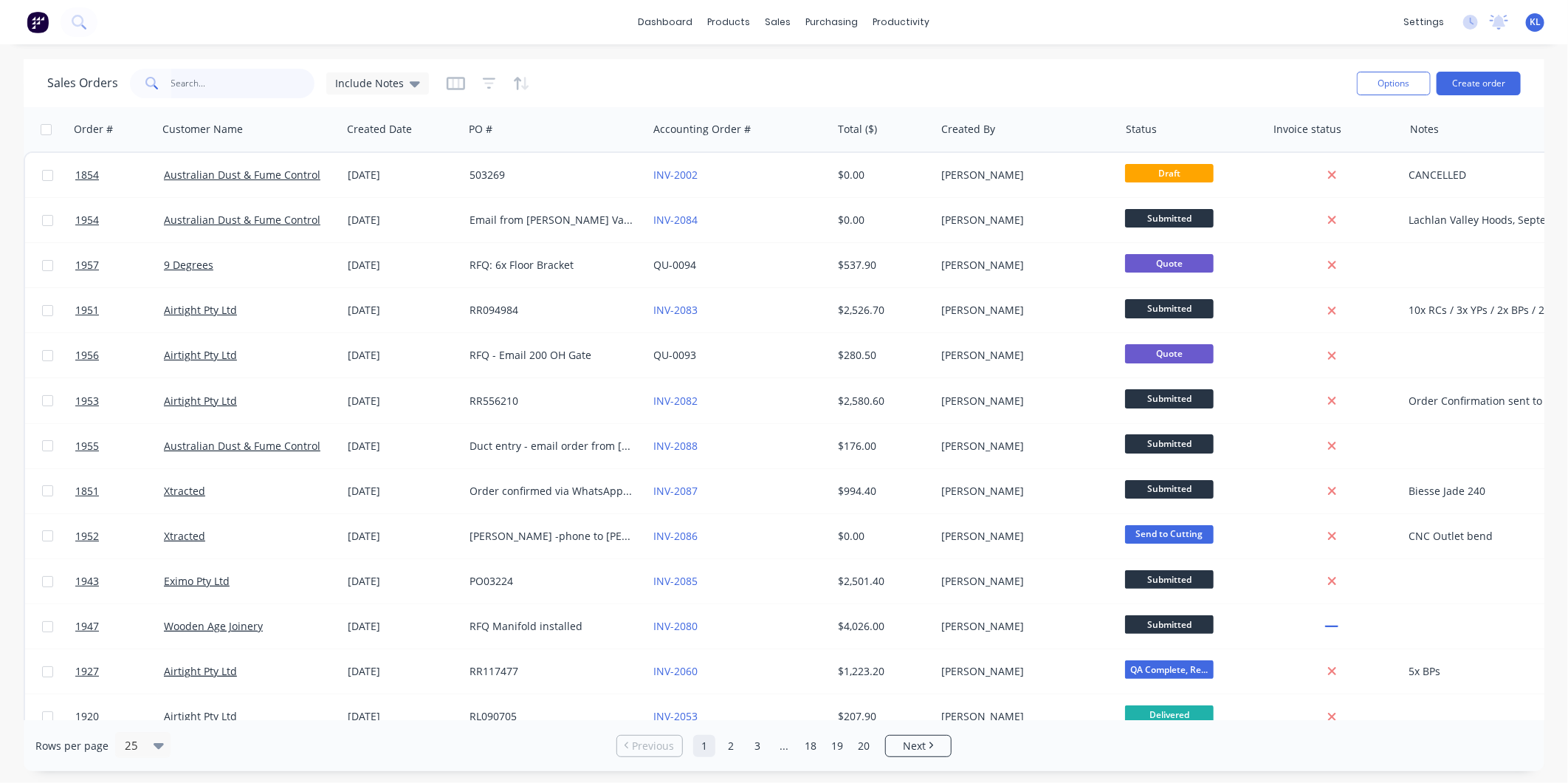
click at [188, 82] on input "text" at bounding box center [243, 84] width 144 height 30
type input "adfc"
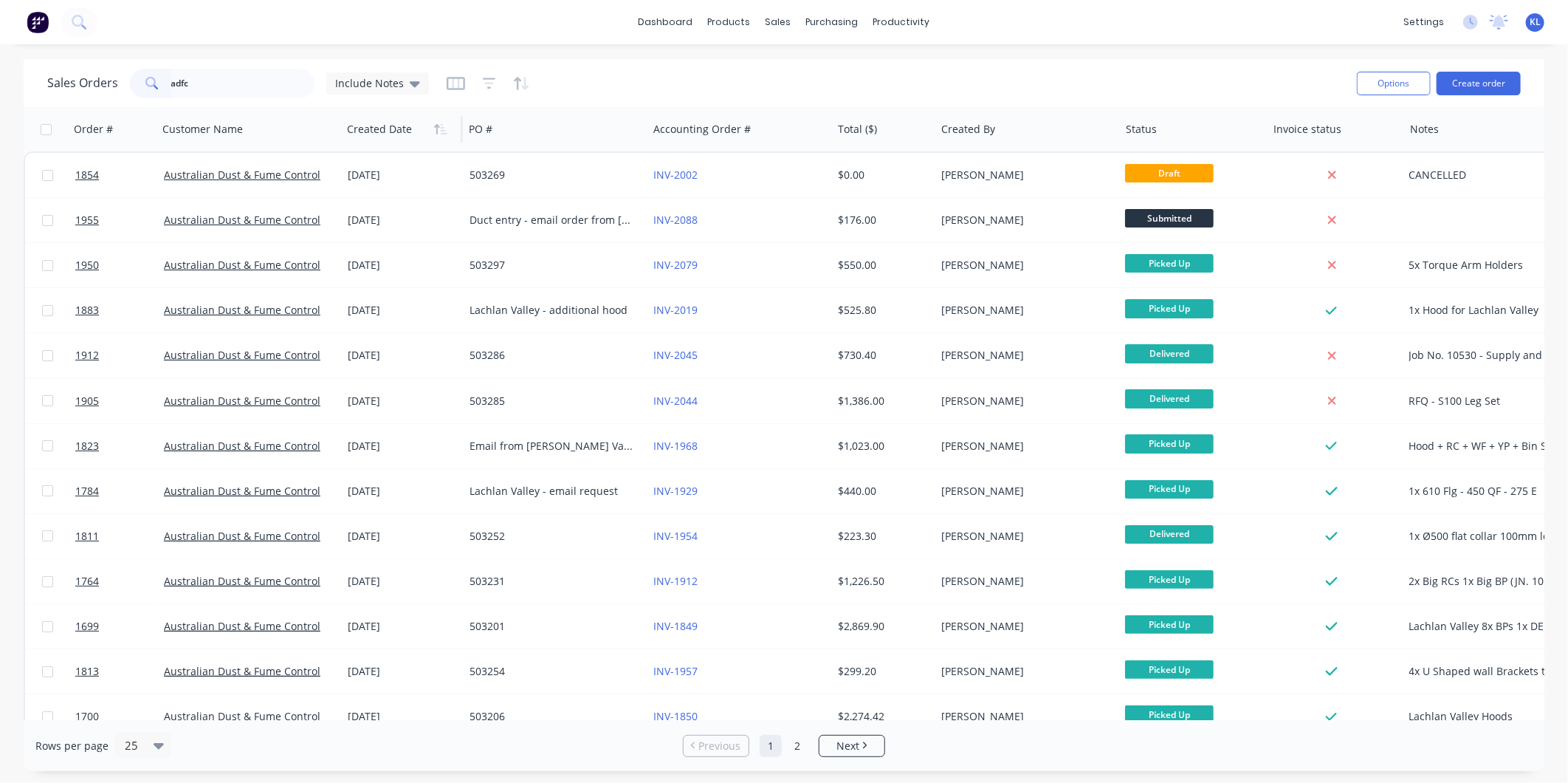
click at [375, 128] on div at bounding box center [400, 129] width 105 height 30
click at [88, 127] on div "Order #" at bounding box center [93, 129] width 39 height 15
click at [126, 124] on button "button" at bounding box center [136, 129] width 22 height 22
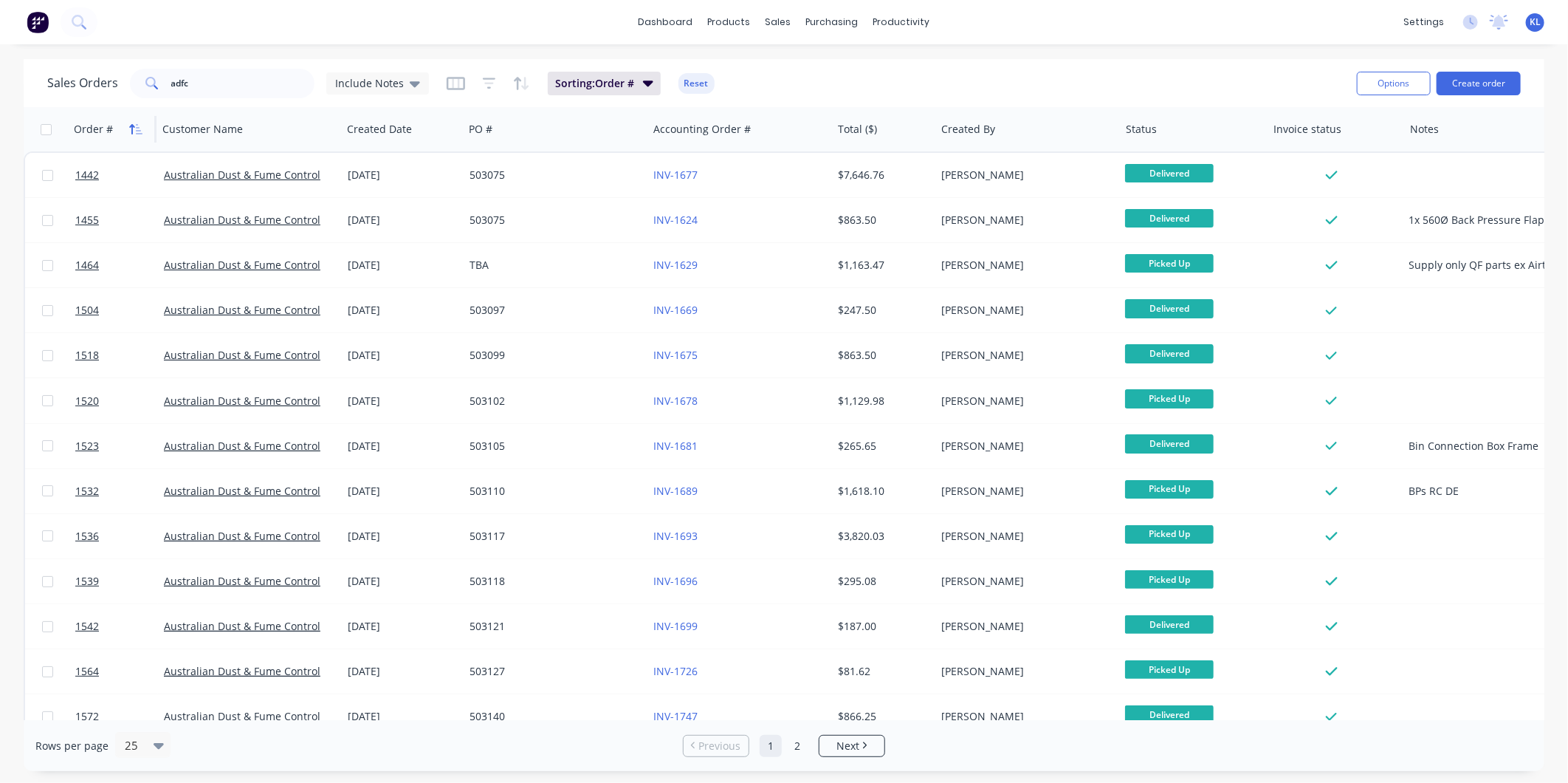
click at [133, 128] on icon "button" at bounding box center [135, 129] width 13 height 12
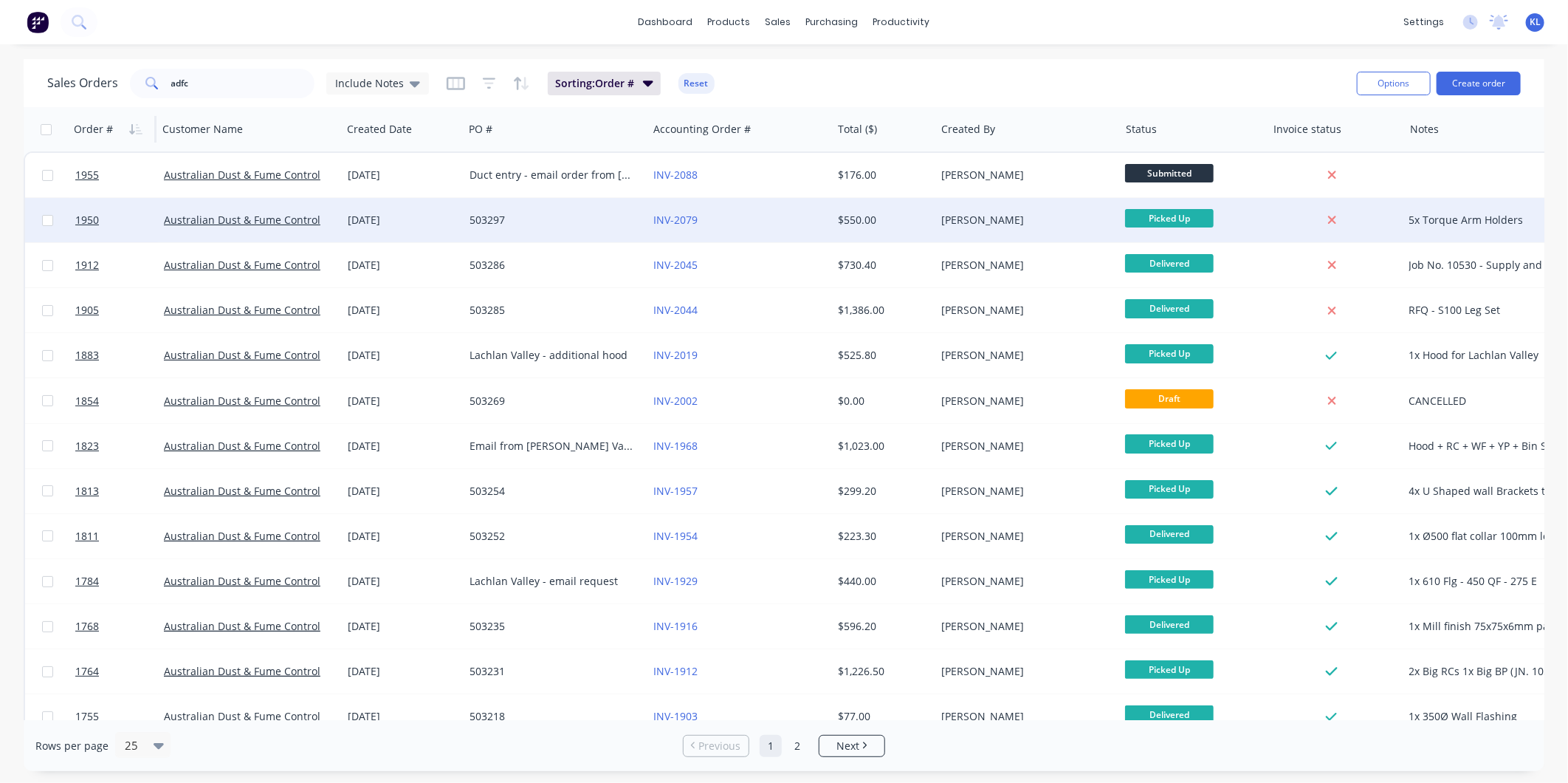
click at [743, 222] on div "INV-2079" at bounding box center [737, 220] width 164 height 15
